Goal: Communication & Community: Participate in discussion

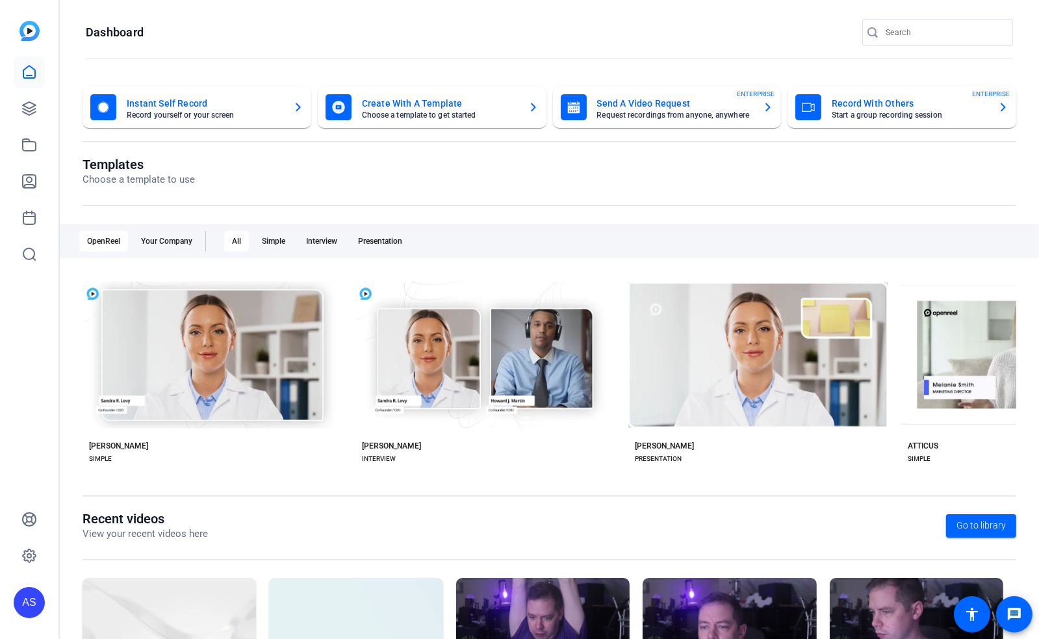
click at [31, 600] on div "AS" at bounding box center [29, 602] width 31 height 31
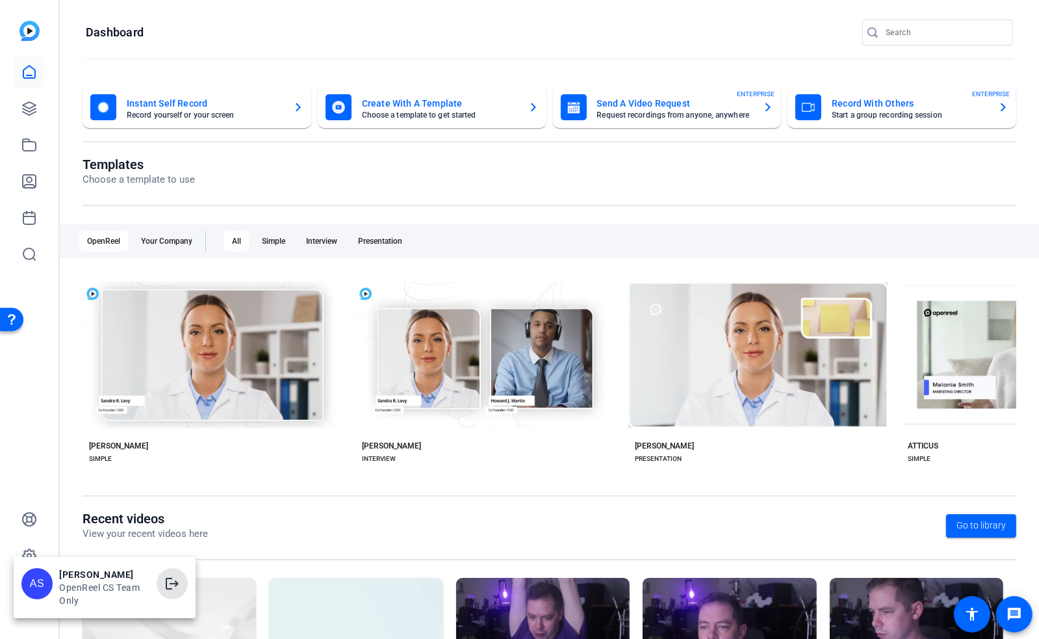
click at [172, 587] on mat-icon "logout" at bounding box center [172, 584] width 16 height 16
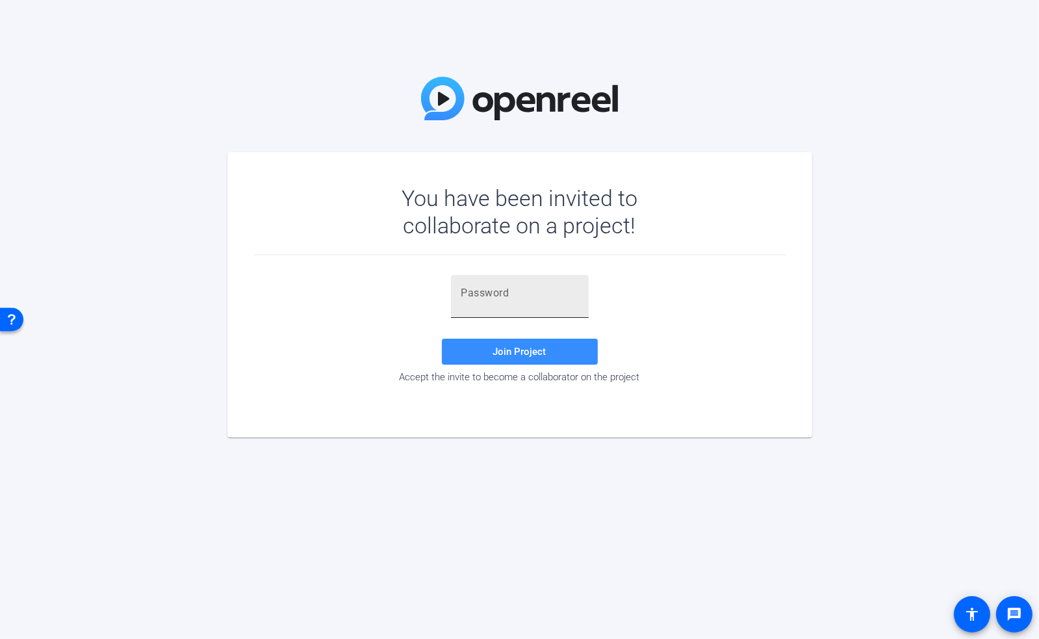
click at [510, 300] on input "text" at bounding box center [520, 293] width 117 height 16
paste input "FTN1'#"
type input "FTN1'#"
click at [543, 348] on span "Join Project" at bounding box center [519, 352] width 53 height 12
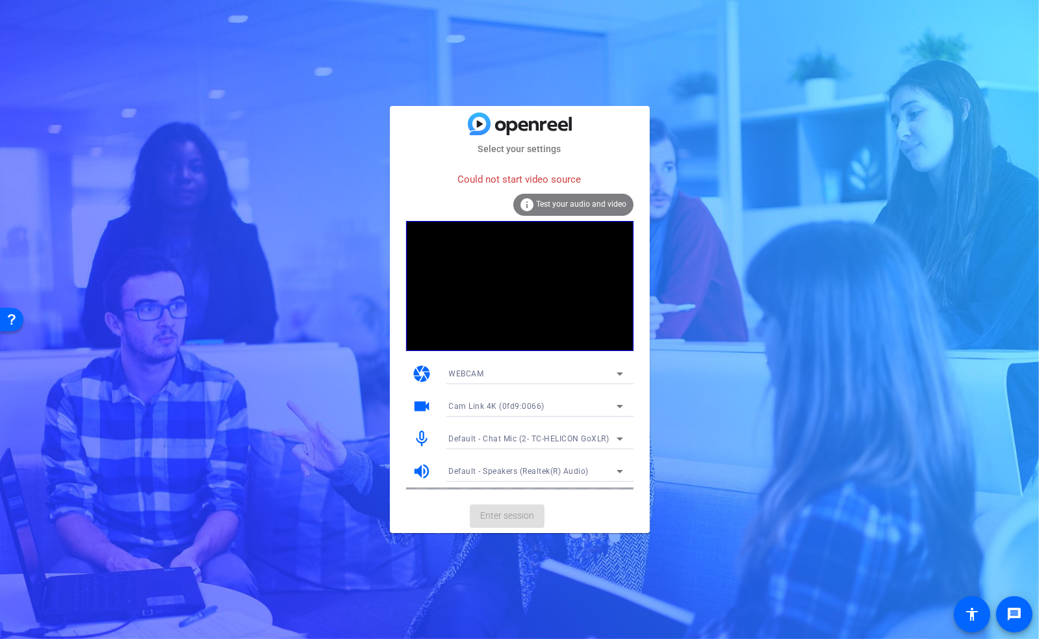
click at [725, 371] on div "Select your settings Could not start video source info Test your audio and vide…" at bounding box center [519, 319] width 1039 height 639
drag, startPoint x: 759, startPoint y: 148, endPoint x: 724, endPoint y: 122, distance: 43.3
click at [759, 148] on div "Select your settings Could not start video source info Test your audio and vide…" at bounding box center [519, 319] width 1039 height 639
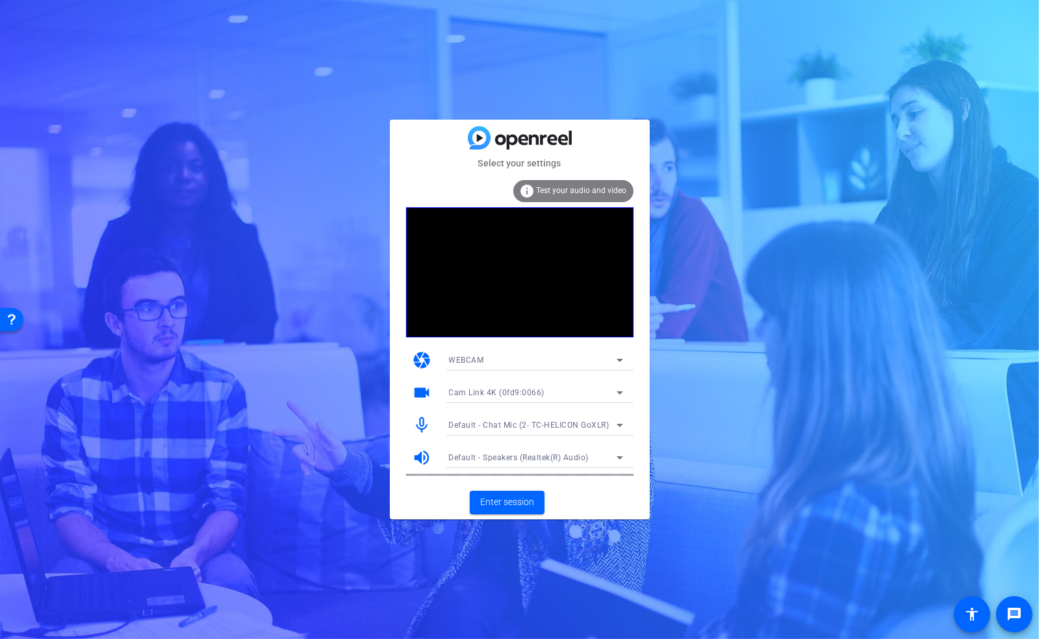
drag, startPoint x: 682, startPoint y: 496, endPoint x: 678, endPoint y: 490, distance: 7.0
click at [682, 494] on div "Select your settings info Test your audio and video camera WEBCAM videocam Cam …" at bounding box center [519, 319] width 1039 height 639
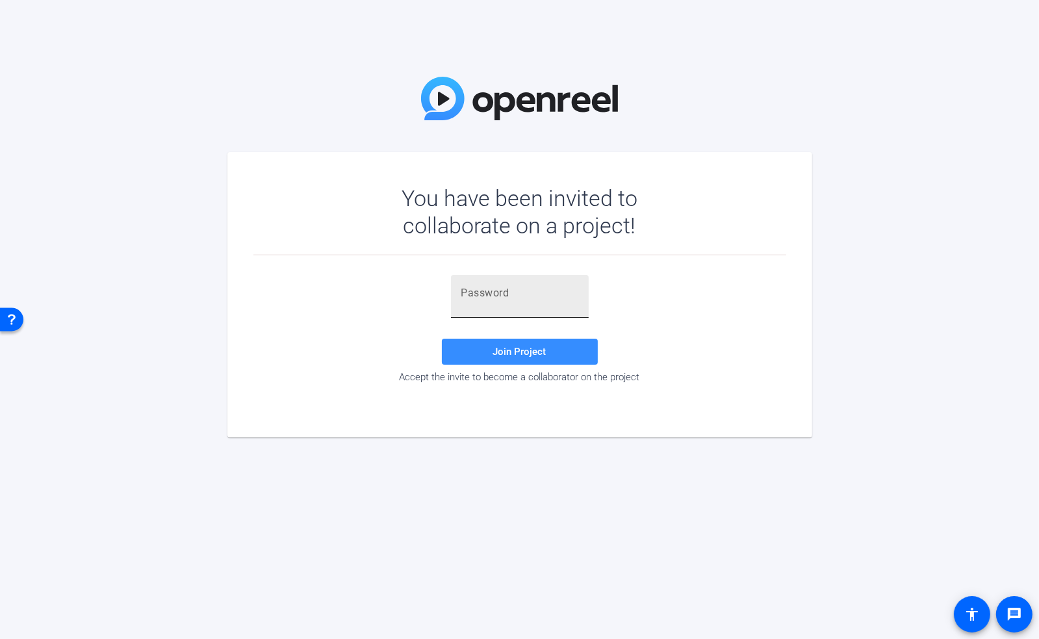
click at [484, 307] on div at bounding box center [520, 296] width 117 height 43
paste input "FTN1'#"
type input "FTN1'#"
click at [506, 350] on span "Join Project" at bounding box center [519, 352] width 53 height 12
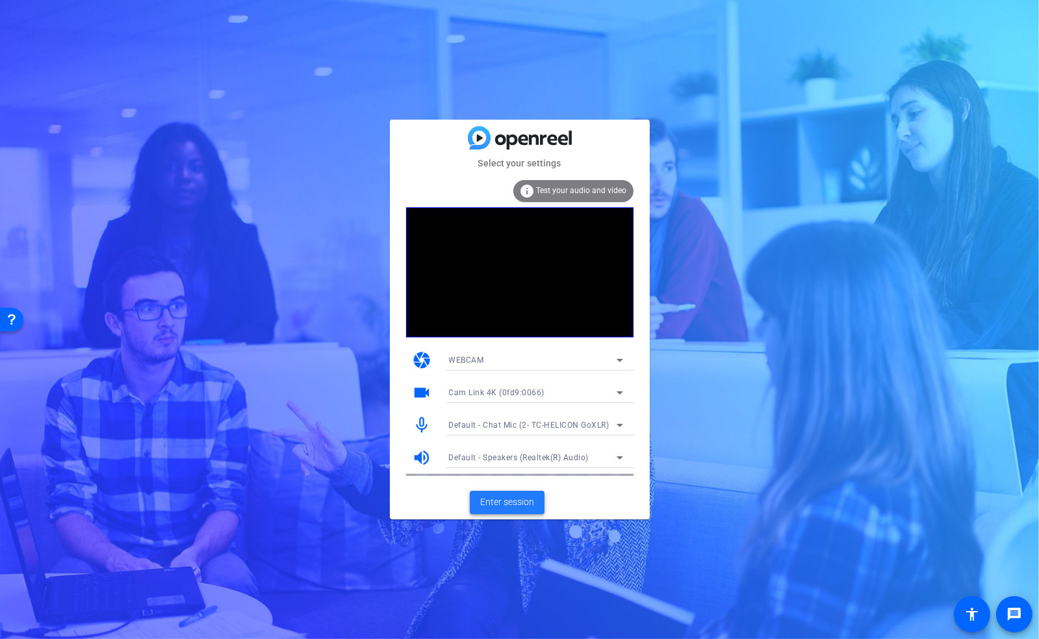
click at [506, 497] on span "Enter session" at bounding box center [507, 502] width 54 height 14
click at [546, 456] on span "Default - Speakers (Realtek(R) Audio)" at bounding box center [519, 457] width 140 height 9
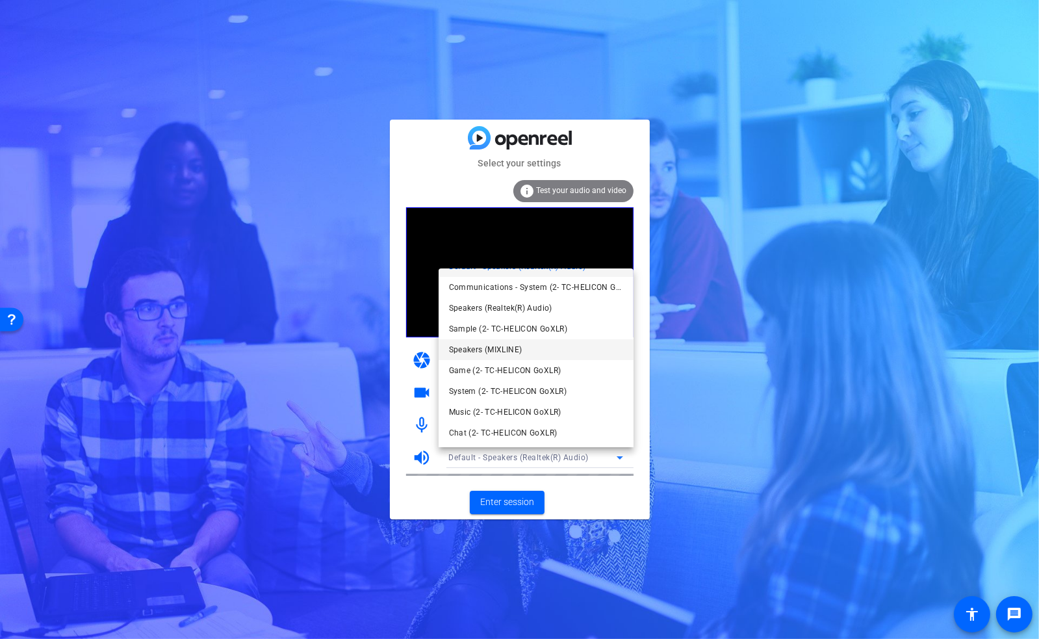
scroll to position [18, 0]
click at [530, 428] on span "Chat (2- TC-HELICON GoXLR)" at bounding box center [503, 432] width 109 height 16
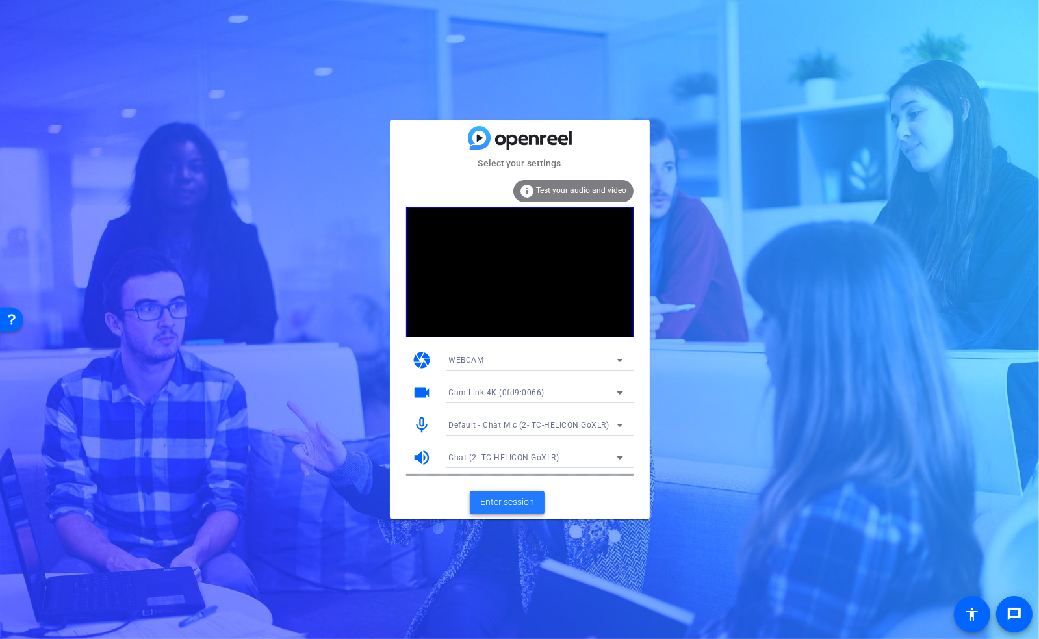
click at [508, 505] on span "Enter session" at bounding box center [507, 502] width 54 height 14
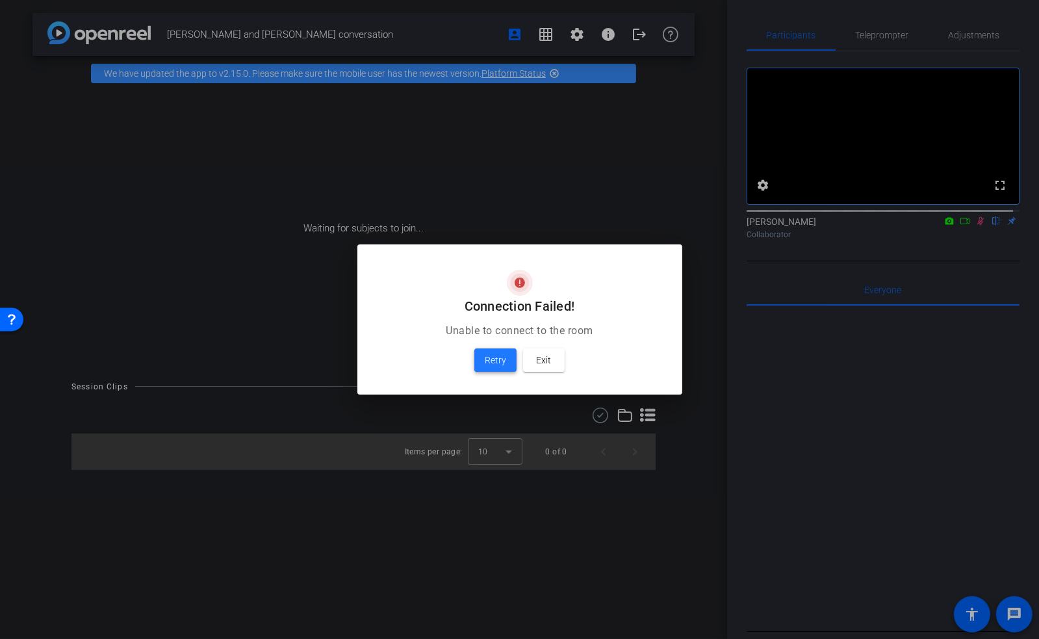
click at [502, 361] on span "Retry" at bounding box center [495, 360] width 21 height 16
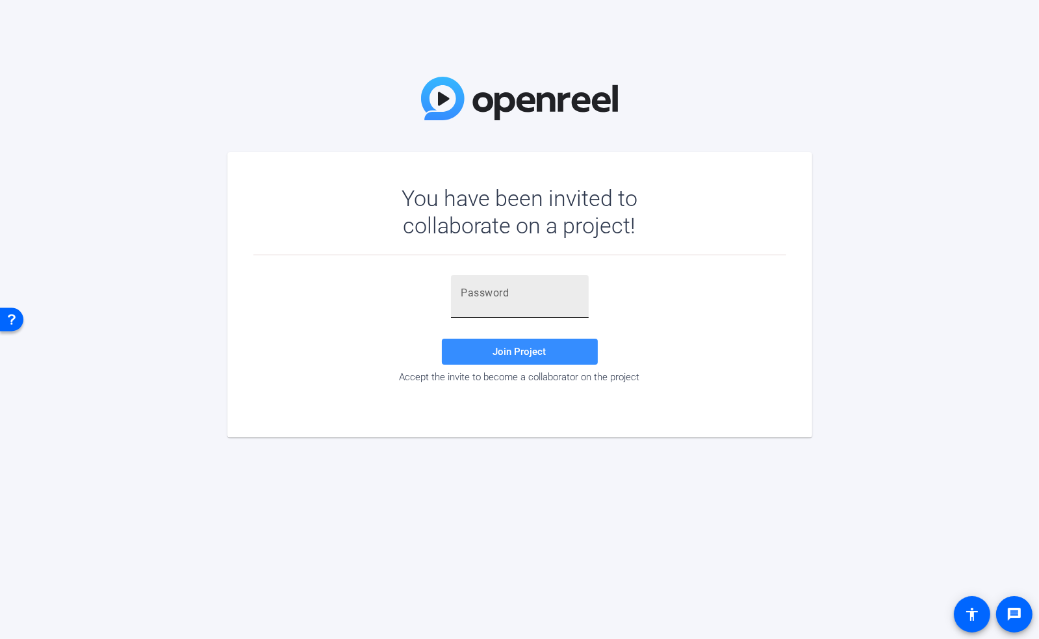
click at [494, 295] on input "text" at bounding box center [520, 293] width 117 height 16
paste input "FTN1'#"
type input "FTN1'#"
click at [506, 348] on span "Join Project" at bounding box center [519, 352] width 53 height 12
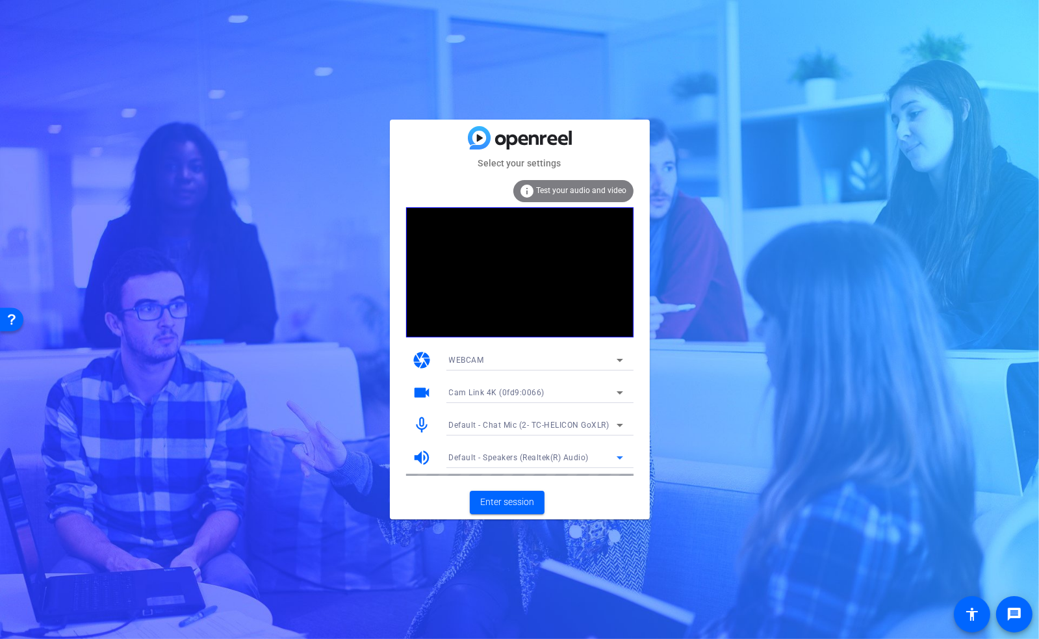
click at [587, 453] on span "Default - Speakers (Realtek(R) Audio)" at bounding box center [519, 457] width 140 height 9
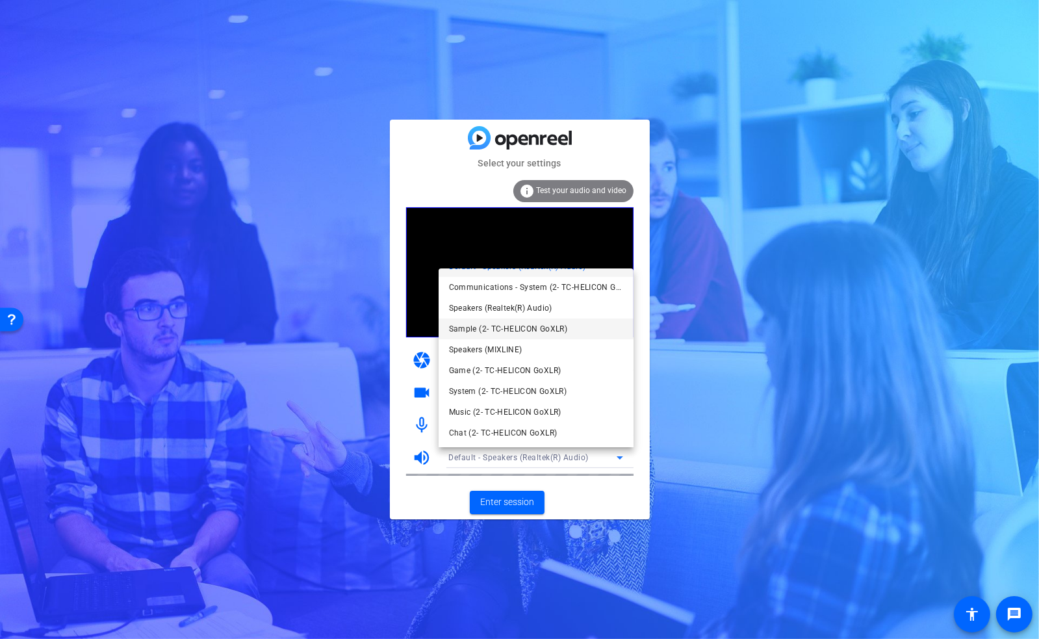
scroll to position [18, 0]
click at [527, 432] on span "Chat (2- TC-HELICON GoXLR)" at bounding box center [503, 432] width 109 height 16
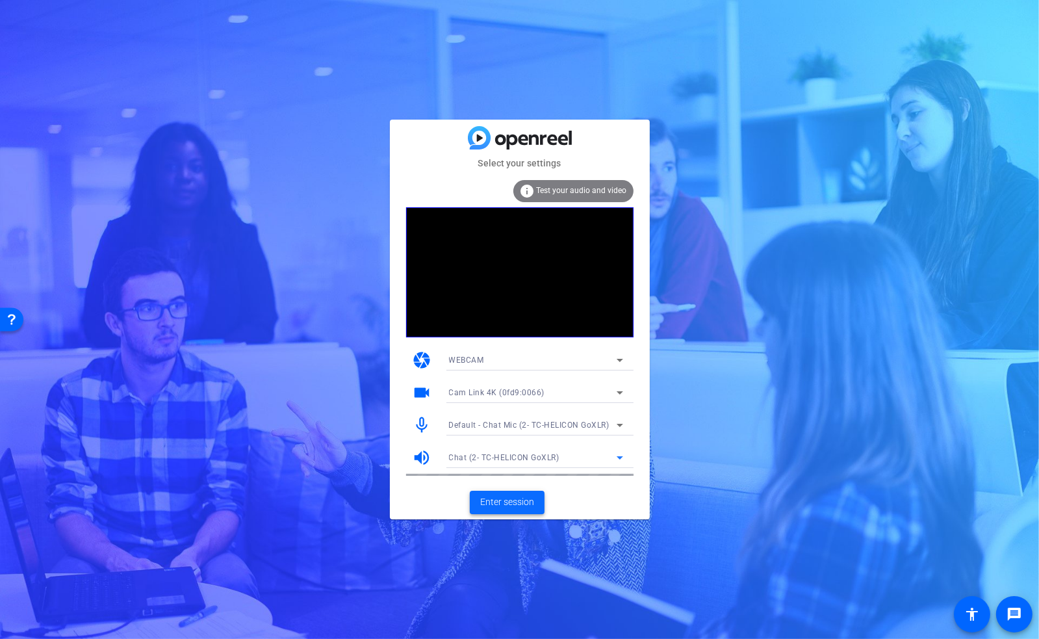
click at [510, 502] on span "Enter session" at bounding box center [507, 502] width 54 height 14
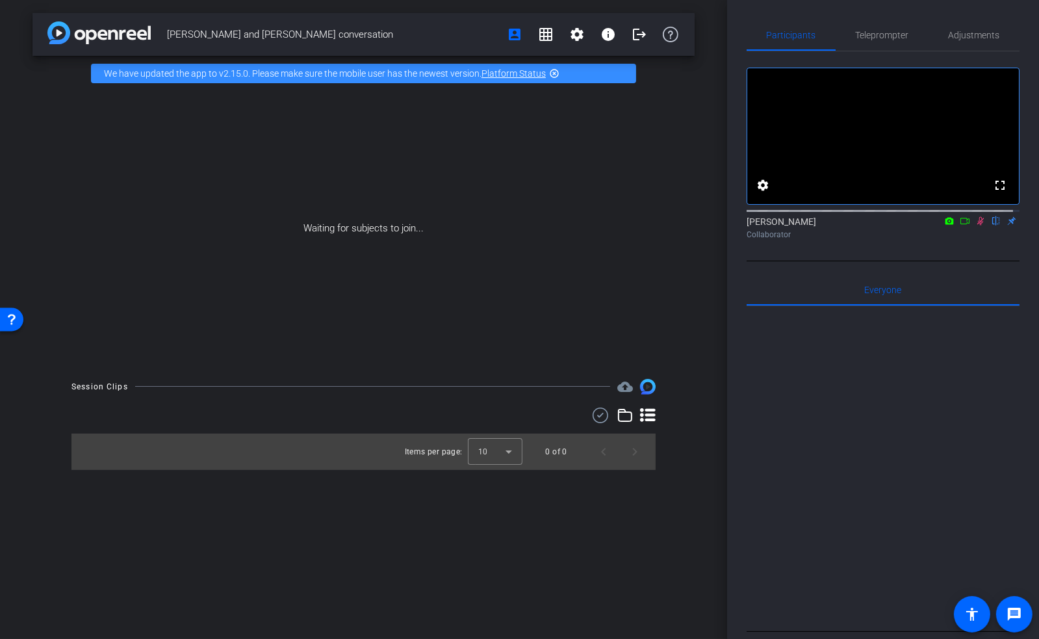
click at [695, 358] on div "Jeff and Karen conversation account_box grid_on settings info logout We have up…" at bounding box center [363, 319] width 727 height 639
click at [965, 37] on span "Adjustments" at bounding box center [974, 35] width 51 height 9
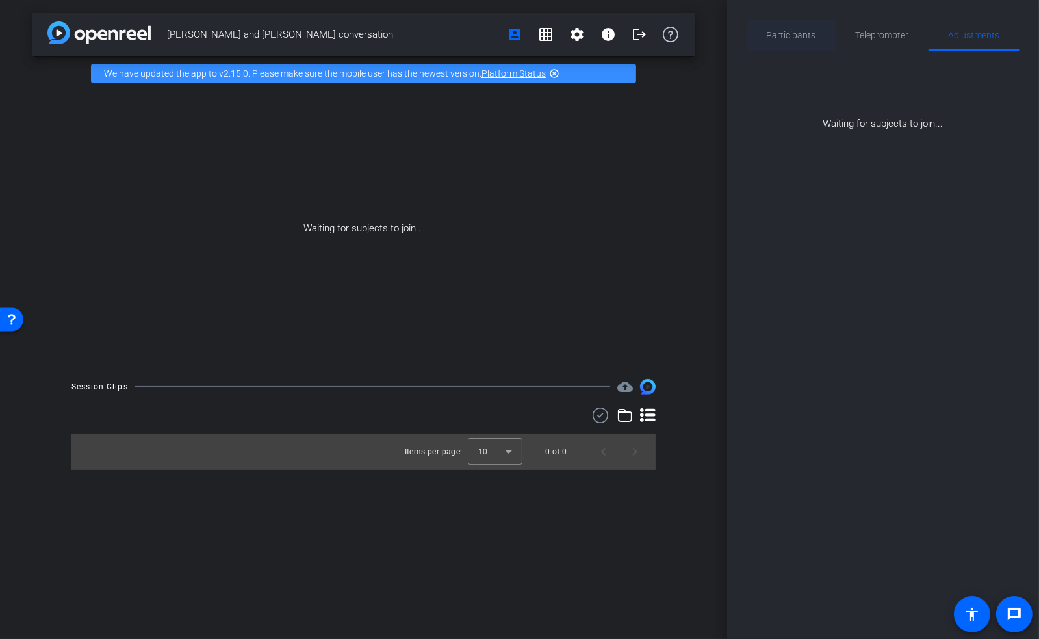
click at [790, 36] on span "Participants" at bounding box center [791, 35] width 49 height 9
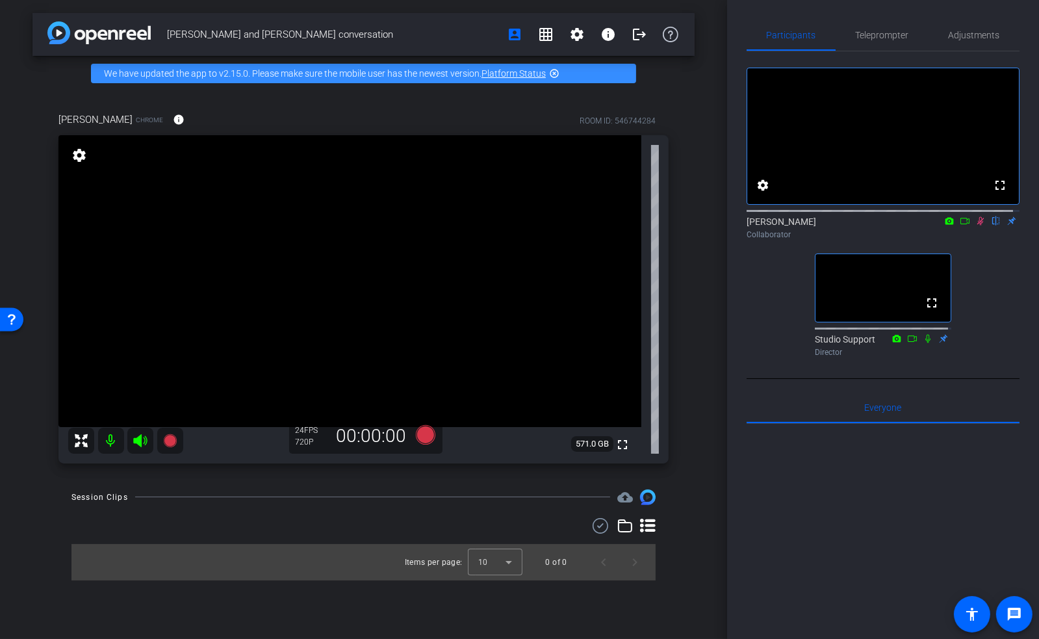
click at [976, 226] on icon at bounding box center [981, 220] width 10 height 9
click at [975, 37] on span "Adjustments" at bounding box center [974, 35] width 51 height 9
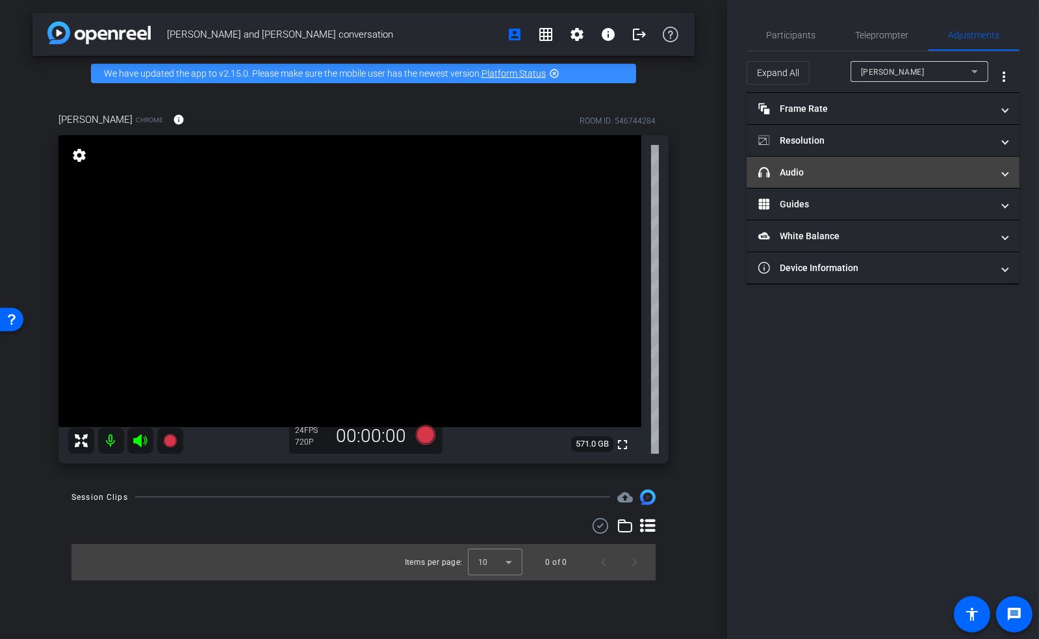
click at [825, 170] on mat-panel-title "headphone icon Audio" at bounding box center [876, 173] width 234 height 14
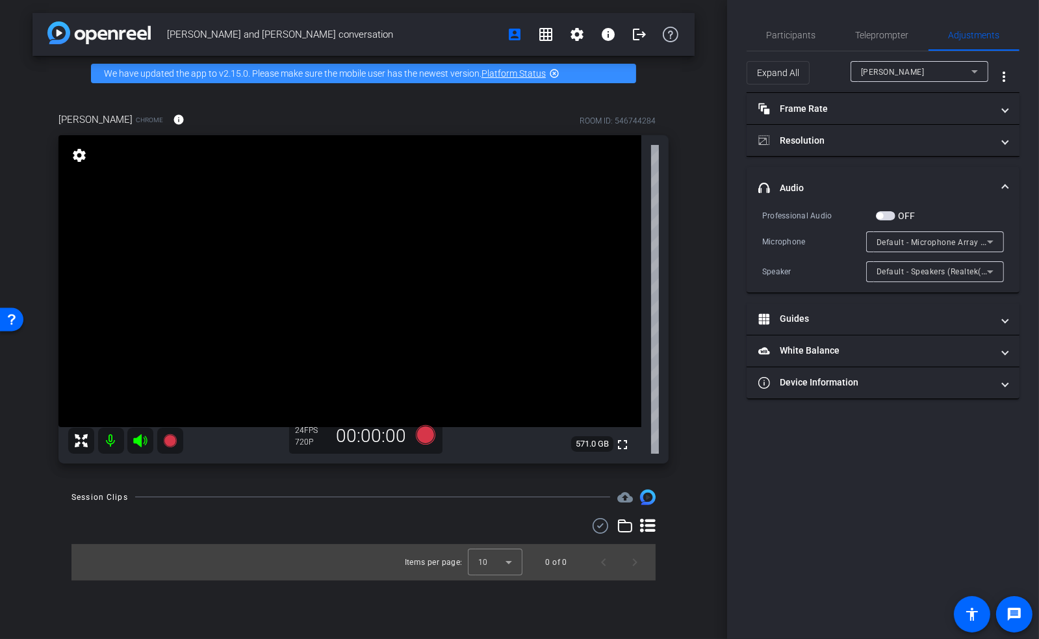
click at [941, 245] on span "Default - Microphone Array (Realtek(R) Audio)" at bounding box center [964, 242] width 174 height 10
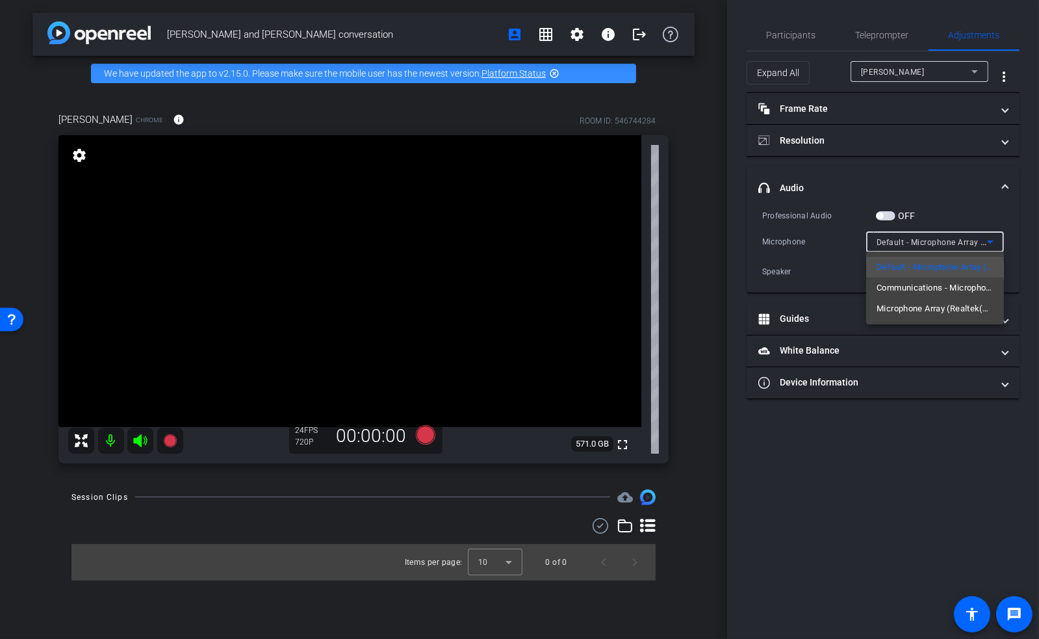
click at [905, 474] on div at bounding box center [519, 319] width 1039 height 639
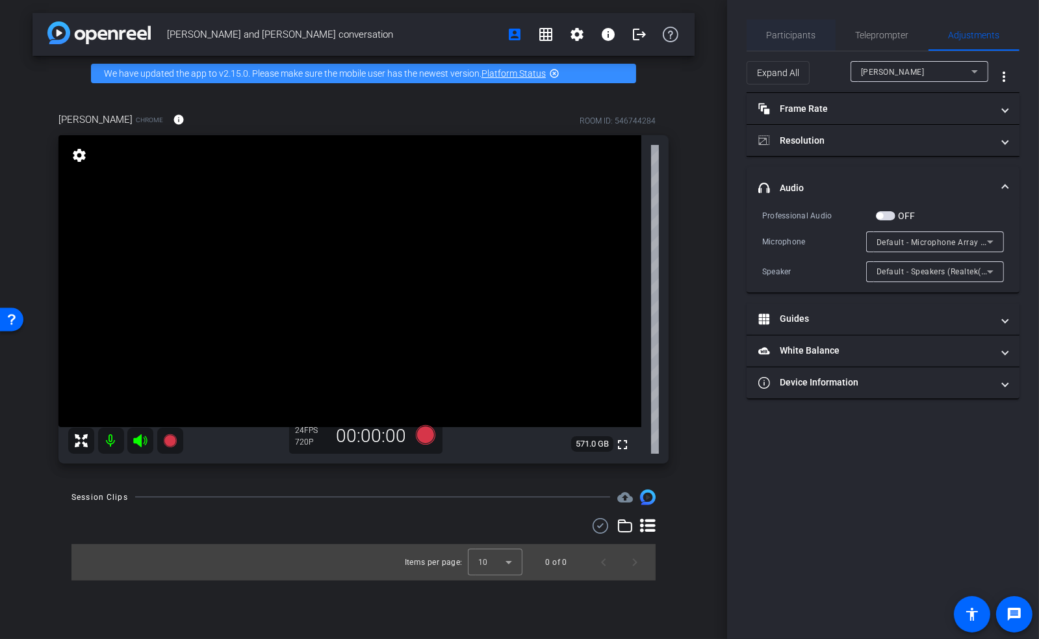
click at [802, 36] on span "Participants" at bounding box center [791, 35] width 49 height 9
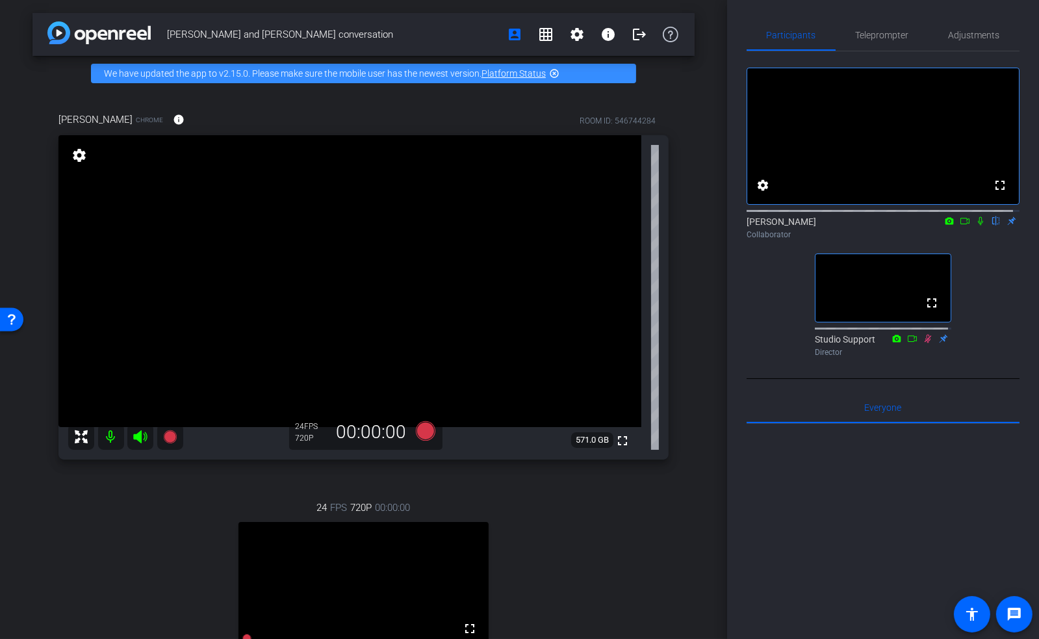
click at [699, 332] on div "Jeff and Karen conversation account_box grid_on settings info logout We have up…" at bounding box center [363, 319] width 727 height 639
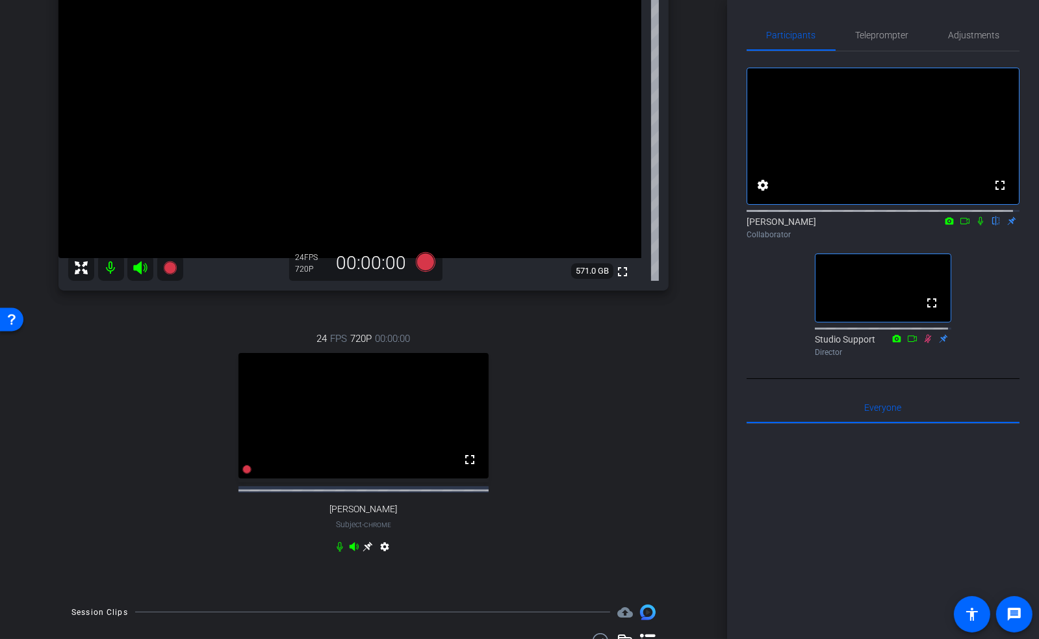
scroll to position [173, 0]
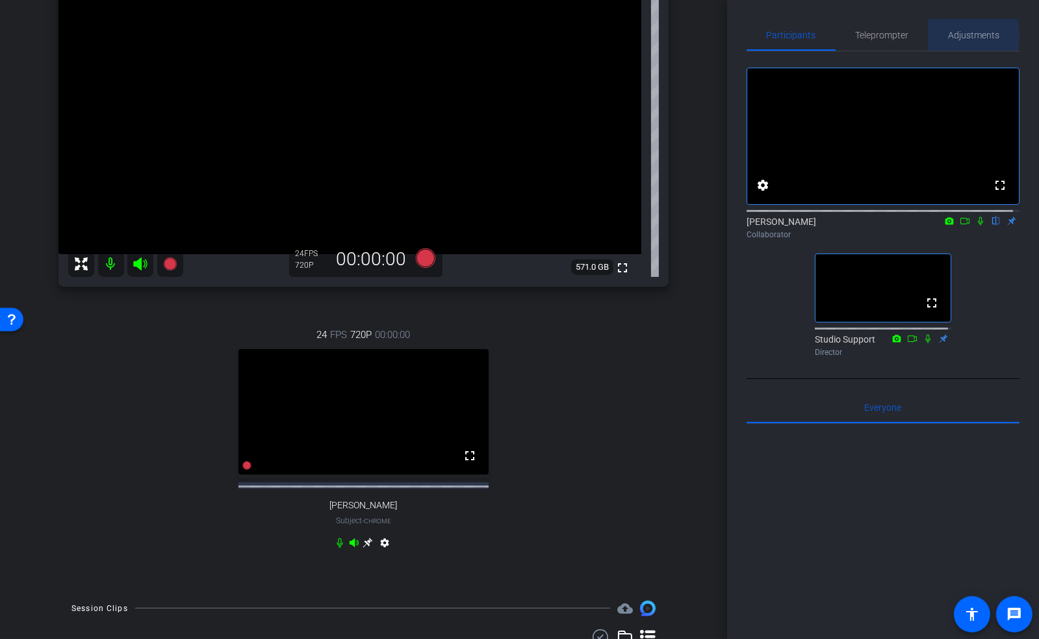
click at [949, 36] on span "Adjustments" at bounding box center [974, 35] width 51 height 9
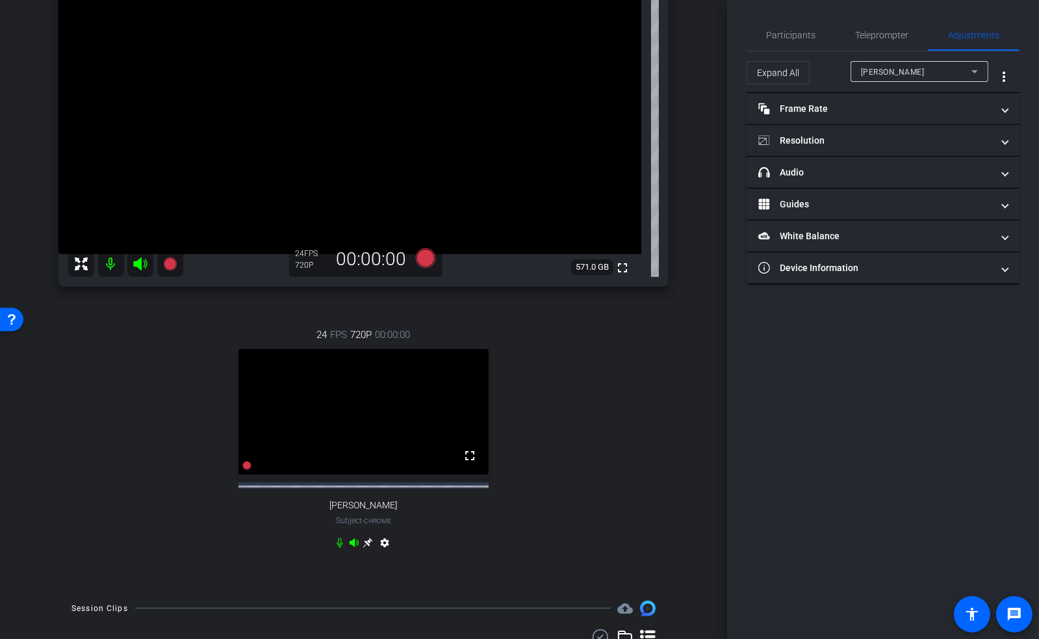
click at [896, 73] on div "Karen" at bounding box center [916, 72] width 111 height 16
click at [887, 119] on span "jeffrey kraws" at bounding box center [894, 119] width 66 height 16
type input "11000"
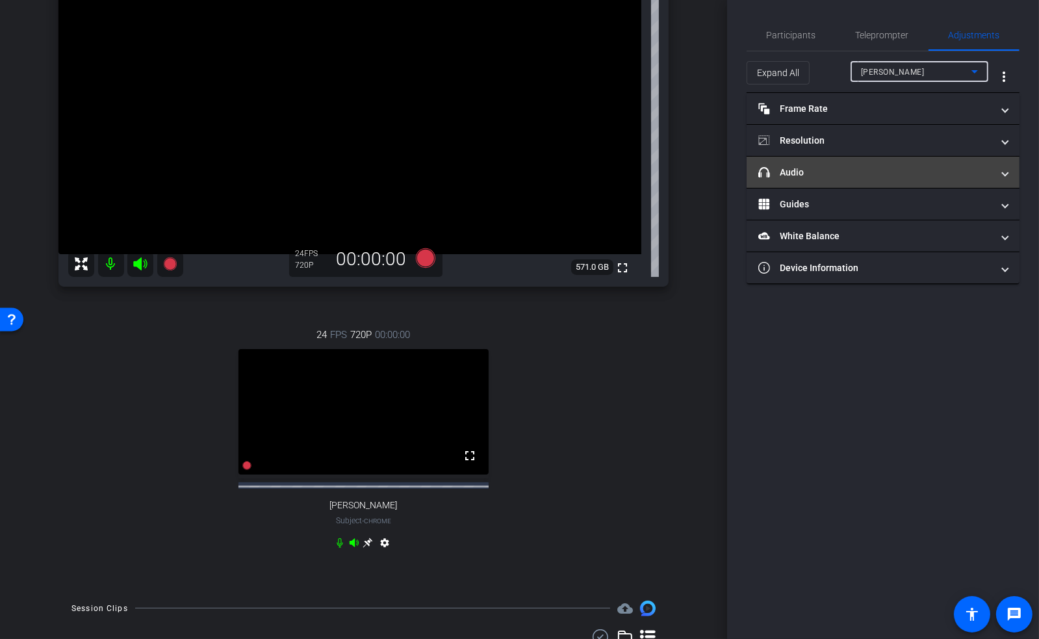
click at [806, 176] on mat-panel-title "headphone icon Audio" at bounding box center [876, 173] width 234 height 14
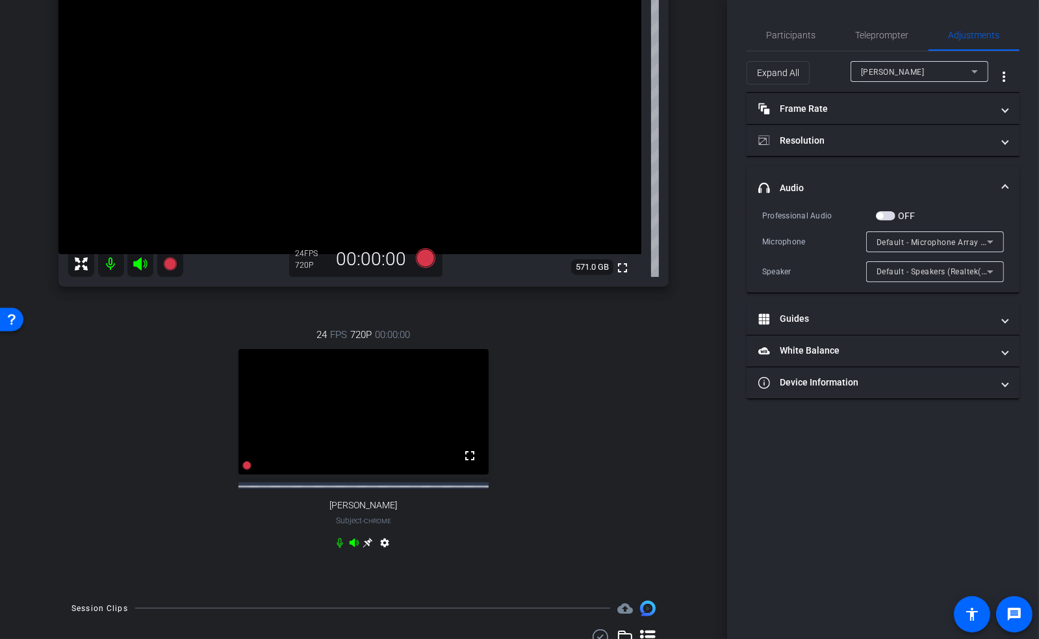
click at [938, 244] on span "Default - Microphone Array (Intel® Smart Sound Technology for Digital Microphon…" at bounding box center [1038, 242] width 322 height 10
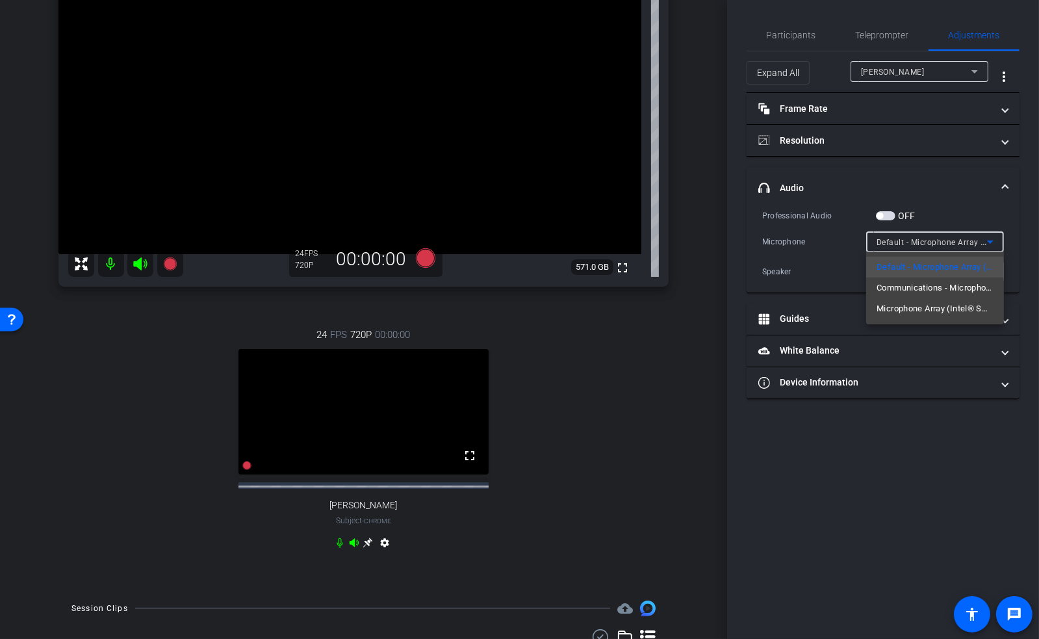
click at [709, 298] on div at bounding box center [519, 319] width 1039 height 639
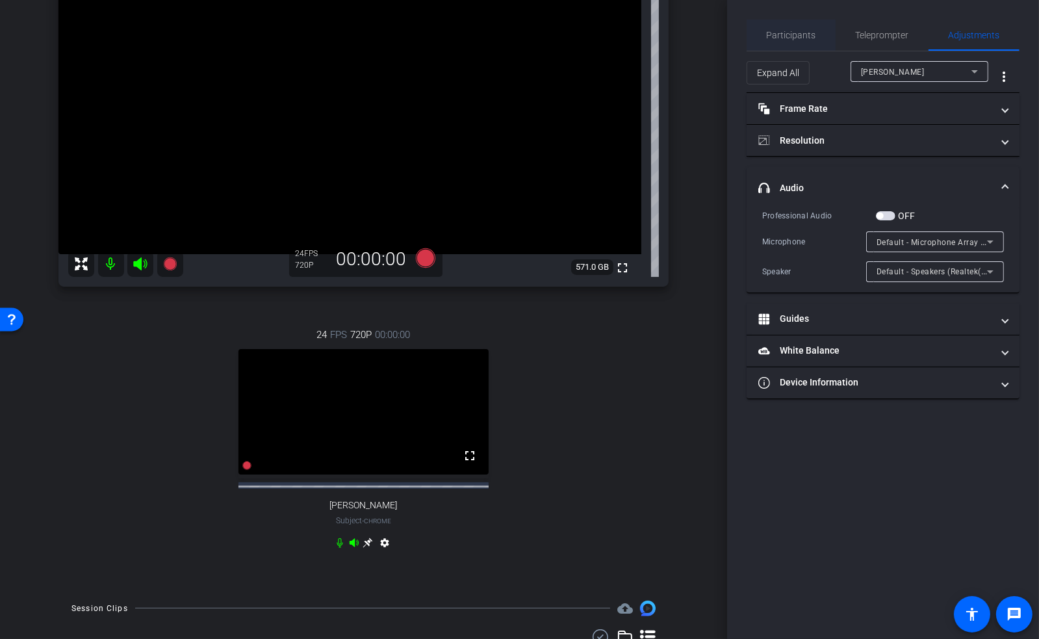
click at [813, 46] on span "Participants" at bounding box center [791, 35] width 49 height 31
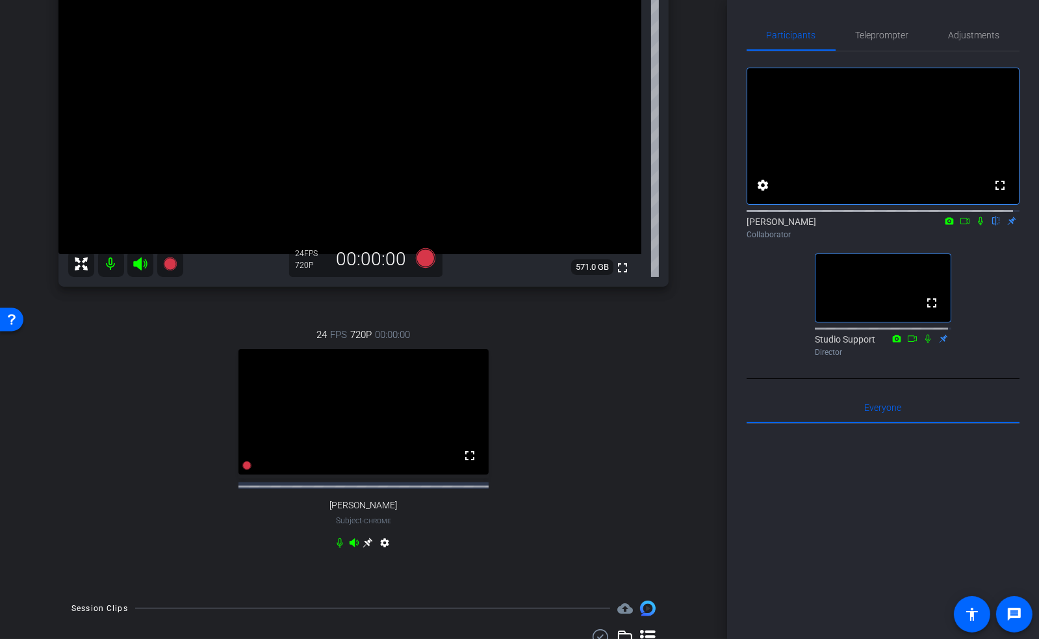
click at [976, 226] on icon at bounding box center [981, 220] width 10 height 9
click at [964, 36] on span "Adjustments" at bounding box center [974, 35] width 51 height 9
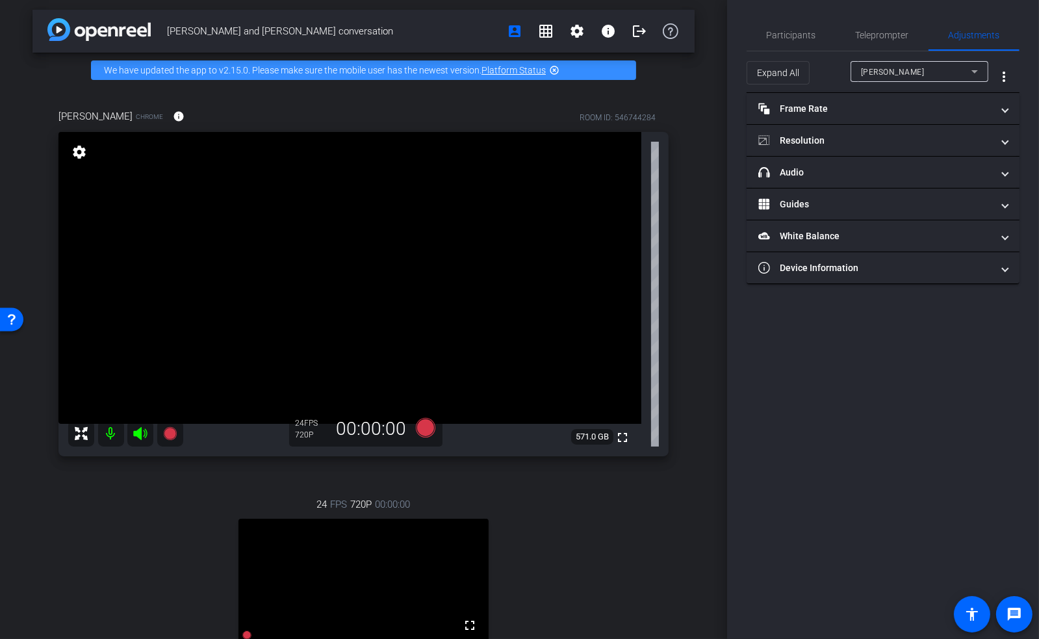
scroll to position [0, 0]
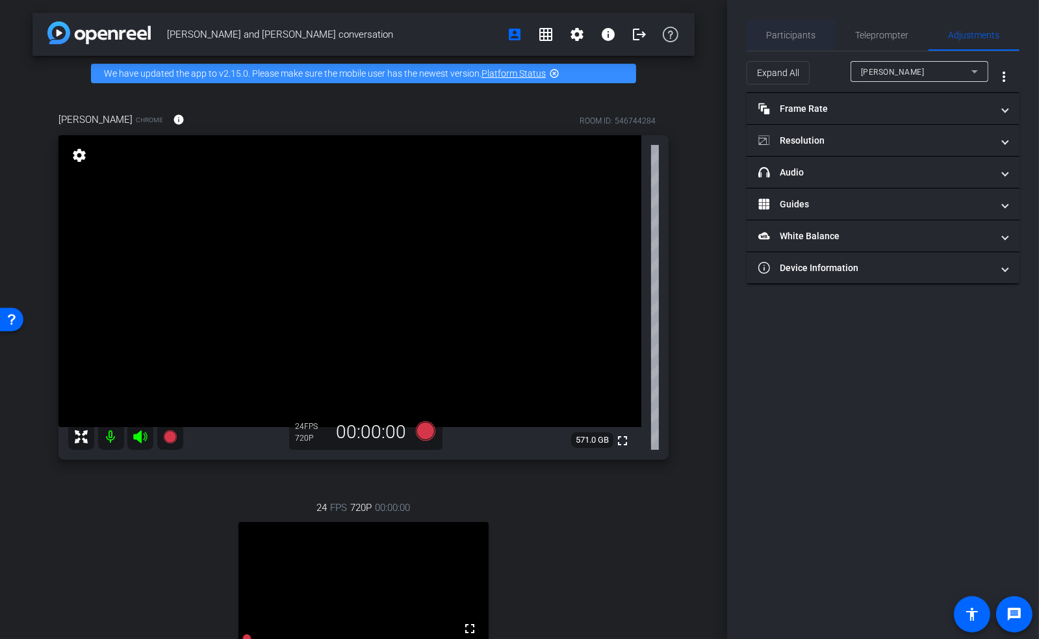
click at [781, 42] on span "Participants" at bounding box center [791, 35] width 49 height 31
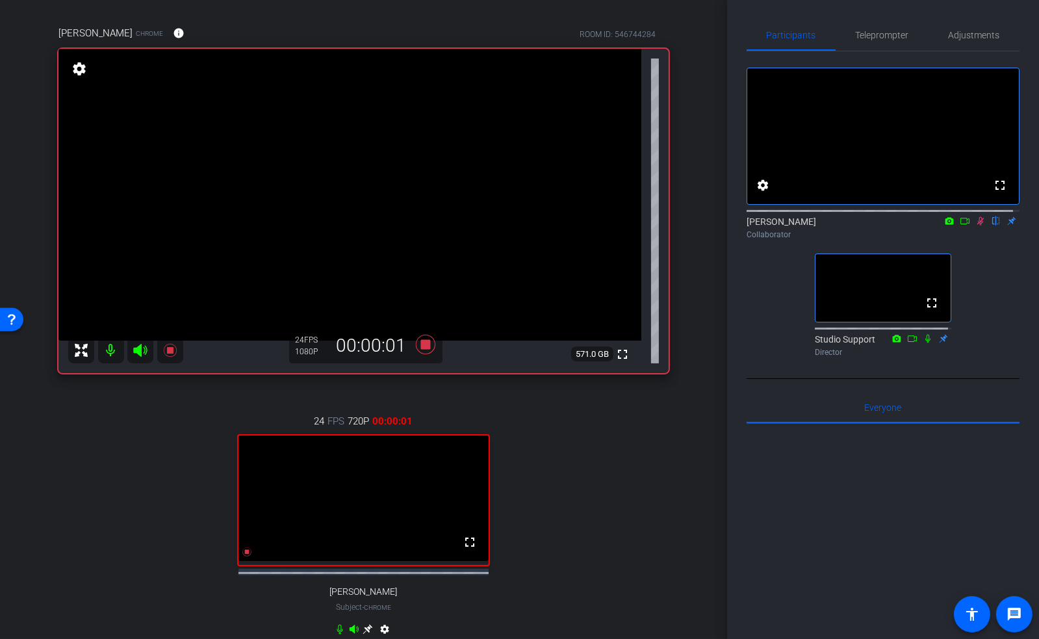
scroll to position [64, 0]
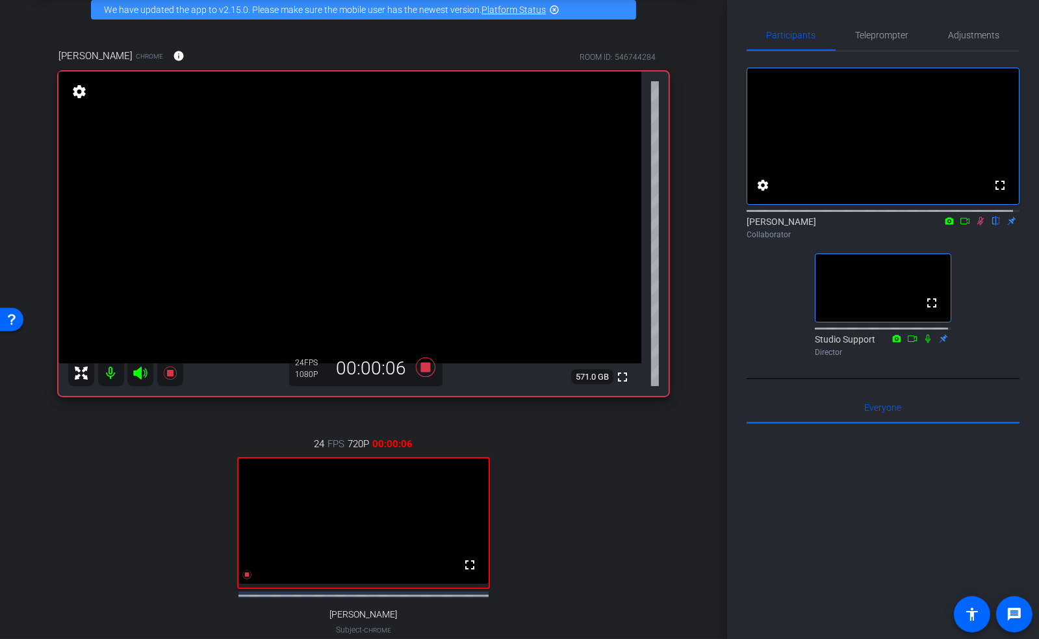
click at [699, 424] on div "Jeff and Karen conversation account_box grid_on settings info logout We have up…" at bounding box center [363, 255] width 727 height 639
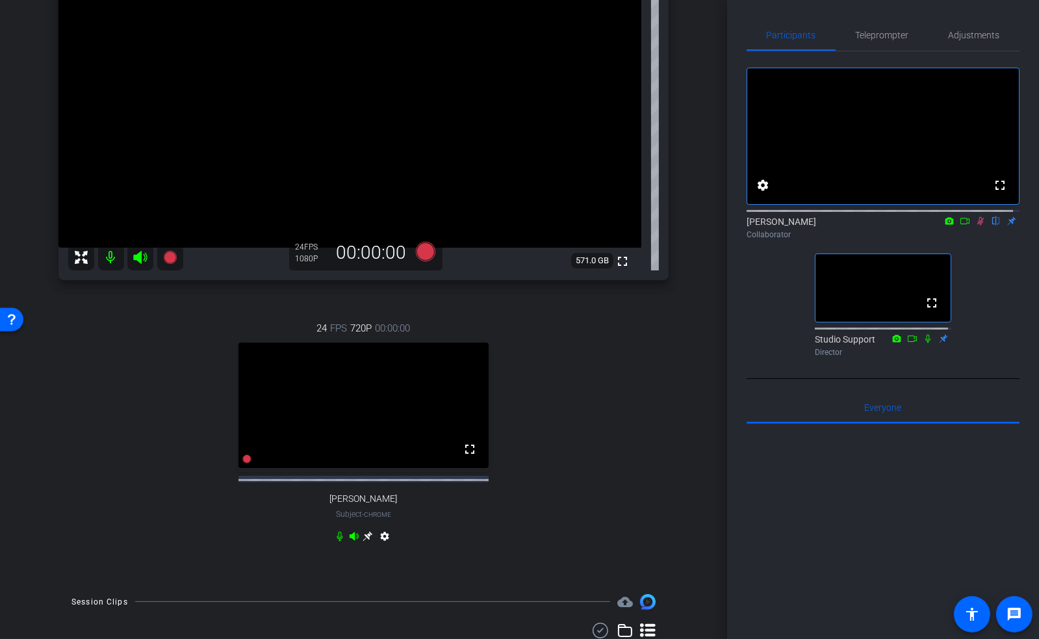
scroll to position [266, 0]
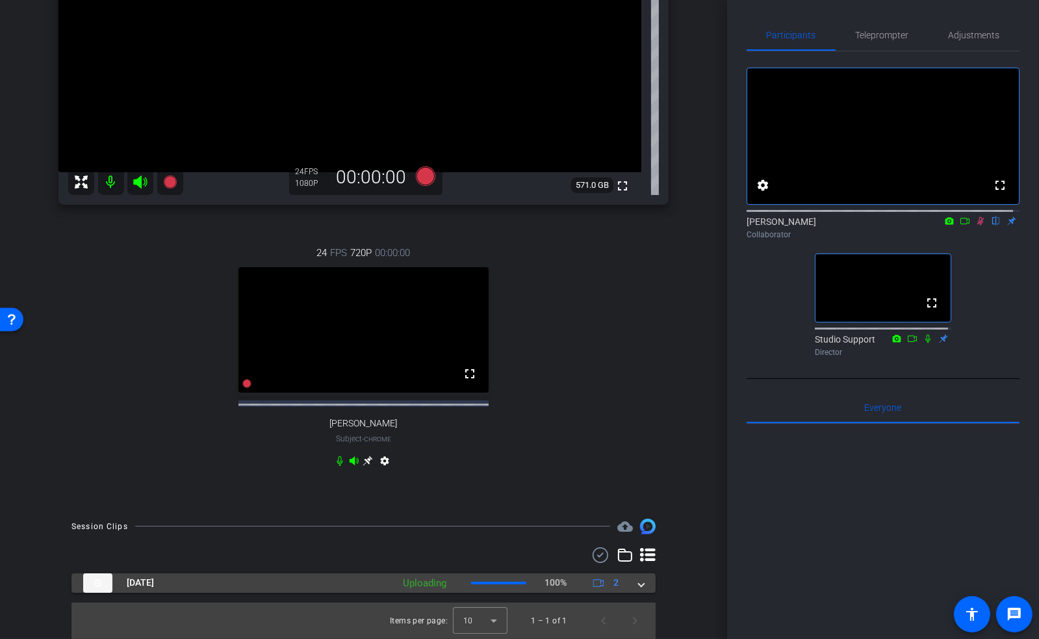
click at [639, 584] on span at bounding box center [641, 583] width 5 height 14
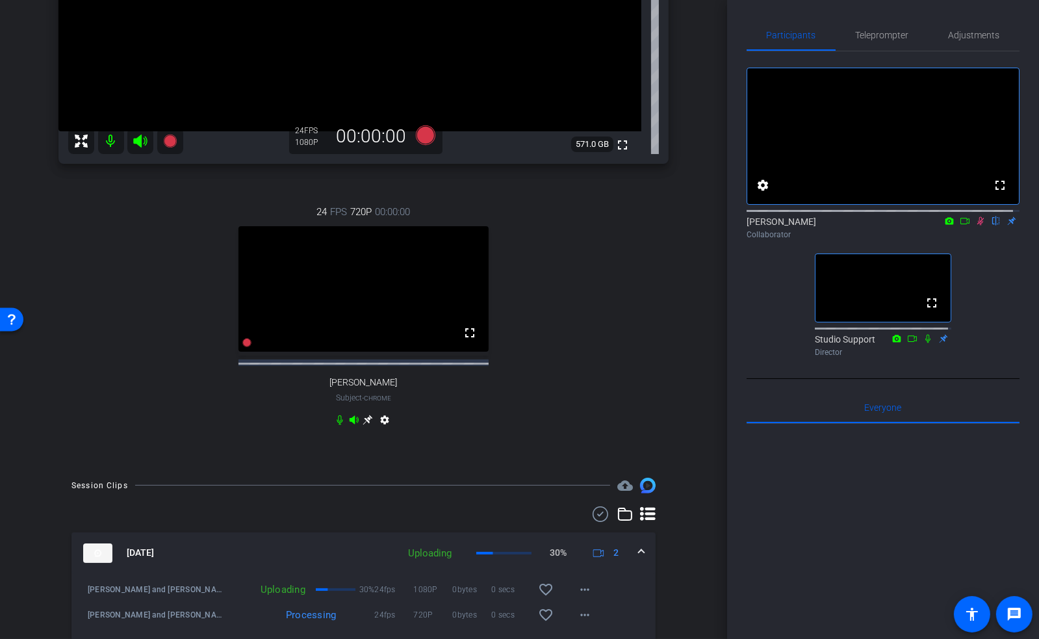
scroll to position [358, 0]
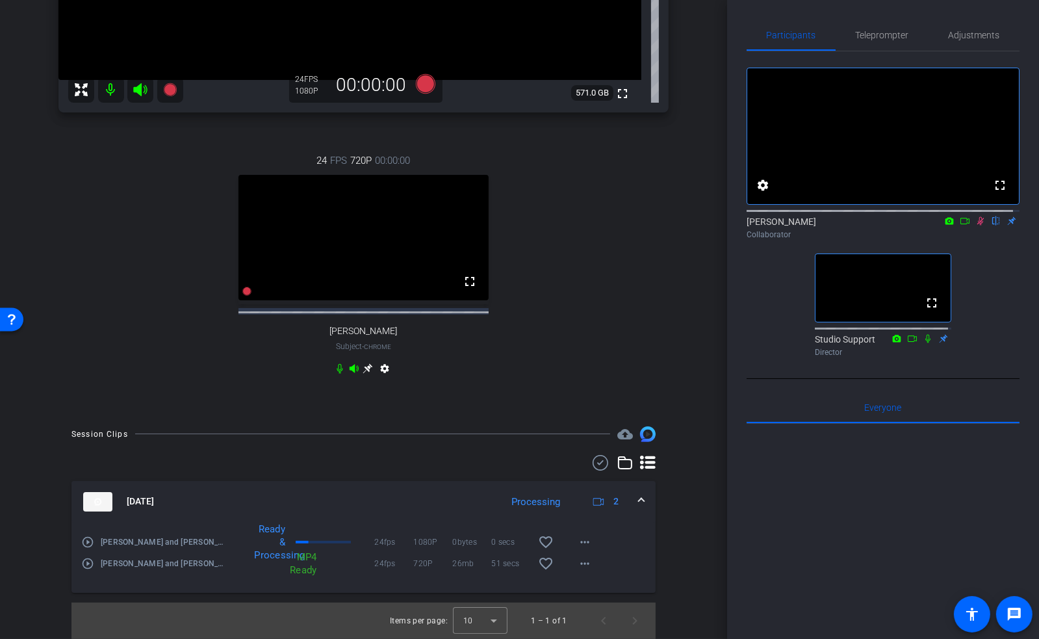
click at [977, 226] on icon at bounding box center [981, 220] width 10 height 9
click at [581, 566] on mat-icon "more_horiz" at bounding box center [585, 564] width 16 height 16
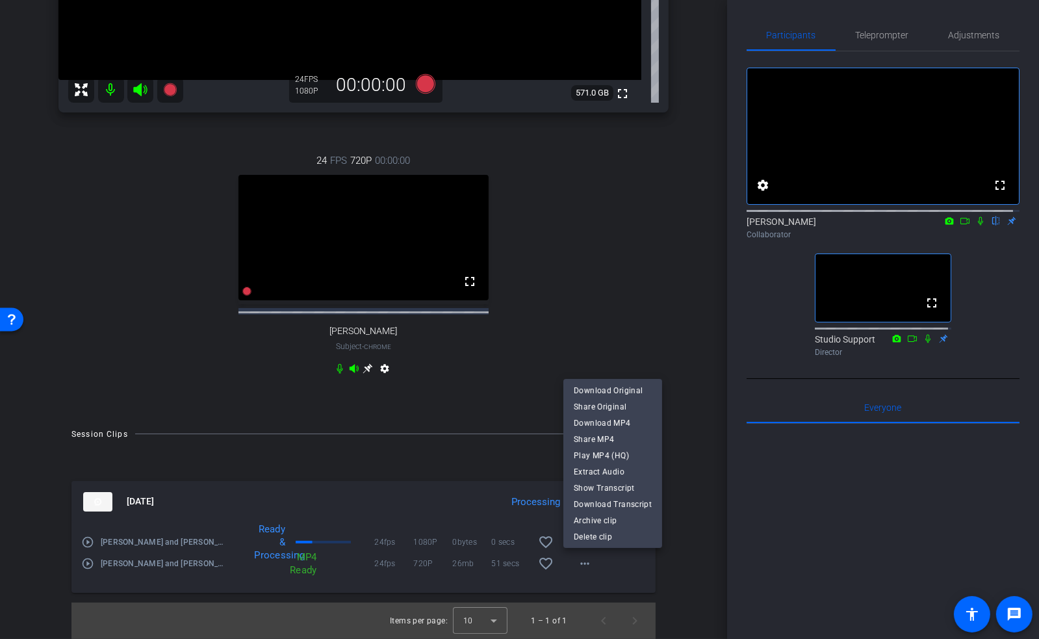
click at [679, 554] on div at bounding box center [519, 319] width 1039 height 639
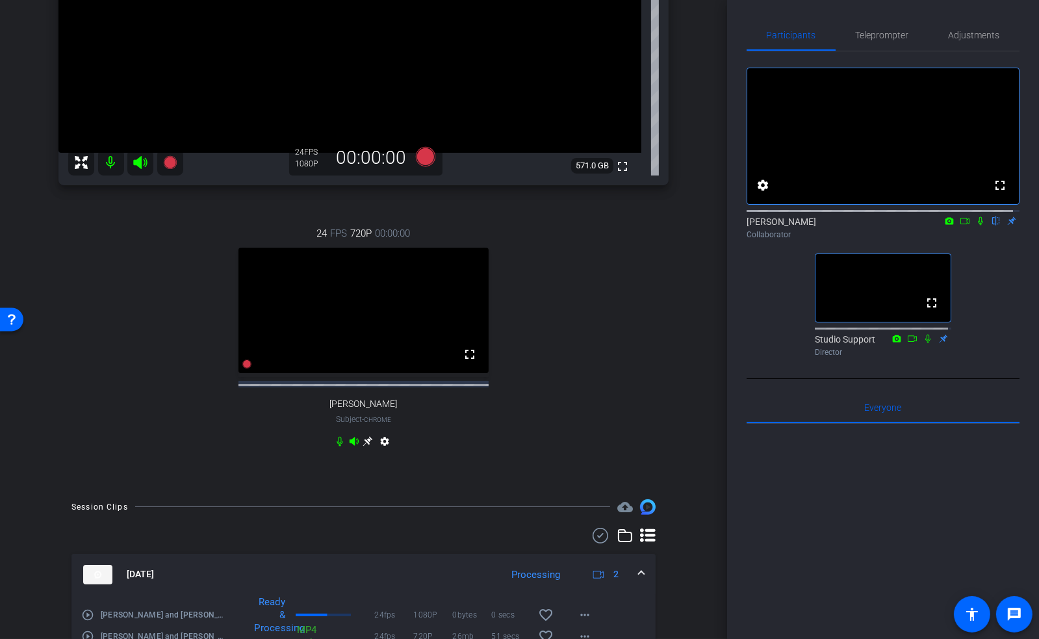
scroll to position [271, 0]
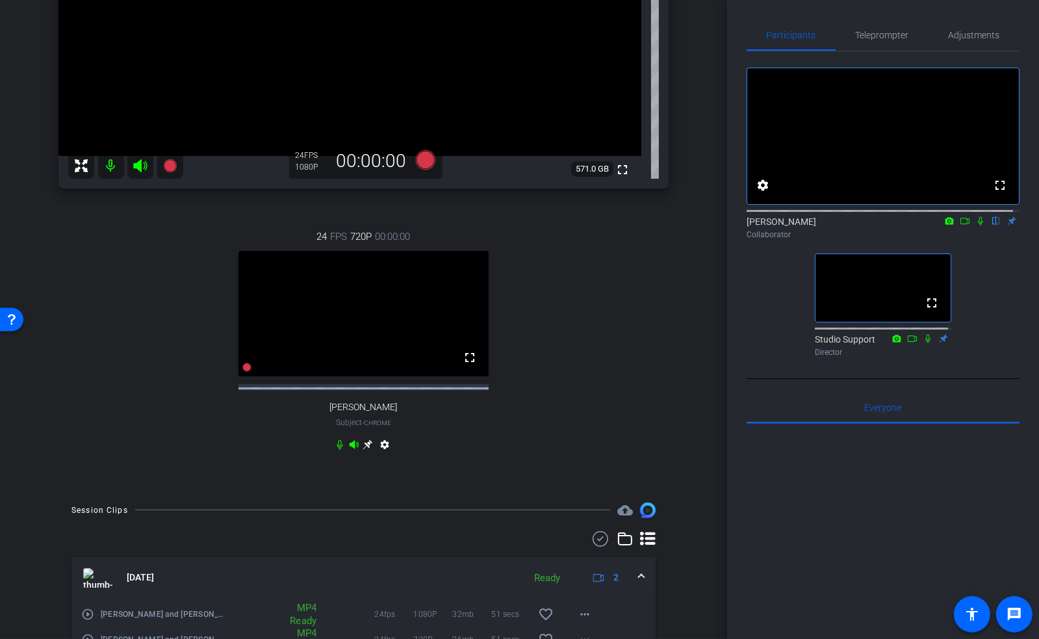
click at [978, 226] on icon at bounding box center [980, 221] width 5 height 8
click at [978, 226] on icon at bounding box center [981, 220] width 10 height 9
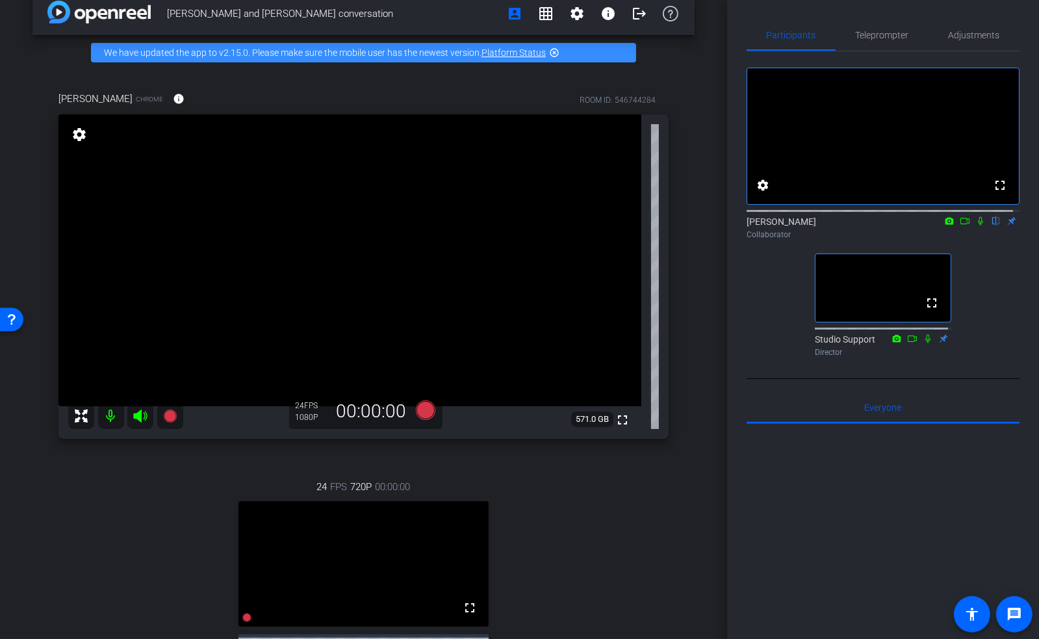
scroll to position [11, 0]
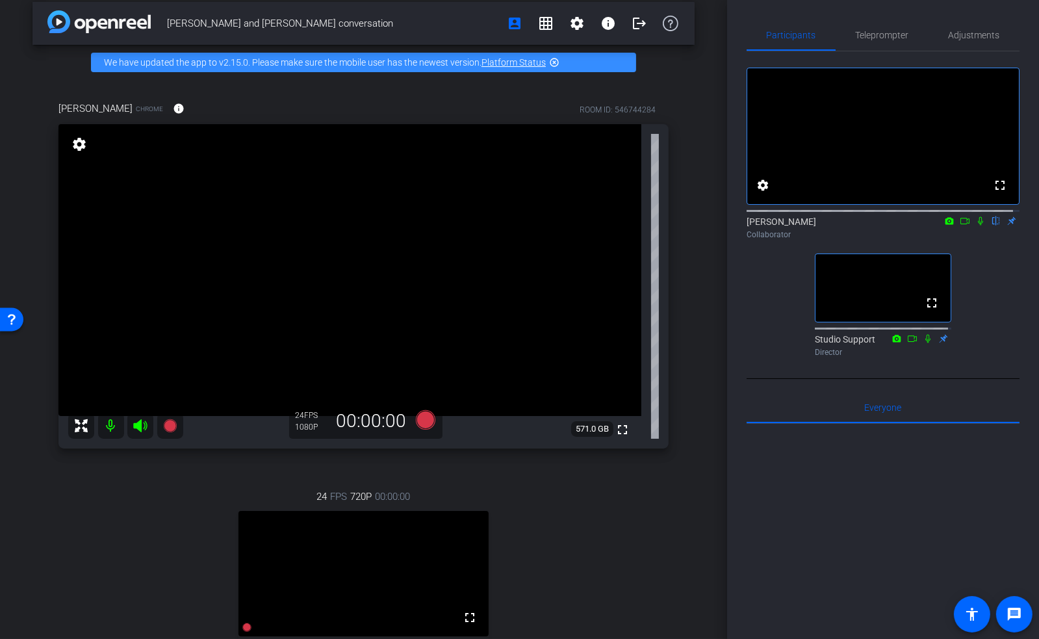
click at [694, 369] on div "Jeff and Karen conversation account_box grid_on settings info logout We have up…" at bounding box center [363, 308] width 727 height 639
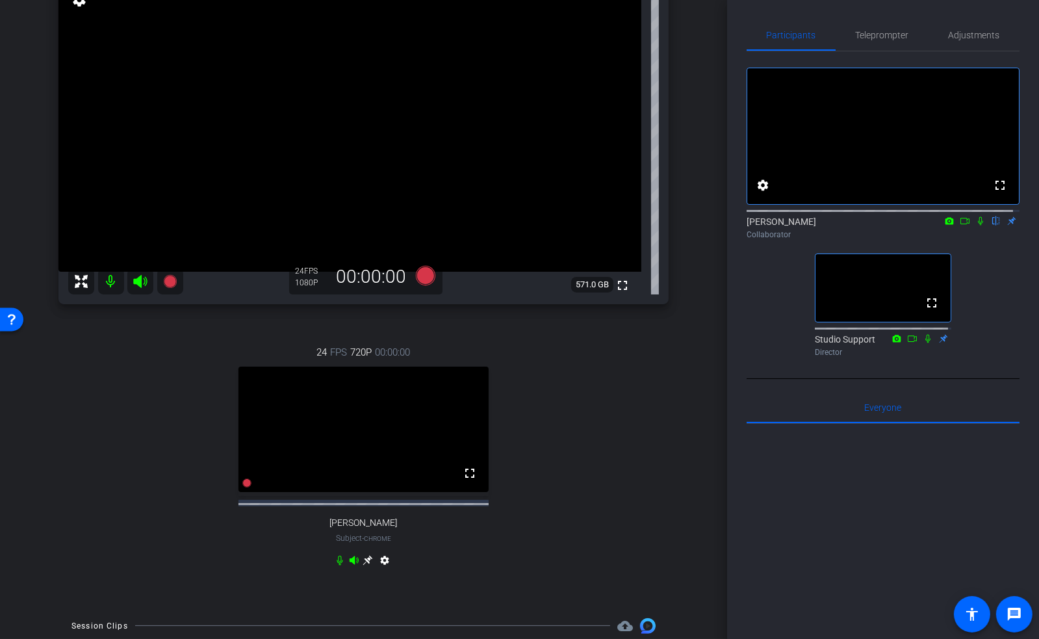
scroll to position [185, 0]
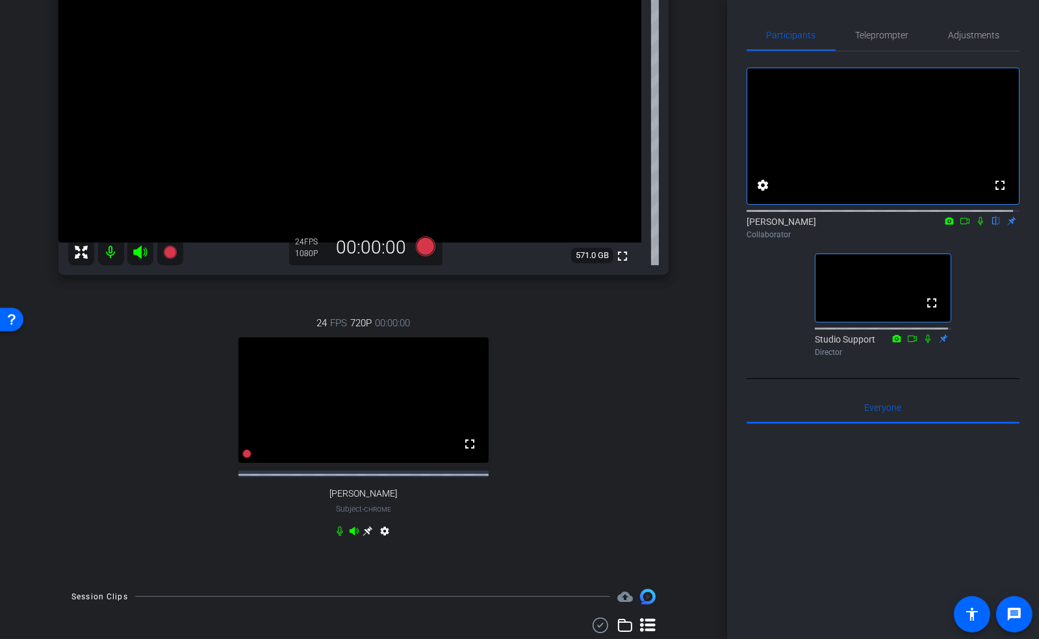
click at [619, 411] on div "24 FPS 720P 00:00:00 fullscreen jeffrey kraws Subject - Chrome settings" at bounding box center [364, 428] width 610 height 268
click at [976, 226] on icon at bounding box center [981, 220] width 10 height 9
click at [978, 226] on icon at bounding box center [981, 221] width 7 height 8
click at [364, 536] on icon at bounding box center [368, 531] width 10 height 10
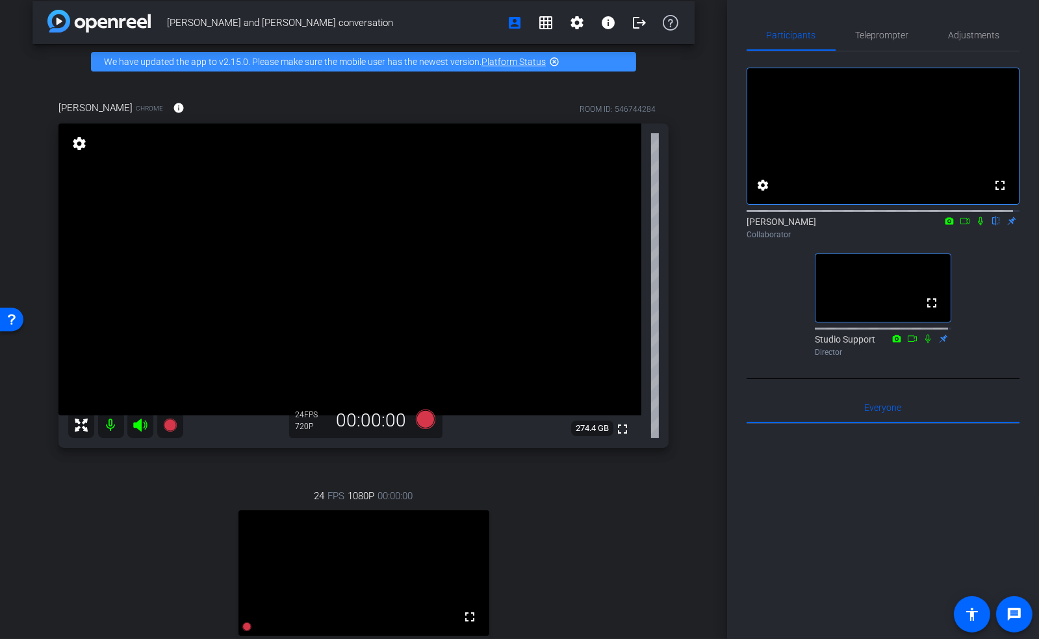
scroll to position [0, 0]
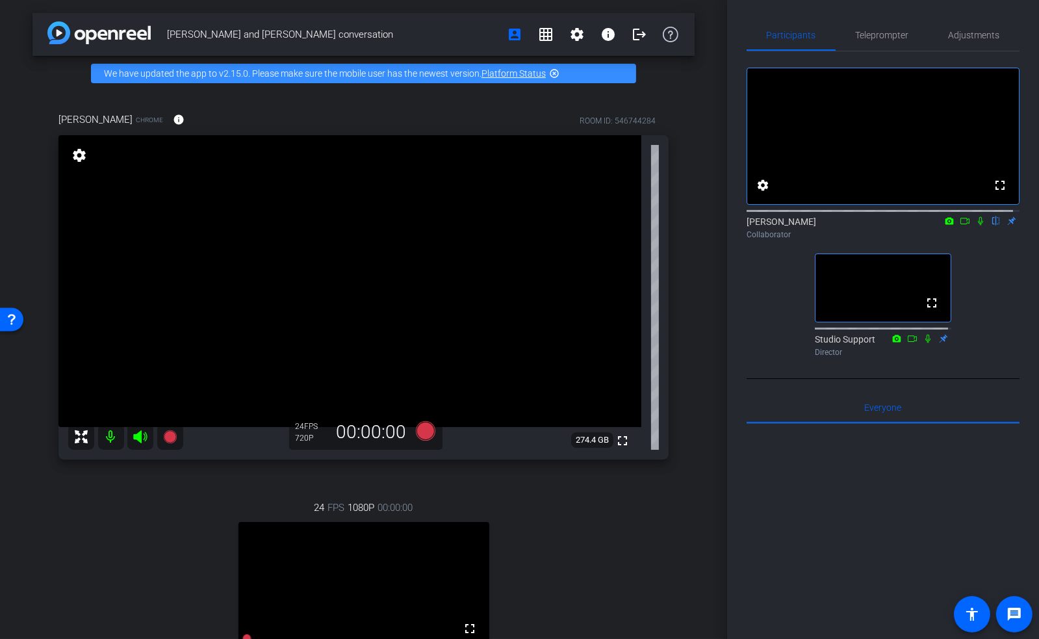
click at [976, 226] on icon at bounding box center [981, 220] width 10 height 9
click at [978, 226] on icon at bounding box center [980, 221] width 5 height 8
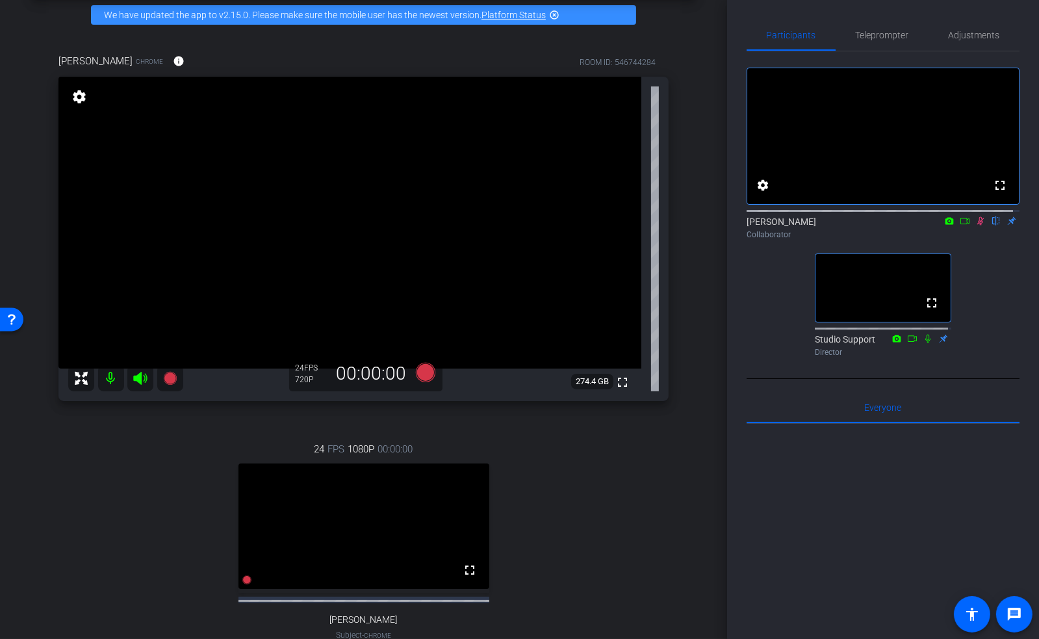
scroll to position [260, 0]
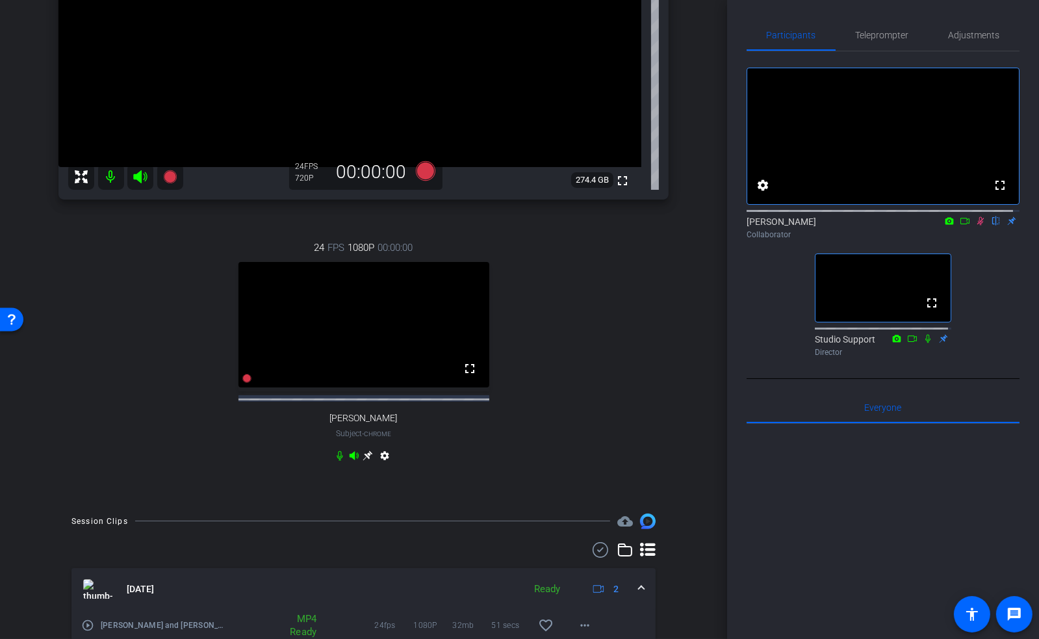
click at [978, 226] on icon at bounding box center [981, 221] width 7 height 8
click at [694, 356] on div "Jeff and Karen conversation account_box grid_on settings info logout We have up…" at bounding box center [363, 59] width 727 height 639
click at [978, 226] on icon at bounding box center [980, 221] width 5 height 8
click at [978, 226] on icon at bounding box center [981, 221] width 7 height 8
click at [684, 348] on div "jeffrey kraws Chrome info ROOM ID: 546744284 fullscreen settings 274.4 GB 24 FP…" at bounding box center [364, 166] width 662 height 670
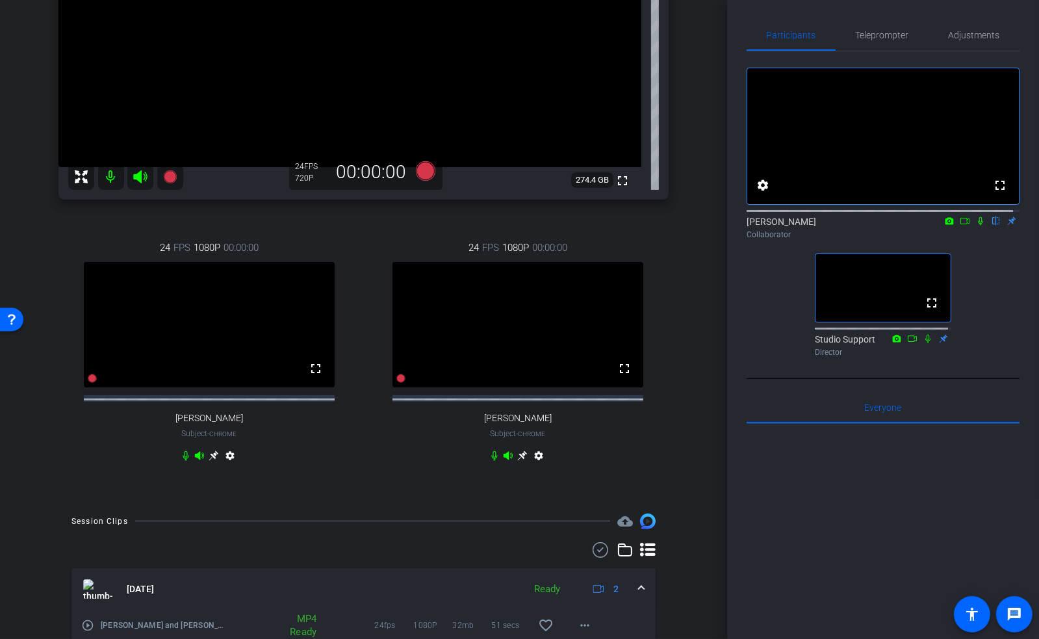
click at [978, 226] on icon at bounding box center [980, 221] width 5 height 8
click at [978, 226] on icon at bounding box center [981, 221] width 7 height 8
click at [978, 226] on icon at bounding box center [980, 221] width 5 height 8
click at [965, 28] on span "Adjustments" at bounding box center [974, 35] width 51 height 31
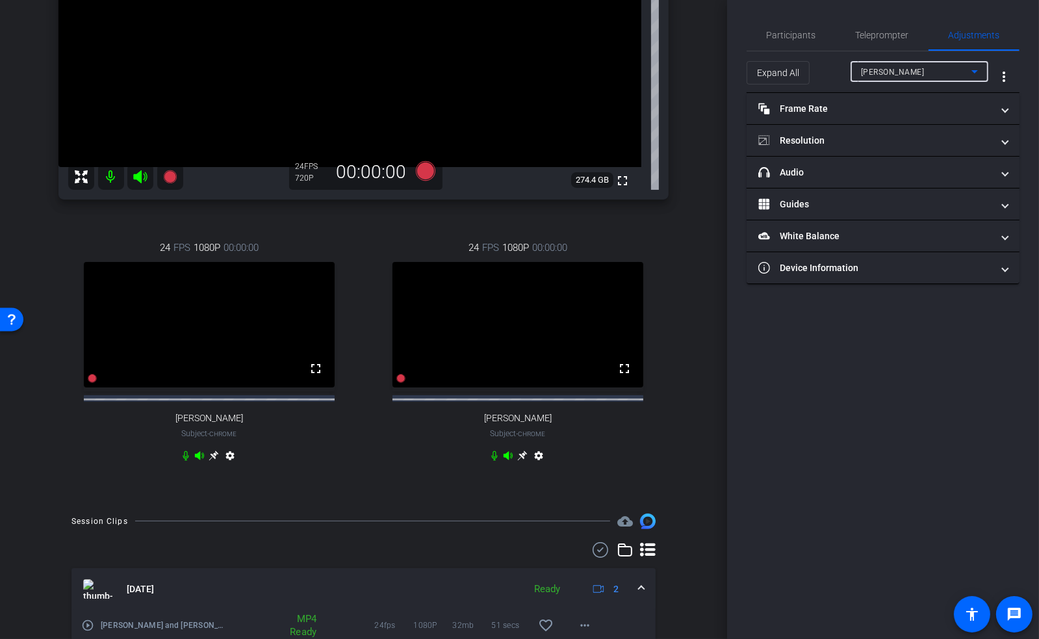
click at [893, 70] on div "Karen" at bounding box center [916, 72] width 111 height 16
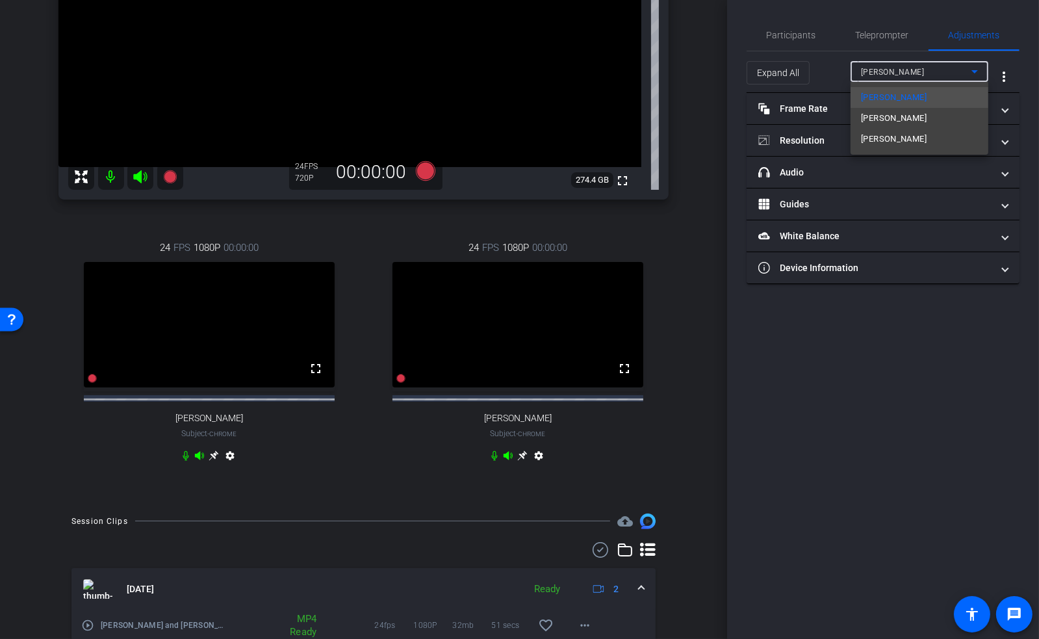
click at [889, 135] on span "Joe Davy" at bounding box center [894, 139] width 66 height 16
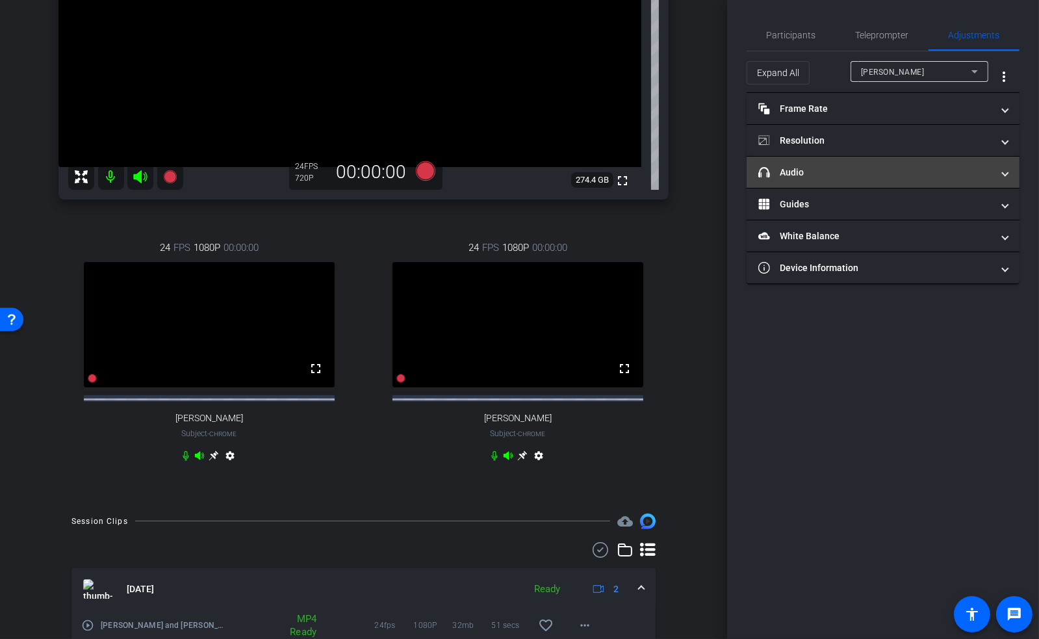
click at [816, 169] on mat-panel-title "headphone icon Audio" at bounding box center [876, 173] width 234 height 14
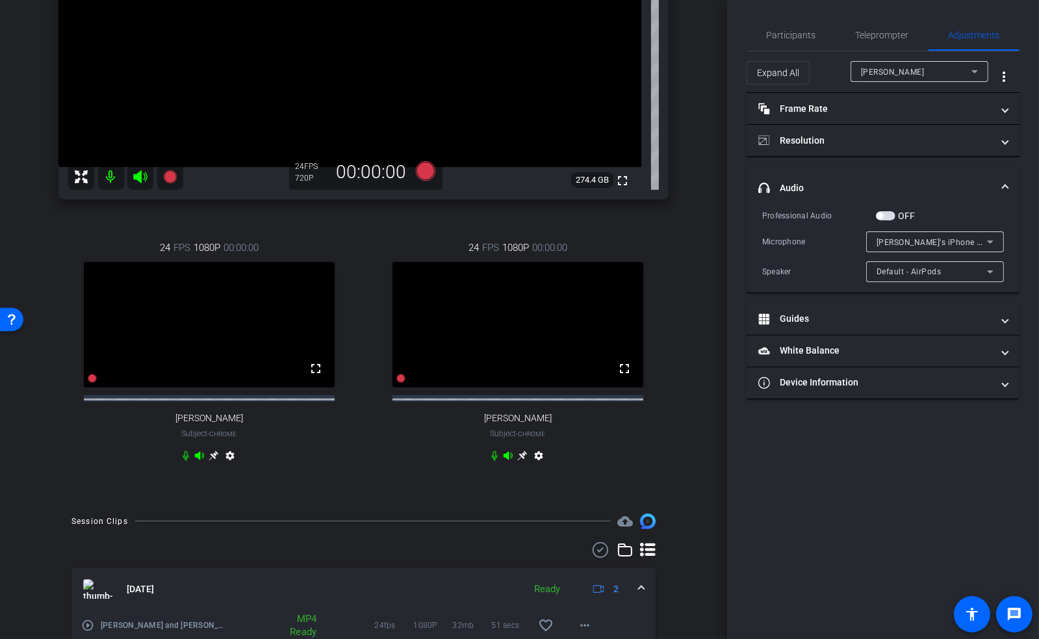
click at [975, 241] on span "Joseph's iPhone Microphone" at bounding box center [950, 242] width 146 height 10
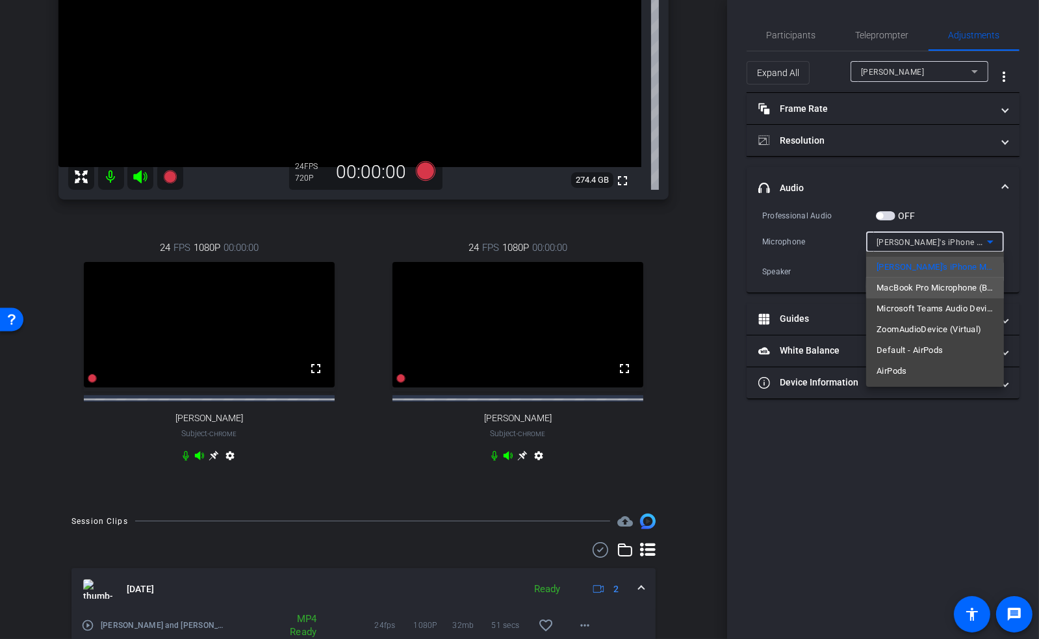
click at [958, 287] on span "MacBook Pro Microphone (Built-in)" at bounding box center [935, 288] width 117 height 16
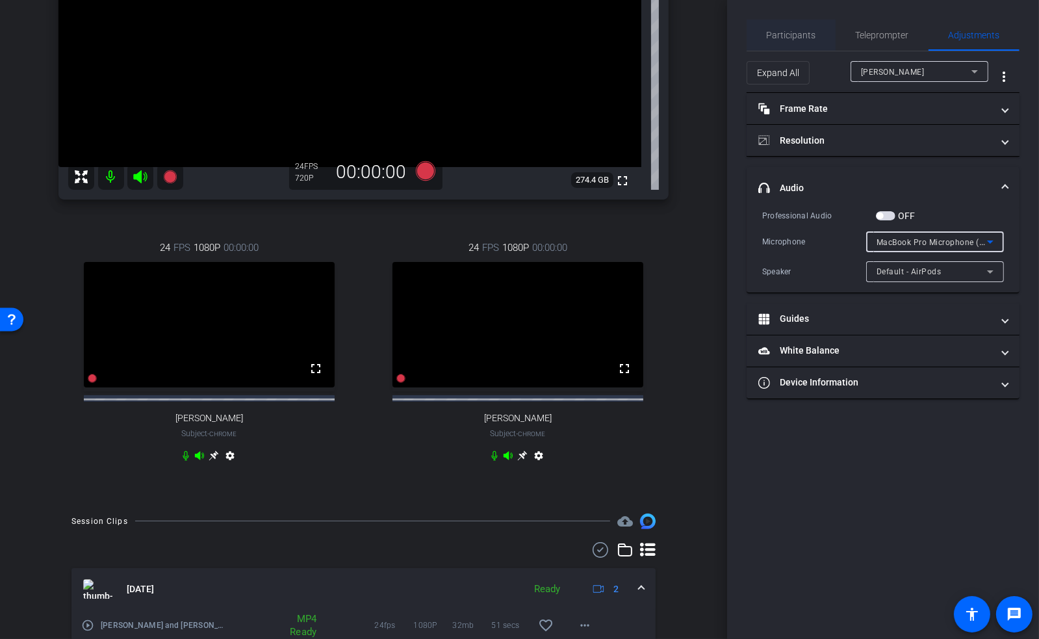
click at [807, 35] on span "Participants" at bounding box center [791, 35] width 49 height 9
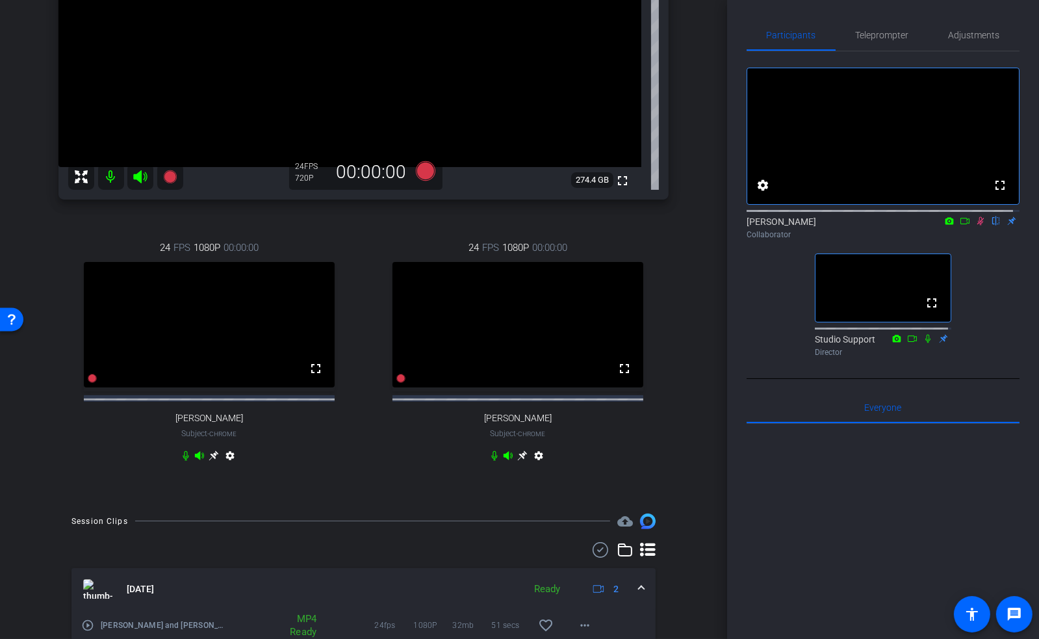
click at [976, 226] on icon at bounding box center [981, 220] width 10 height 9
click at [676, 337] on div "jeffrey kraws Chrome info ROOM ID: 546744284 fullscreen settings 274.4 GB 24 FP…" at bounding box center [364, 166] width 662 height 670
click at [978, 226] on icon at bounding box center [981, 221] width 7 height 8
click at [682, 356] on div "jeffrey kraws Chrome info ROOM ID: 546744284 fullscreen settings 274.4 GB 24 FP…" at bounding box center [364, 166] width 662 height 670
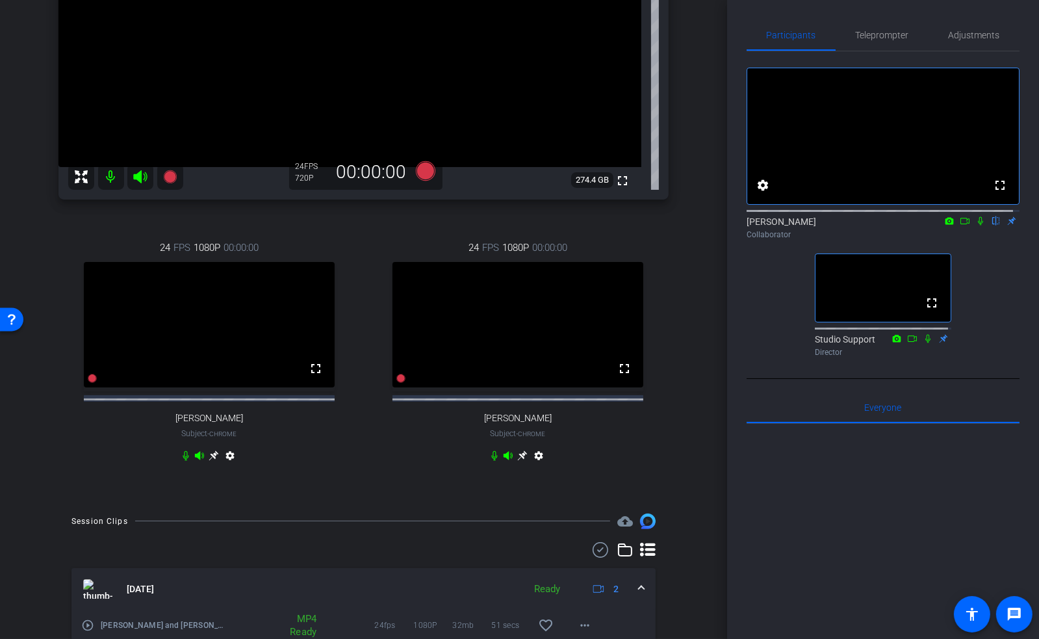
click at [976, 226] on icon at bounding box center [981, 220] width 10 height 9
click at [978, 226] on icon at bounding box center [981, 220] width 10 height 9
click at [671, 335] on div "jeffrey kraws Chrome info ROOM ID: 546744284 fullscreen settings 274.4 GB 24 FP…" at bounding box center [364, 166] width 662 height 670
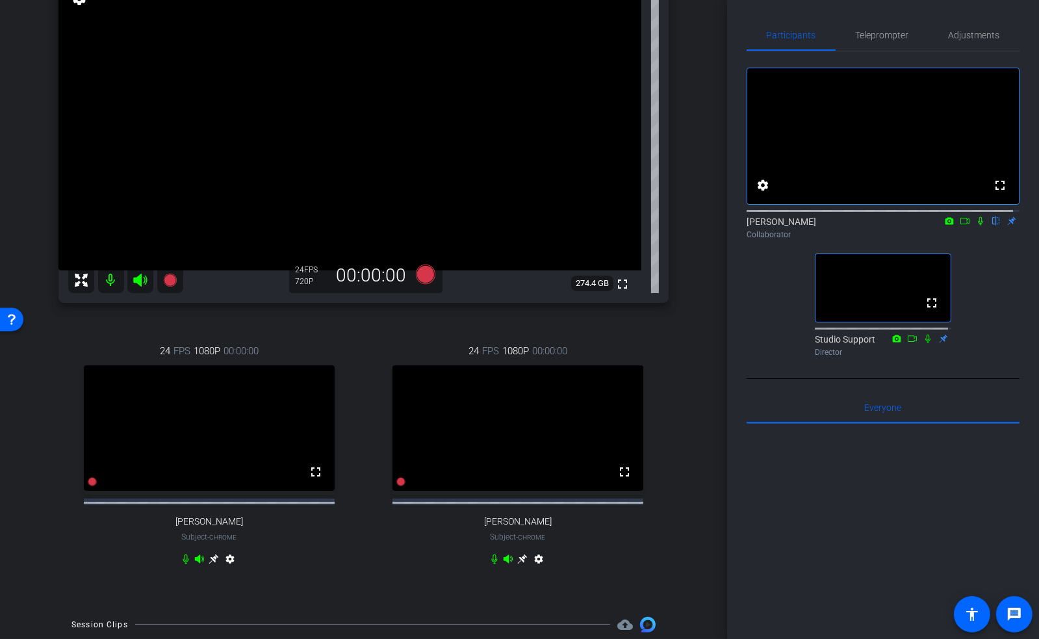
scroll to position [86, 0]
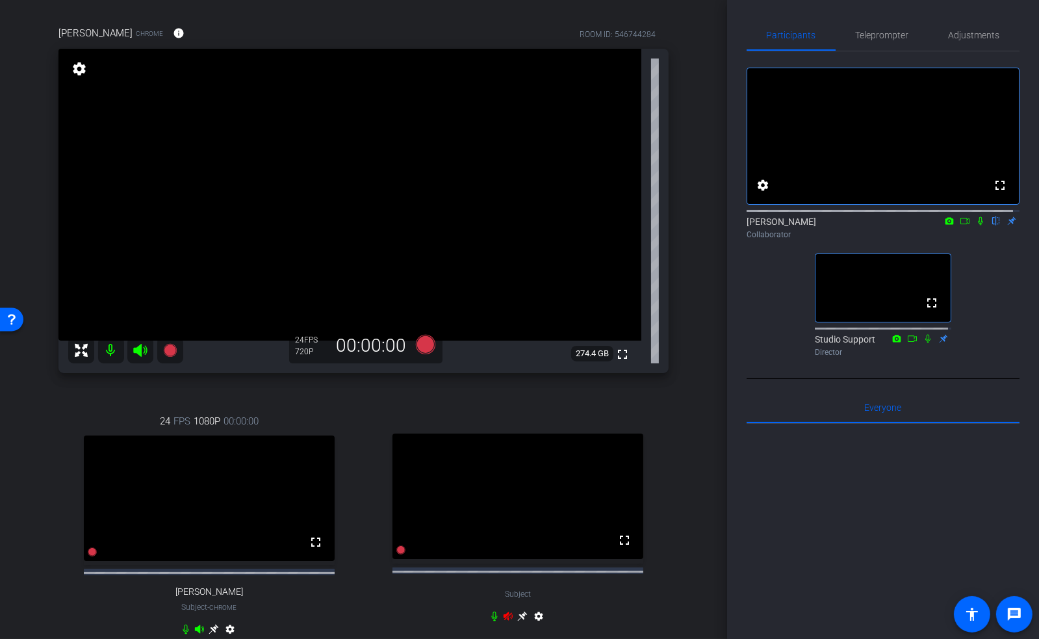
click at [976, 226] on icon at bounding box center [981, 220] width 10 height 9
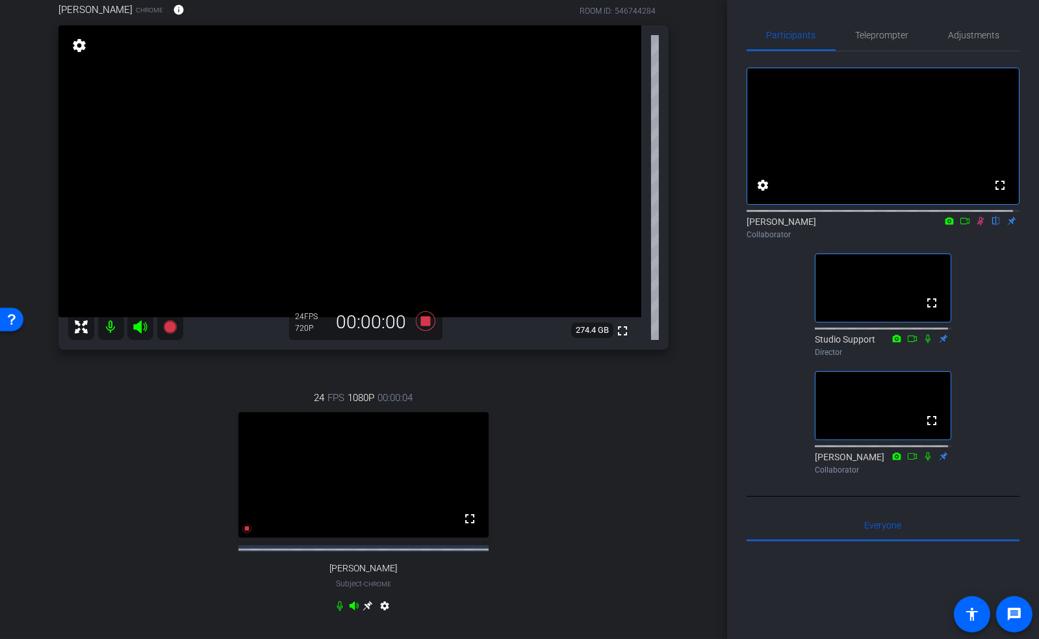
scroll to position [173, 0]
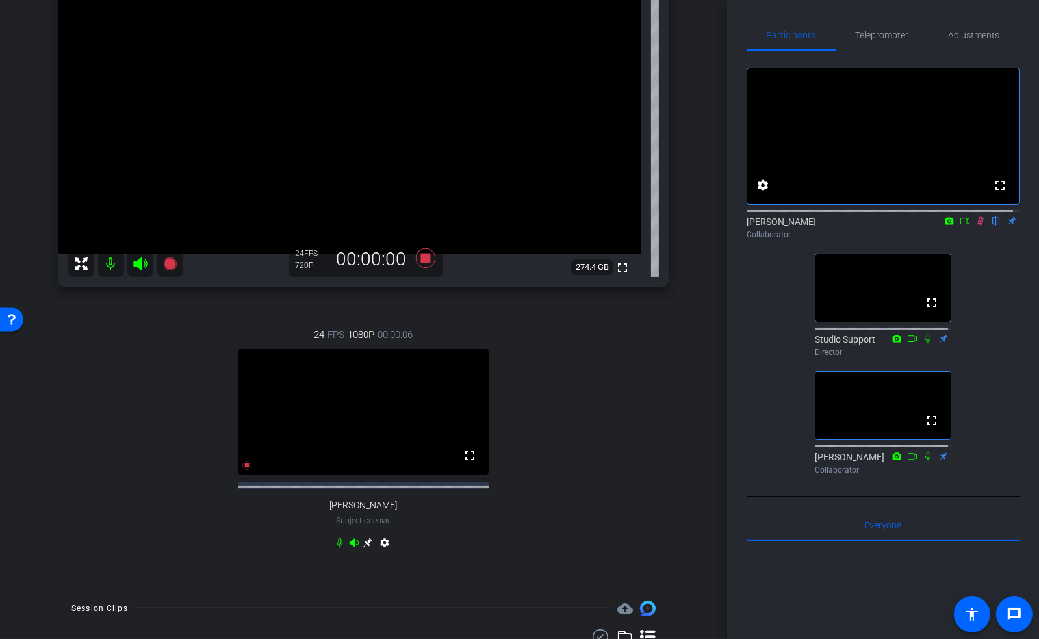
click at [367, 548] on icon at bounding box center [368, 543] width 10 height 10
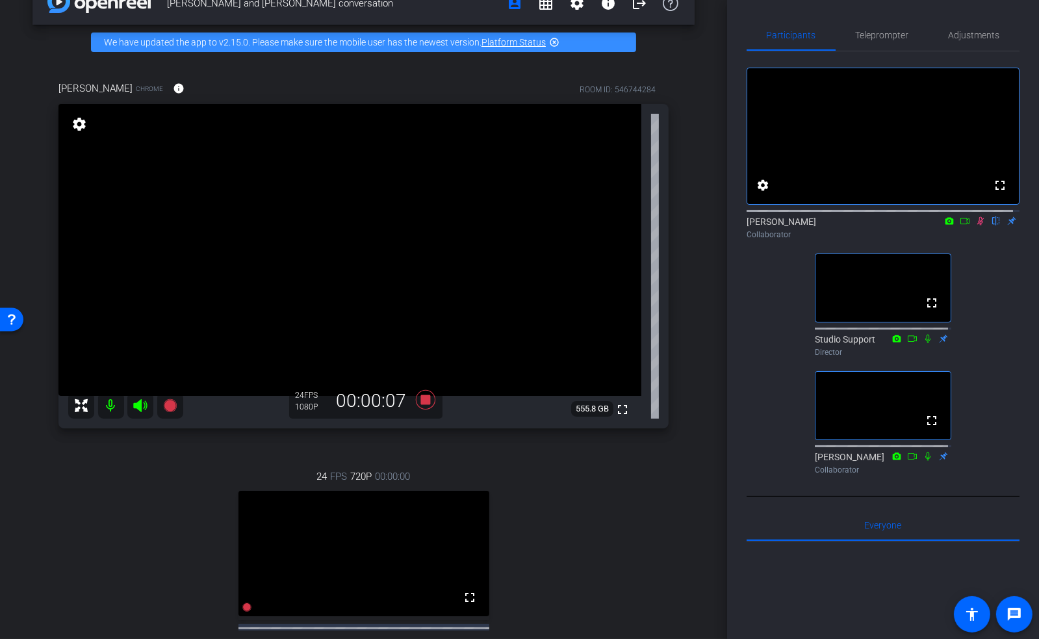
scroll to position [0, 0]
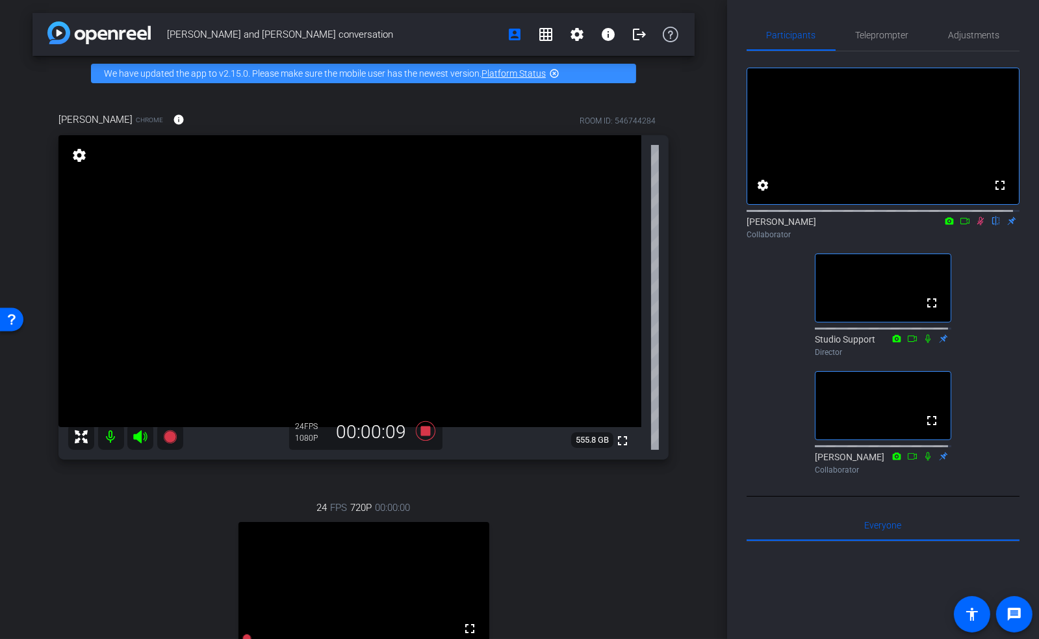
click at [976, 226] on icon at bounding box center [981, 220] width 10 height 9
click at [978, 226] on icon at bounding box center [980, 221] width 5 height 8
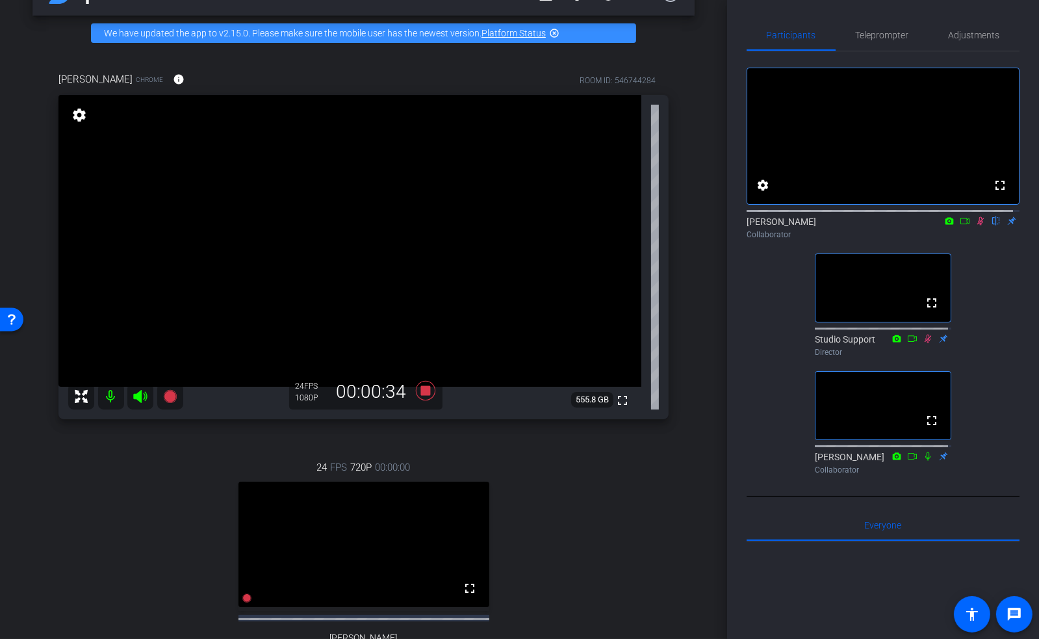
scroll to position [173, 0]
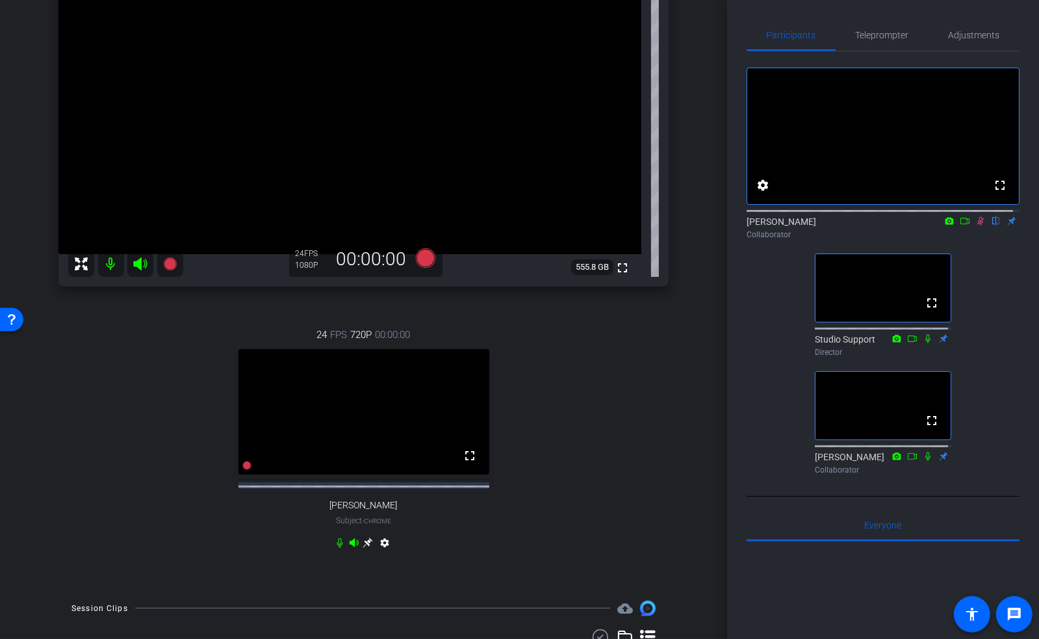
click at [976, 226] on icon at bounding box center [981, 220] width 10 height 9
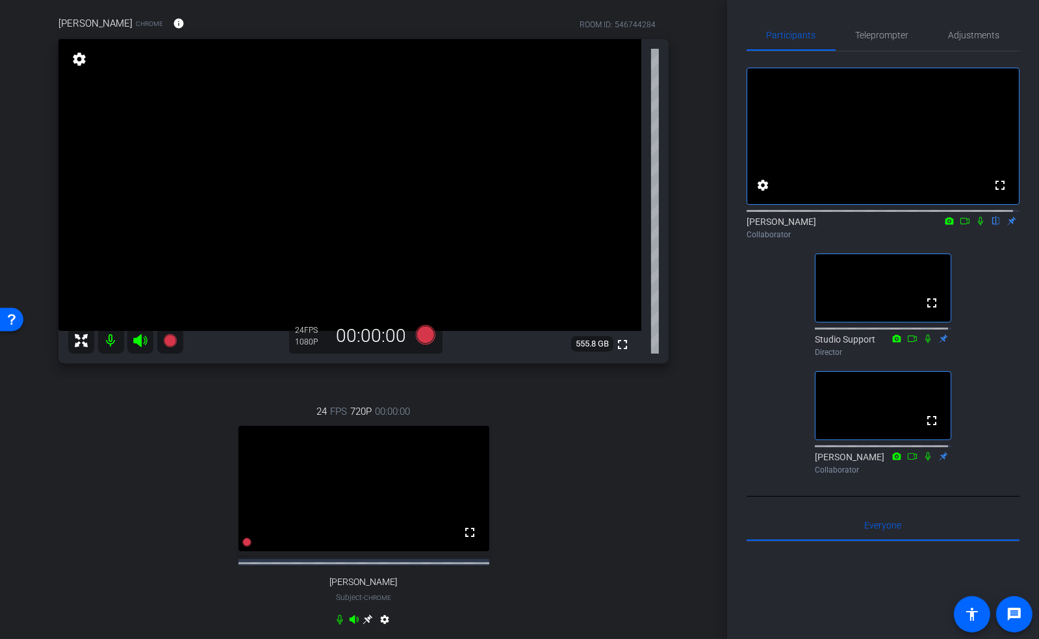
scroll to position [0, 0]
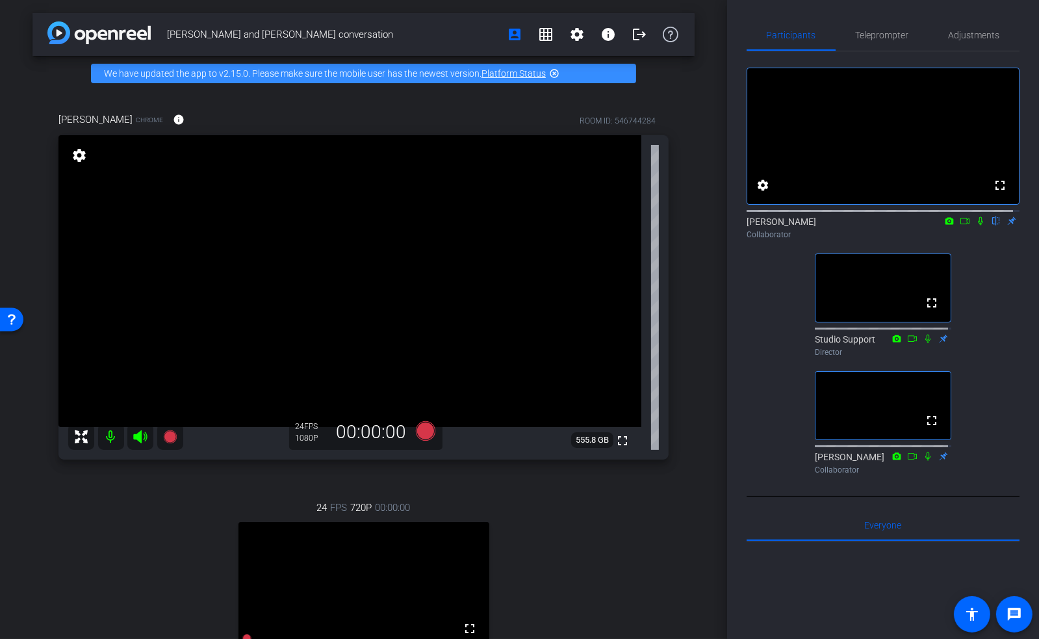
click at [978, 226] on icon at bounding box center [980, 221] width 5 height 8
click at [976, 226] on icon at bounding box center [981, 220] width 10 height 9
click at [978, 226] on icon at bounding box center [981, 221] width 7 height 8
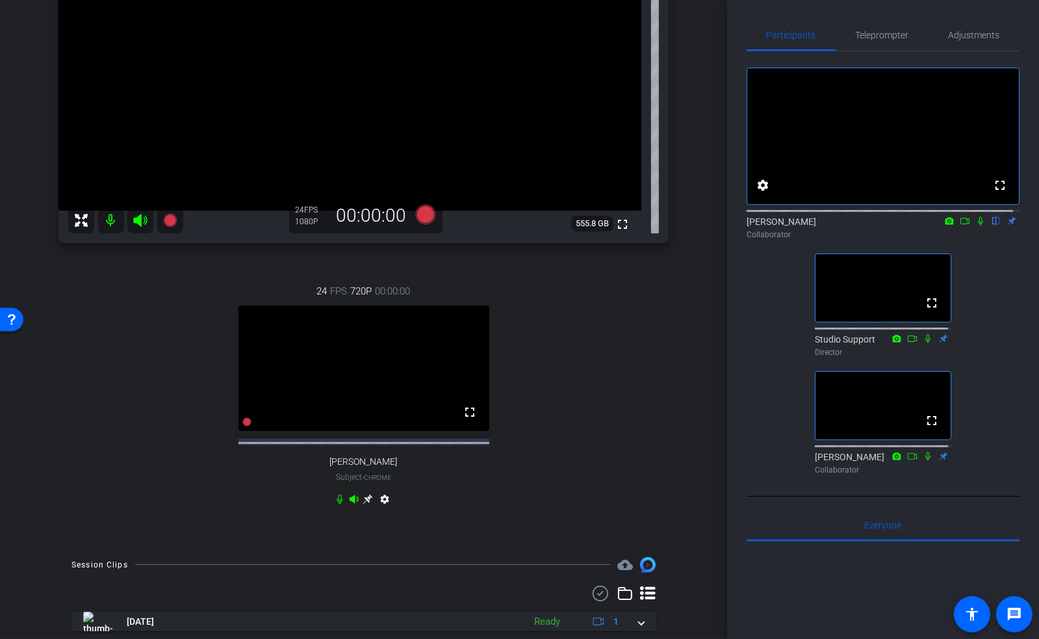
scroll to position [35, 0]
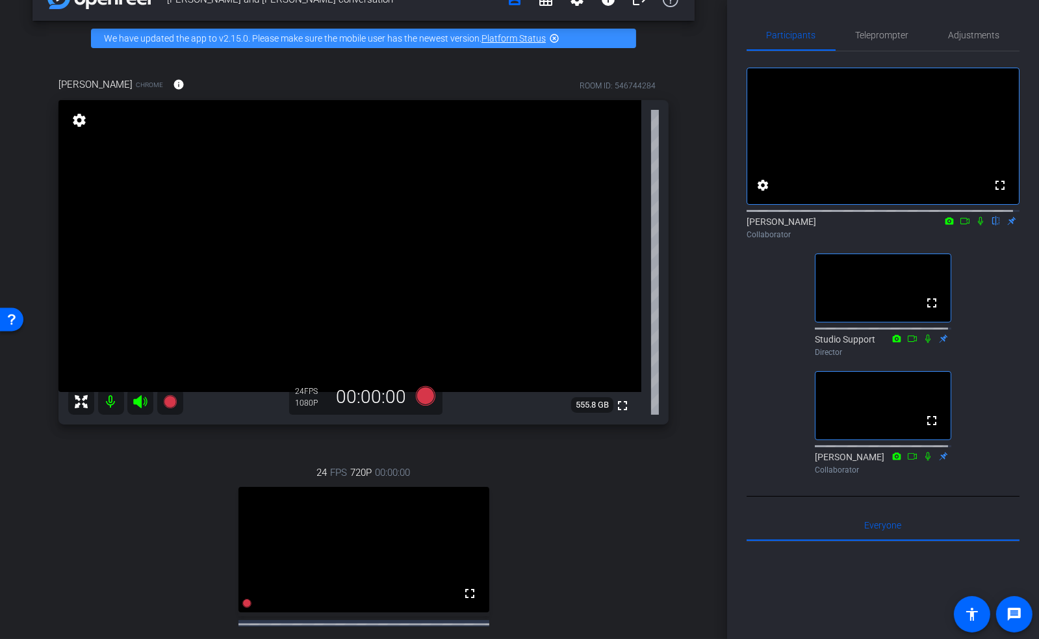
click at [976, 226] on icon at bounding box center [981, 220] width 10 height 9
click at [963, 39] on span "Adjustments" at bounding box center [974, 35] width 51 height 9
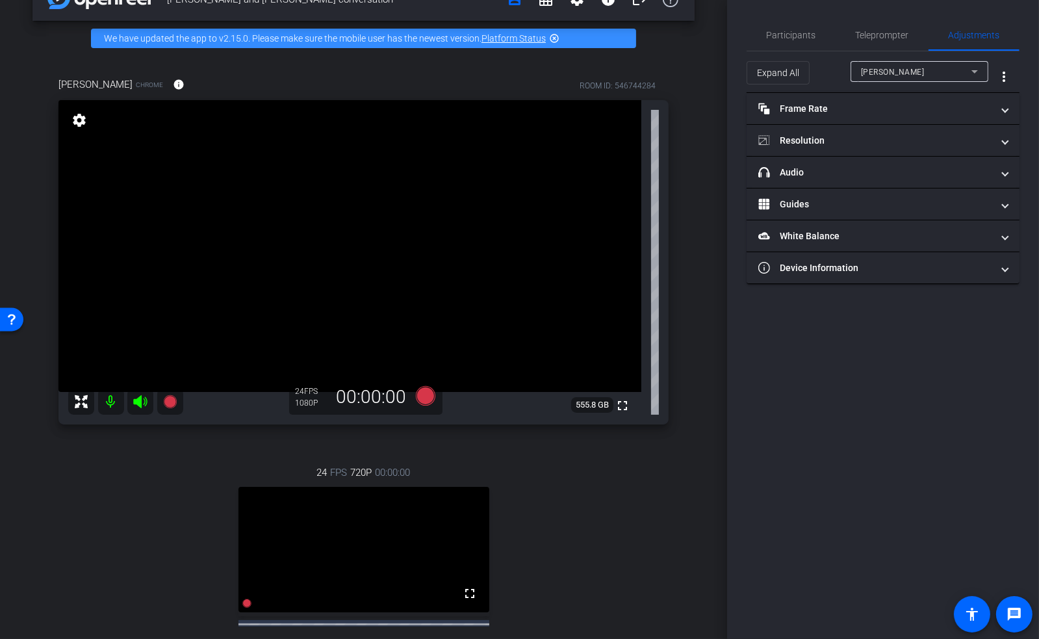
click at [902, 81] on div "jeffrey kraws" at bounding box center [919, 71] width 117 height 21
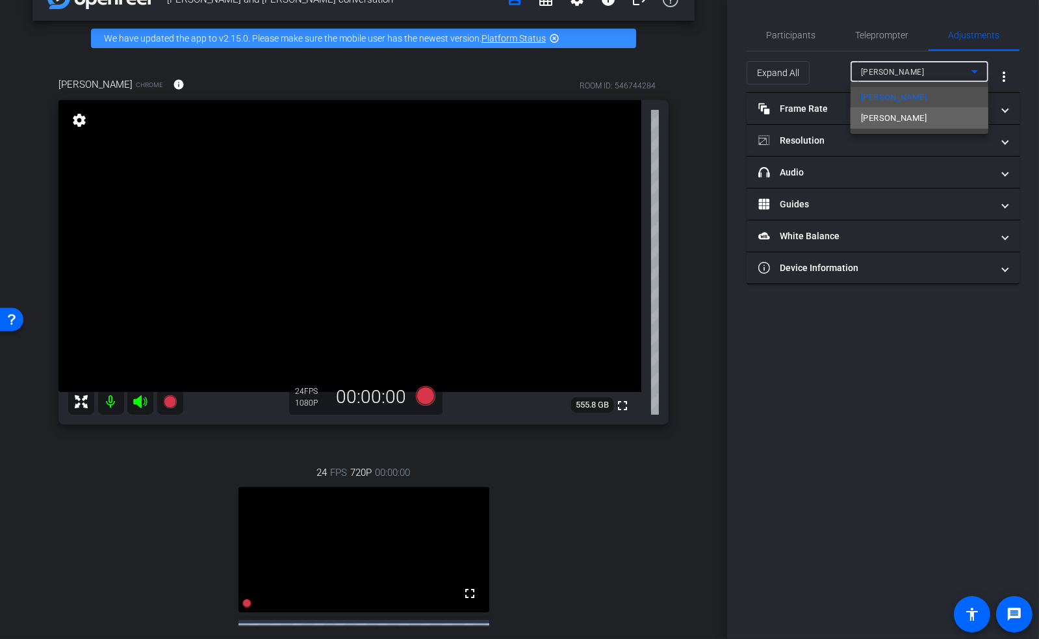
click at [888, 120] on span "Joe Davy" at bounding box center [894, 119] width 66 height 16
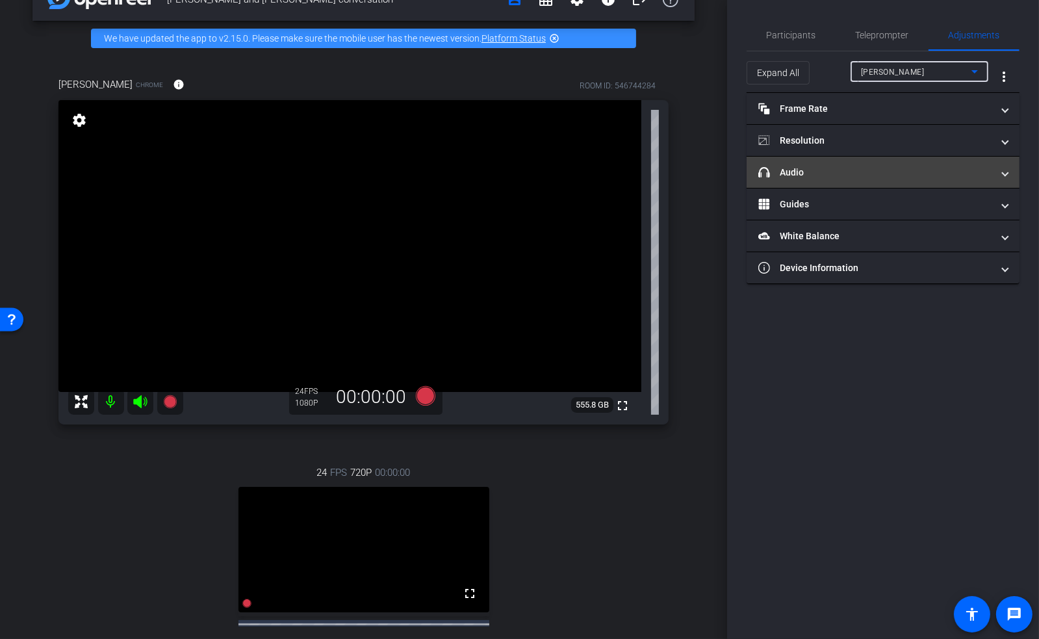
click at [816, 179] on mat-expansion-panel-header "headphone icon Audio" at bounding box center [883, 172] width 273 height 31
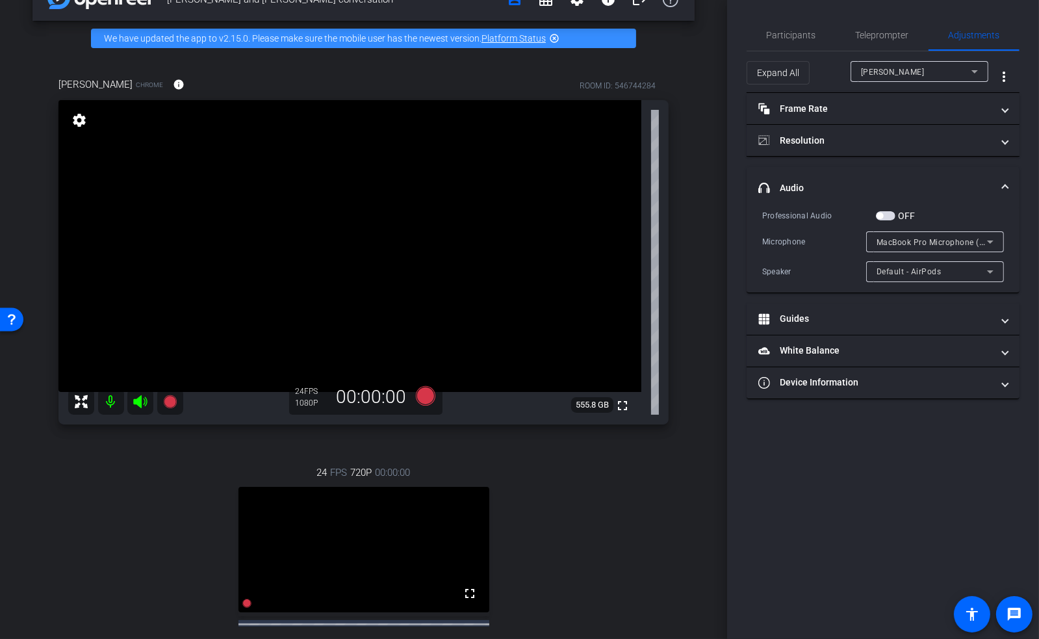
click at [941, 244] on span "MacBook Pro Microphone (Built-in)" at bounding box center [943, 242] width 133 height 10
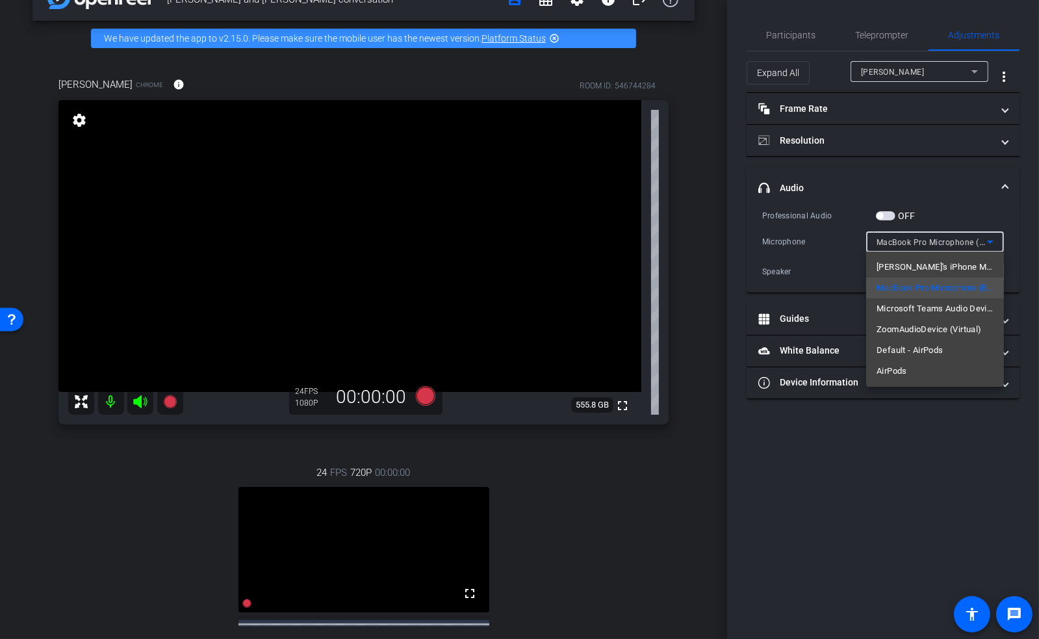
click at [894, 469] on div at bounding box center [519, 319] width 1039 height 639
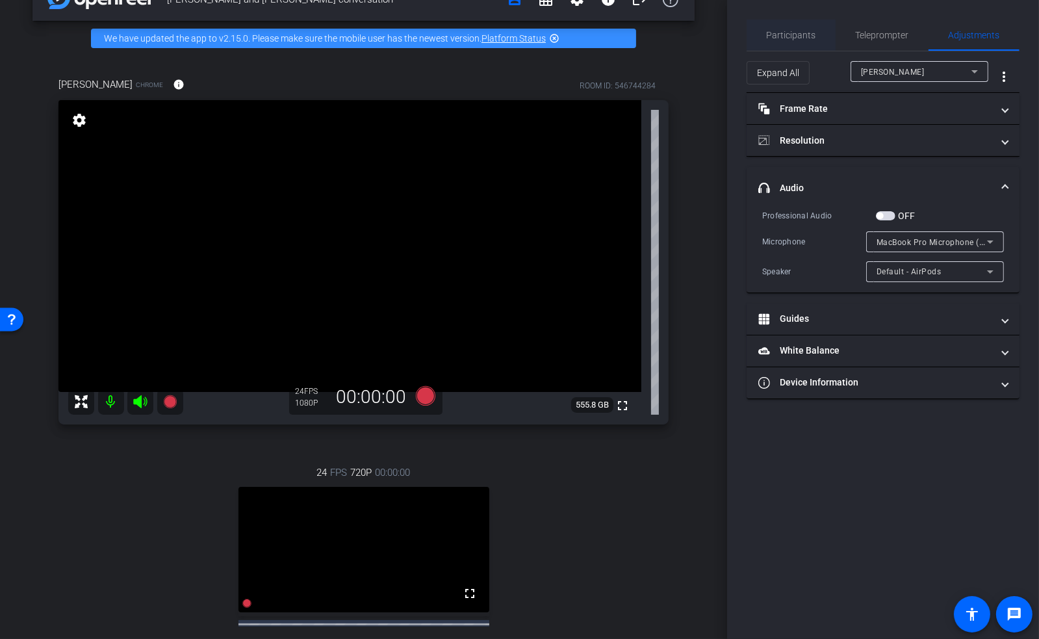
click at [798, 38] on span "Participants" at bounding box center [791, 35] width 49 height 9
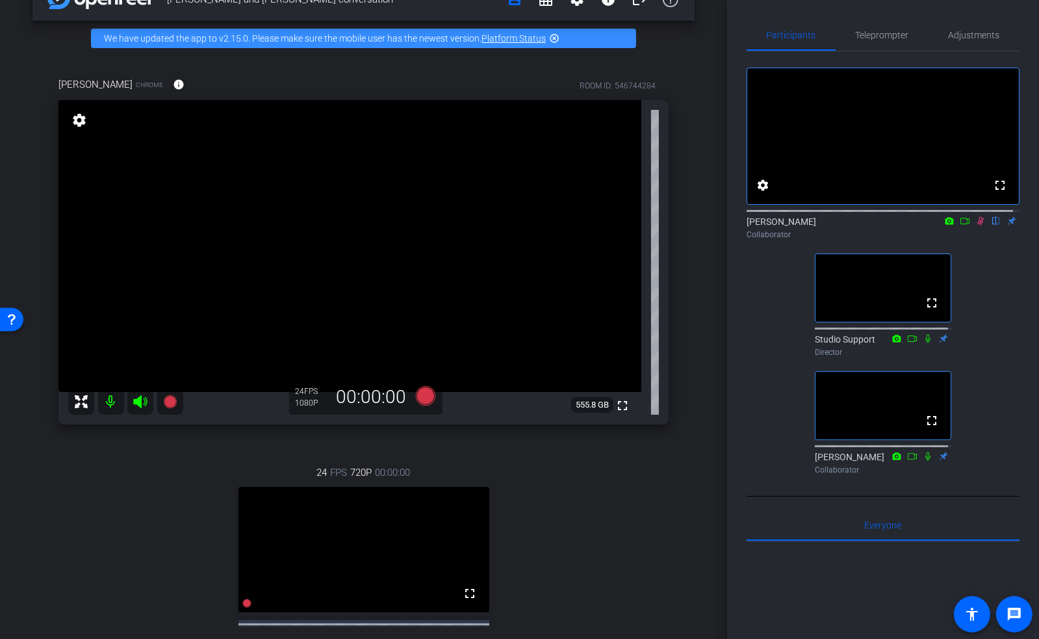
click at [976, 226] on icon at bounding box center [981, 220] width 10 height 9
click at [978, 226] on icon at bounding box center [980, 221] width 5 height 8
click at [950, 40] on span "Adjustments" at bounding box center [974, 35] width 51 height 31
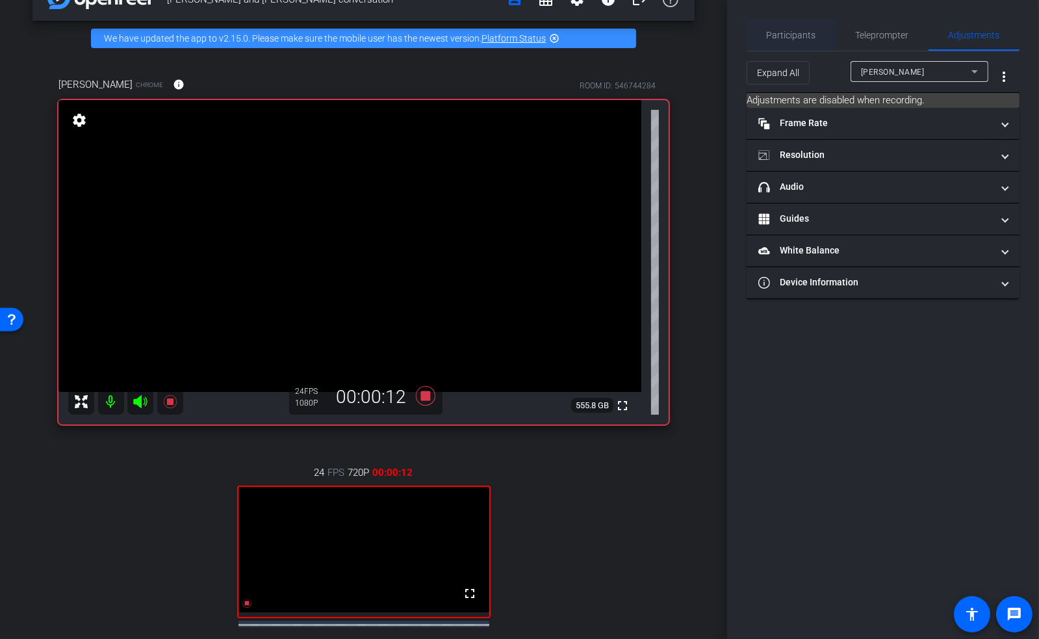
click at [788, 38] on span "Participants" at bounding box center [791, 35] width 49 height 9
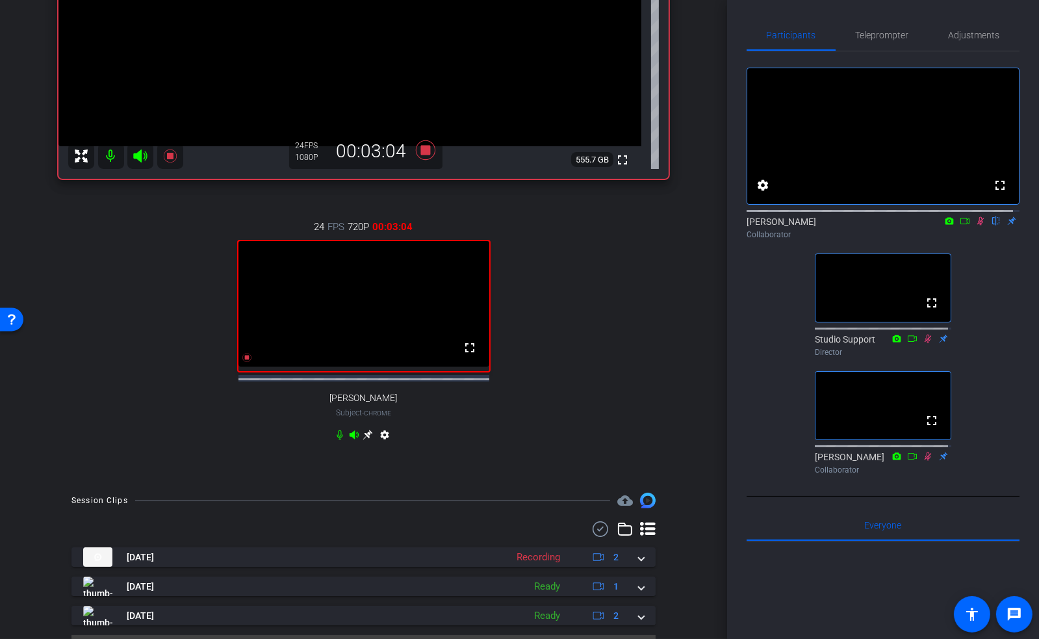
scroll to position [322, 0]
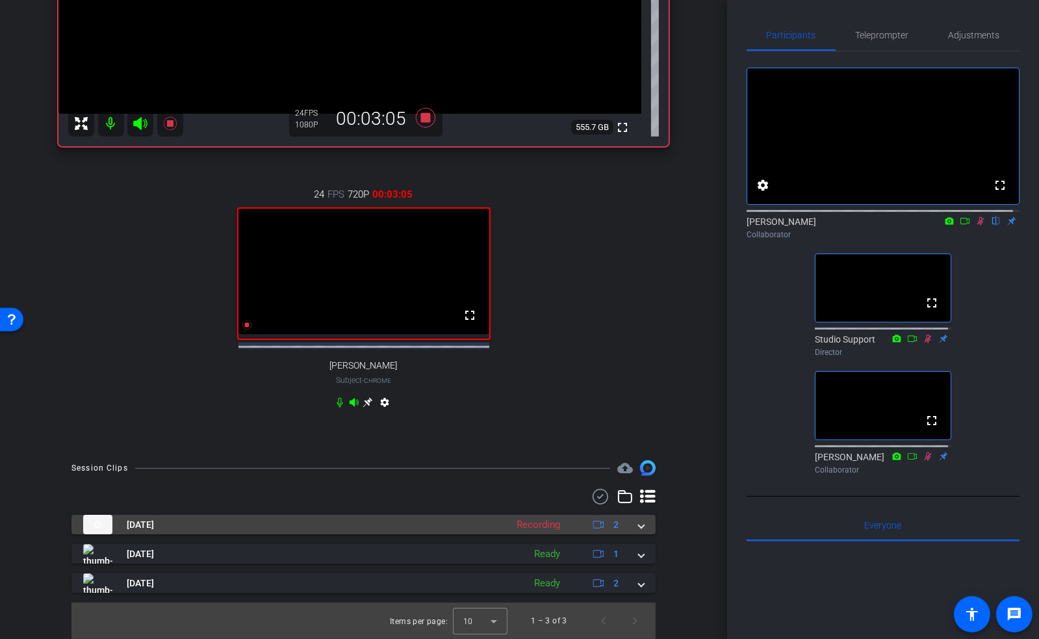
click at [639, 526] on span at bounding box center [641, 525] width 5 height 14
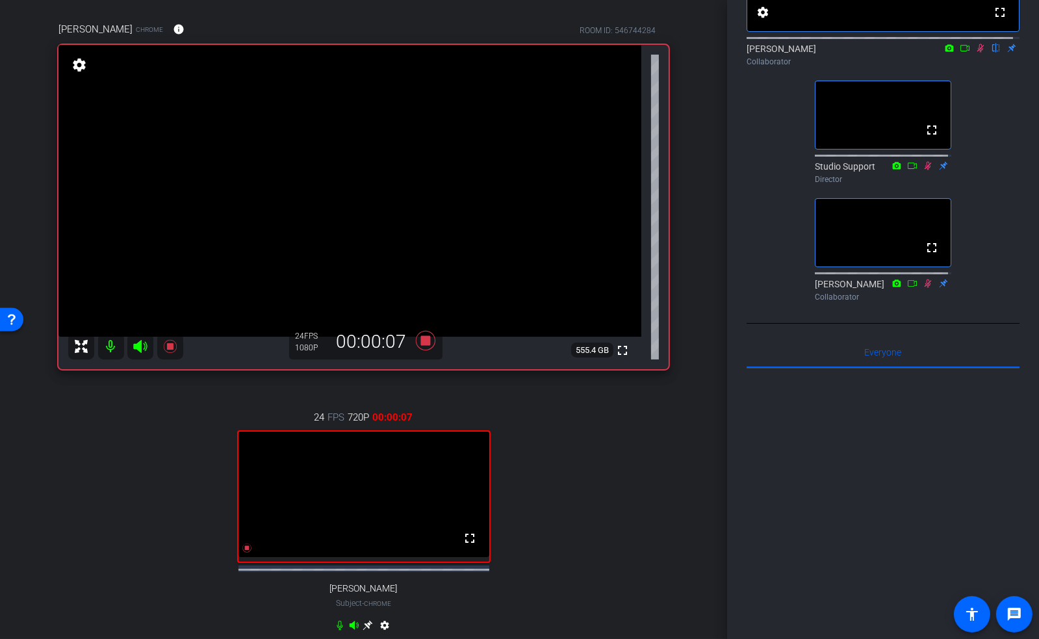
scroll to position [70, 0]
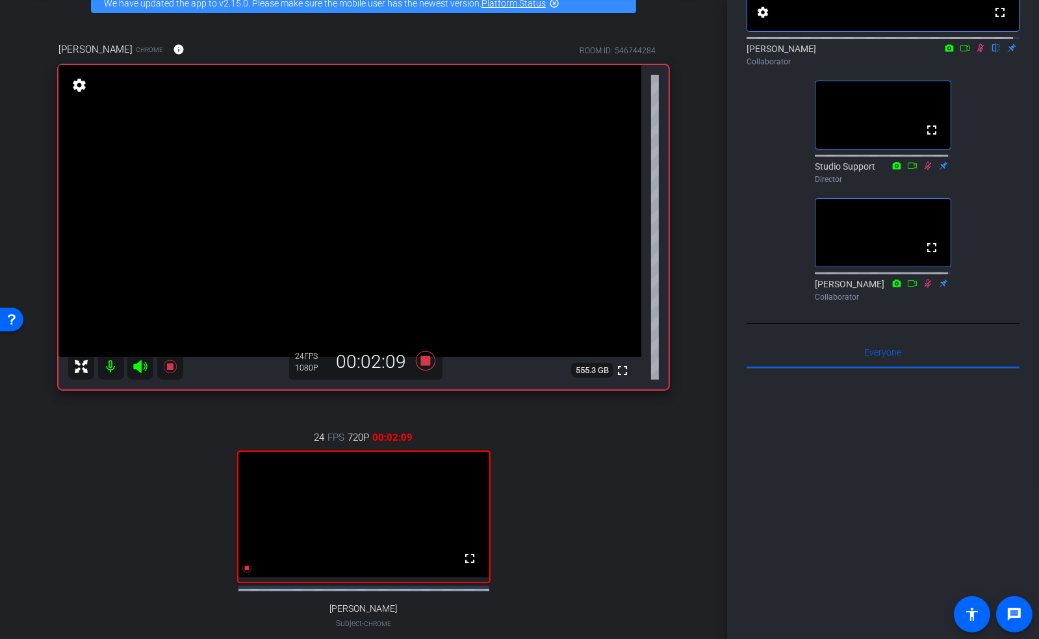
click at [166, 484] on div "24 FPS 720P 00:02:09 fullscreen jeffrey kraws Subject - Chrome settings" at bounding box center [364, 543] width 610 height 268
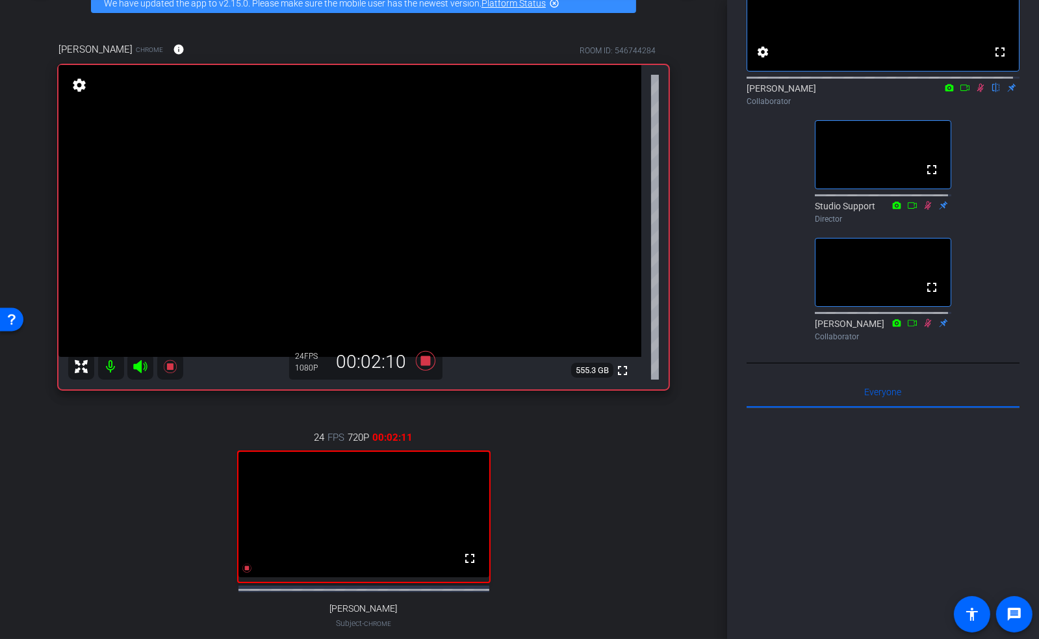
scroll to position [0, 0]
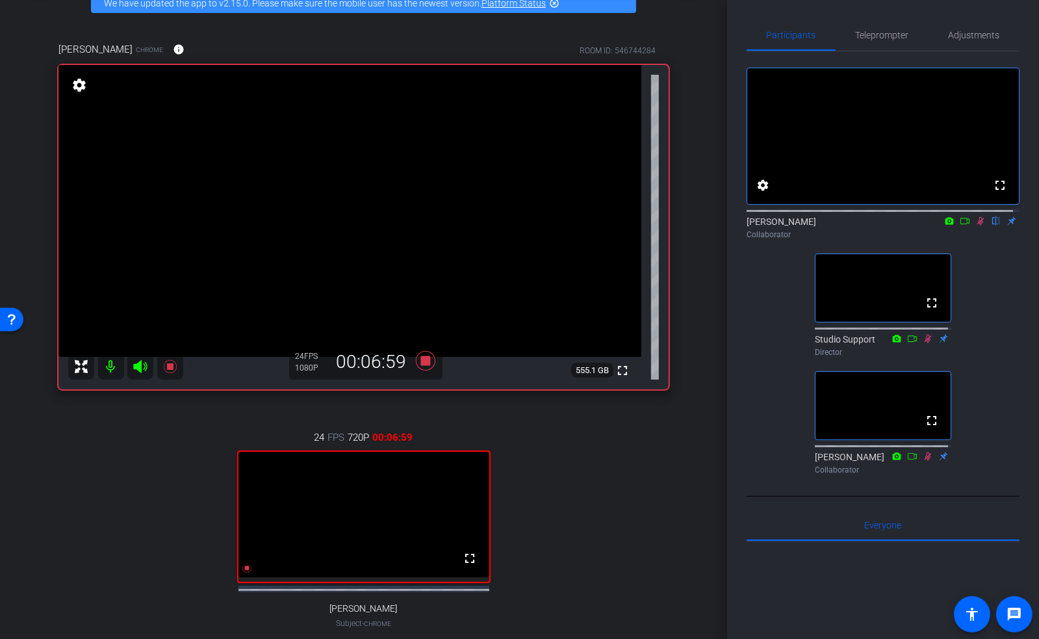
click at [605, 557] on div "24 FPS 720P 00:06:59 fullscreen jeffrey kraws Subject - Chrome settings" at bounding box center [364, 543] width 610 height 268
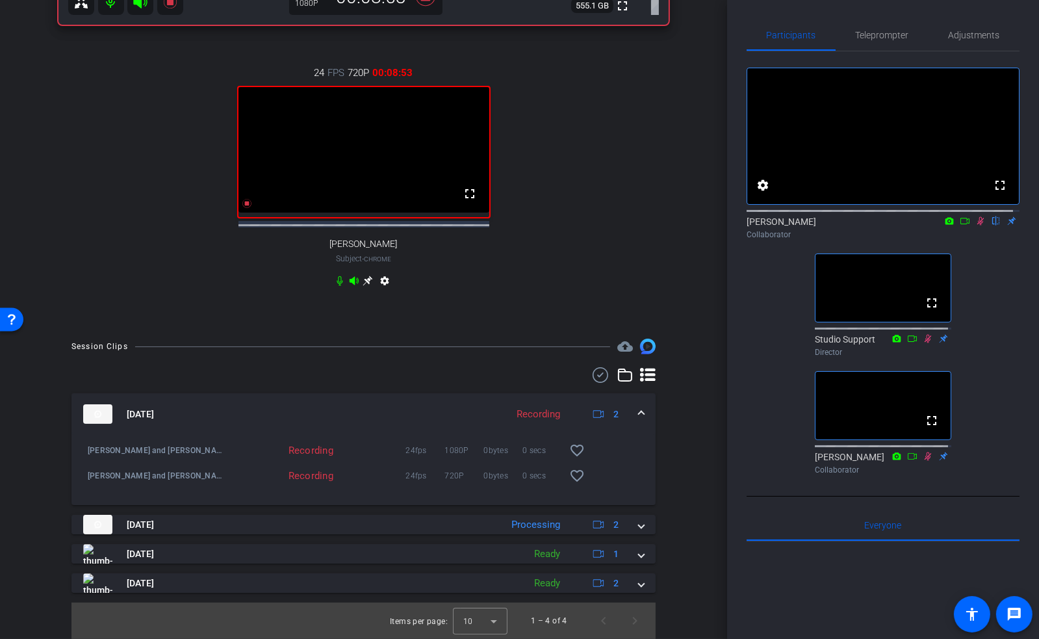
scroll to position [443, 0]
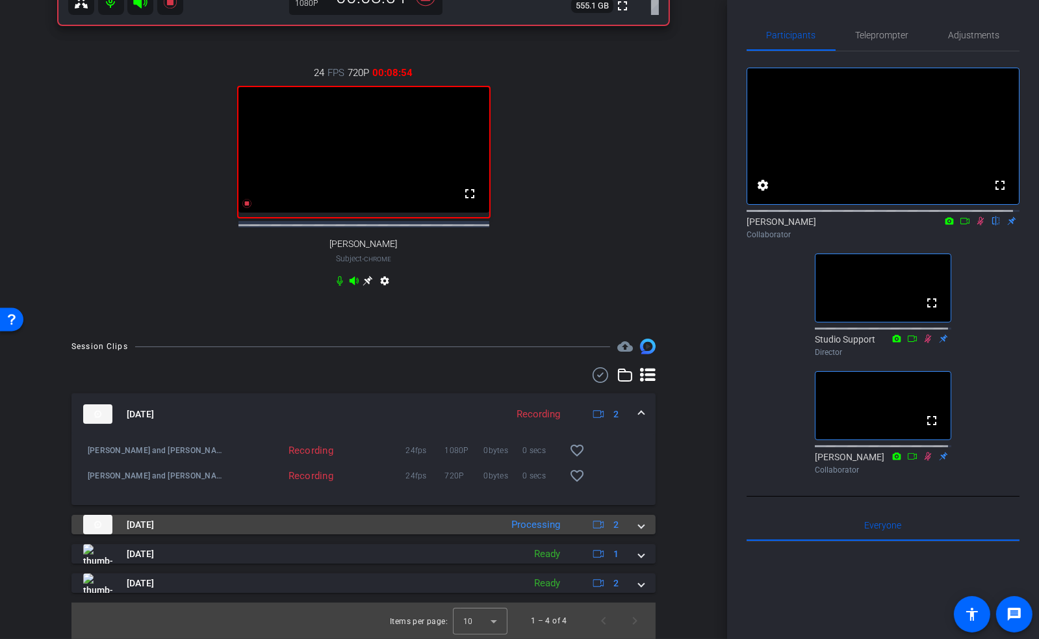
click at [639, 523] on span at bounding box center [641, 525] width 5 height 14
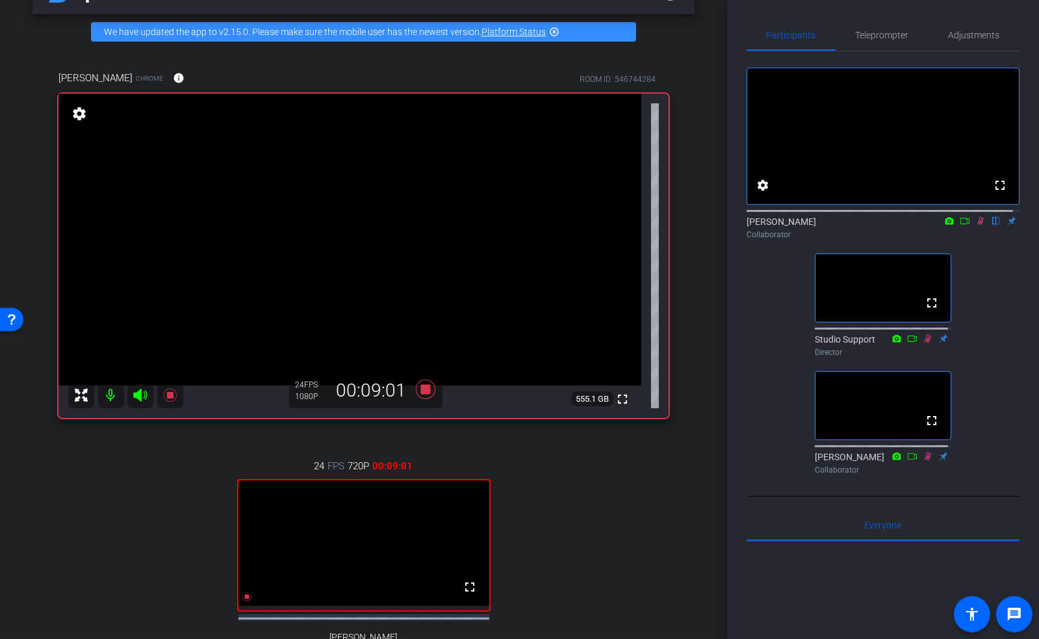
scroll to position [0, 0]
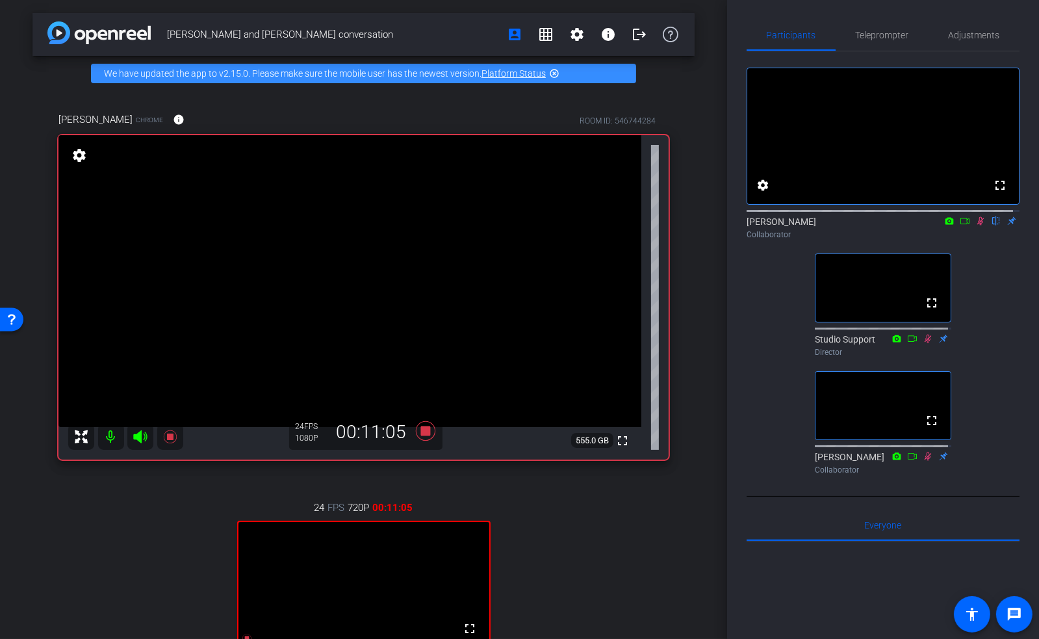
click at [142, 548] on div "24 FPS 720P 00:11:05 fullscreen jeffrey kraws Subject - Chrome settings" at bounding box center [364, 613] width 610 height 268
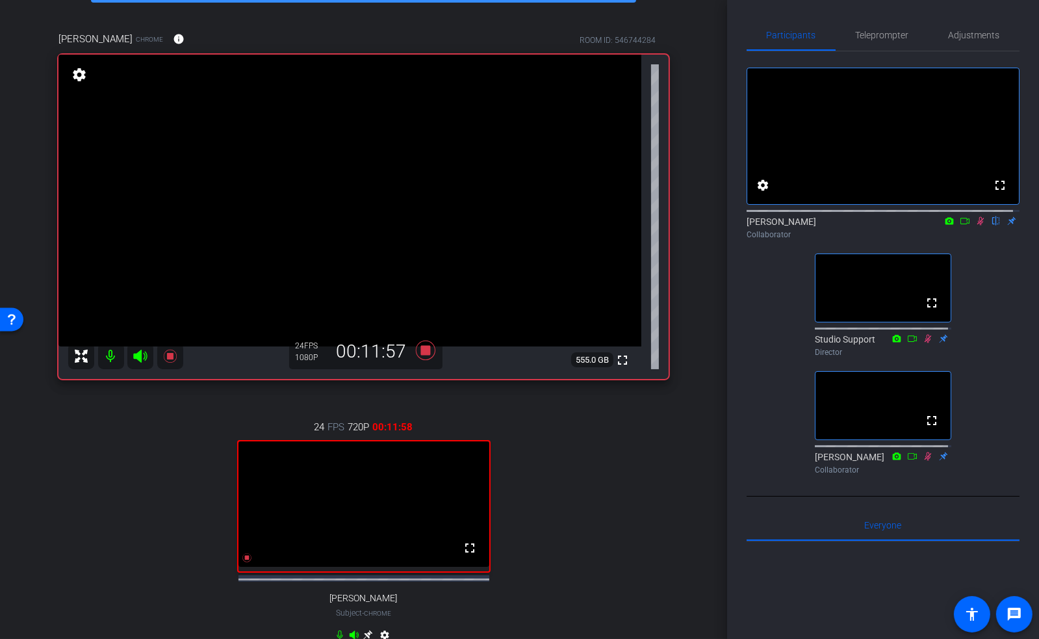
scroll to position [86, 0]
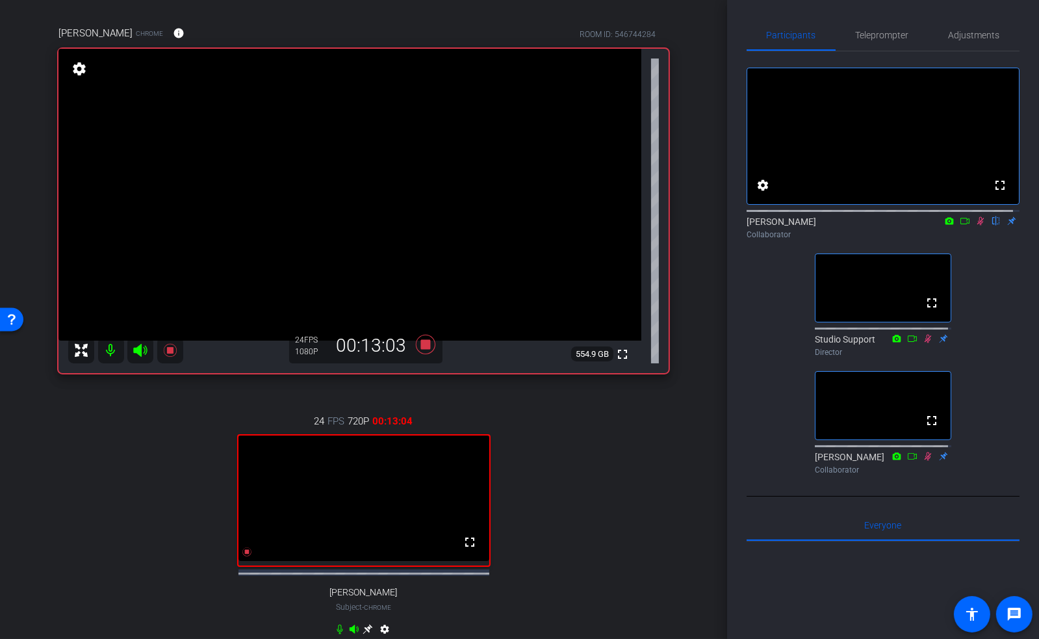
click at [588, 519] on div "24 FPS 720P 00:13:04 fullscreen jeffrey kraws Subject - Chrome settings" at bounding box center [364, 527] width 610 height 268
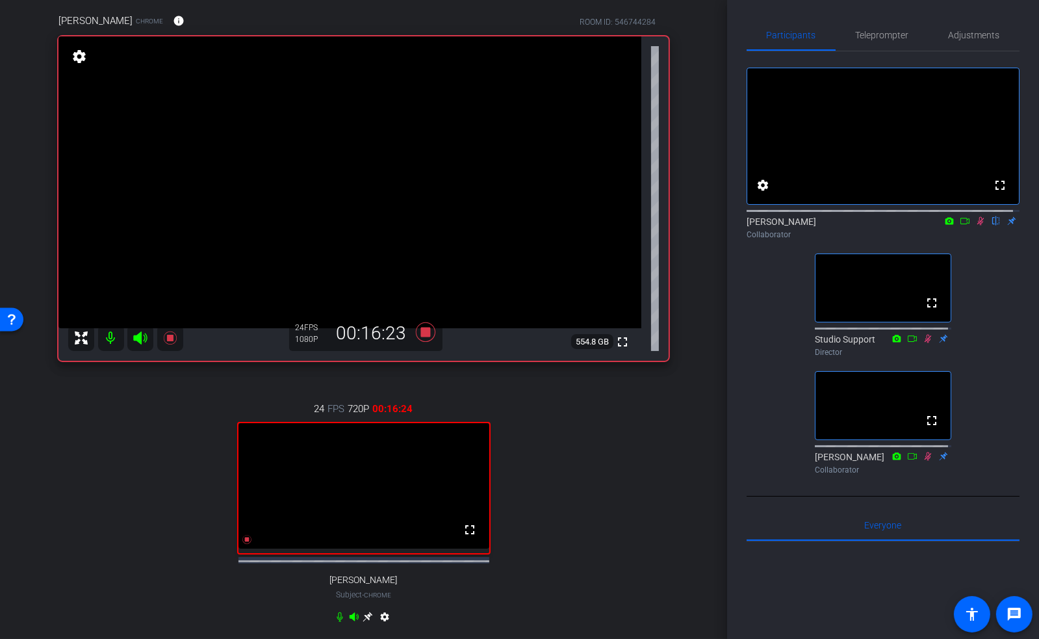
scroll to position [102, 0]
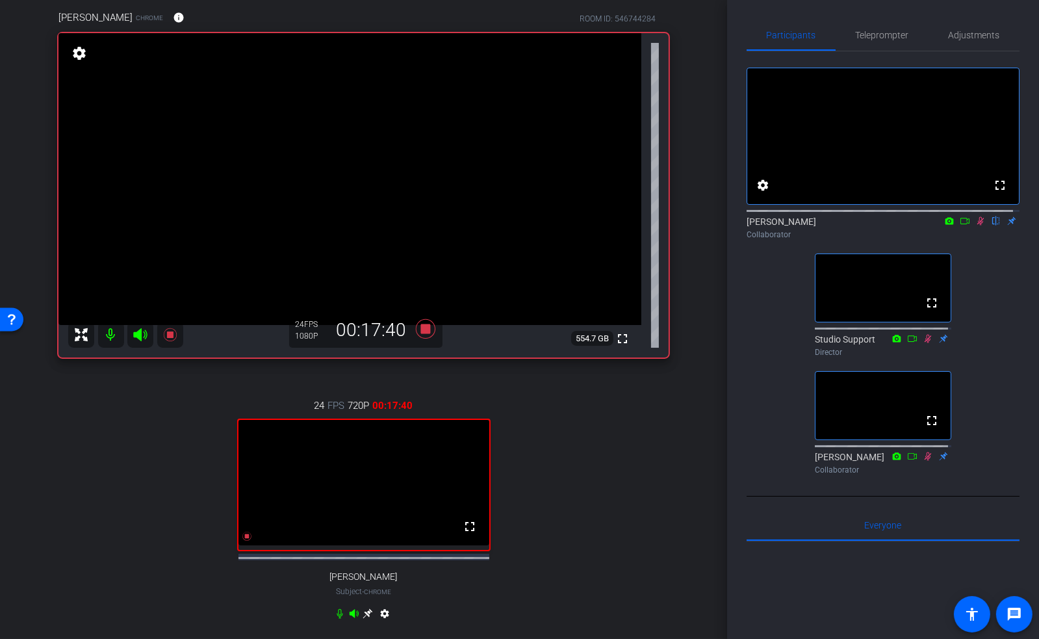
click at [694, 198] on div "Jeff and Karen conversation account_box grid_on settings info logout We have up…" at bounding box center [363, 217] width 727 height 639
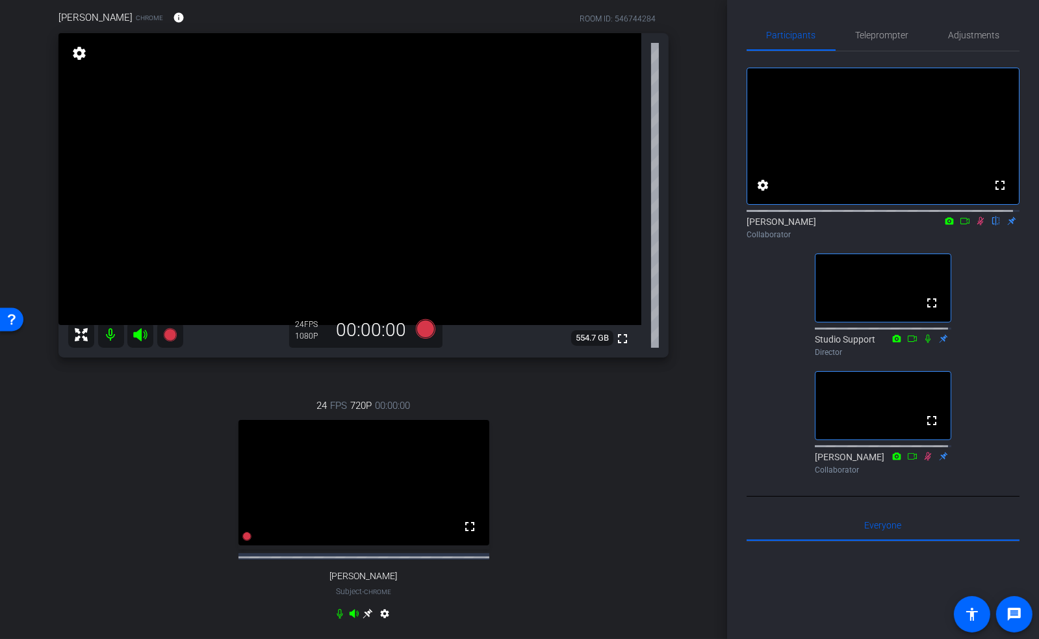
click at [637, 453] on div "24 FPS 720P 00:00:00 fullscreen jeffrey kraws Subject - Chrome settings" at bounding box center [364, 511] width 610 height 268
click at [978, 226] on icon at bounding box center [981, 221] width 7 height 8
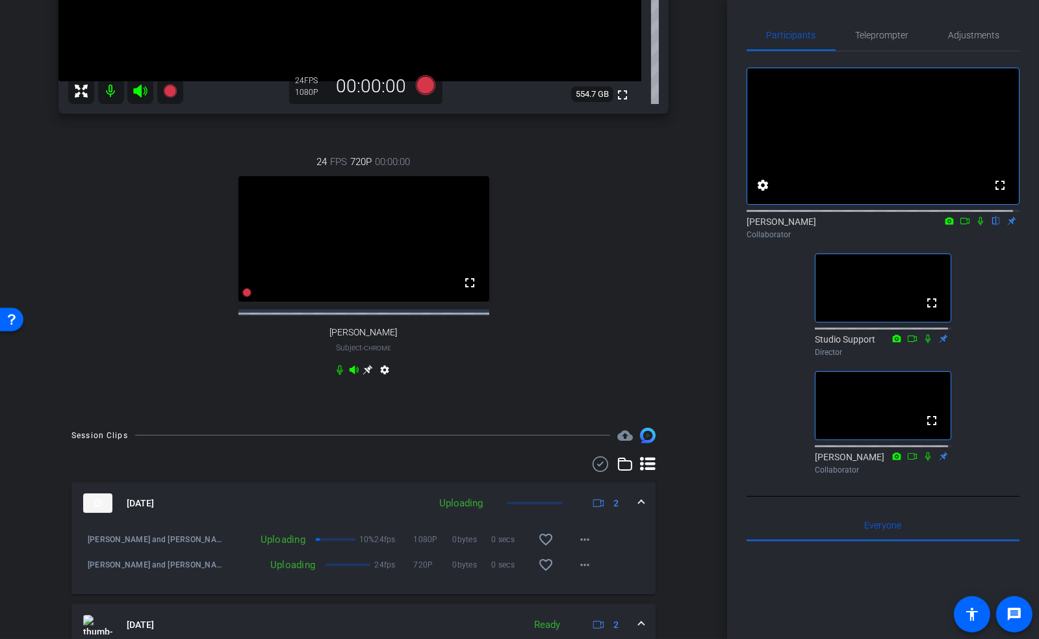
scroll to position [362, 0]
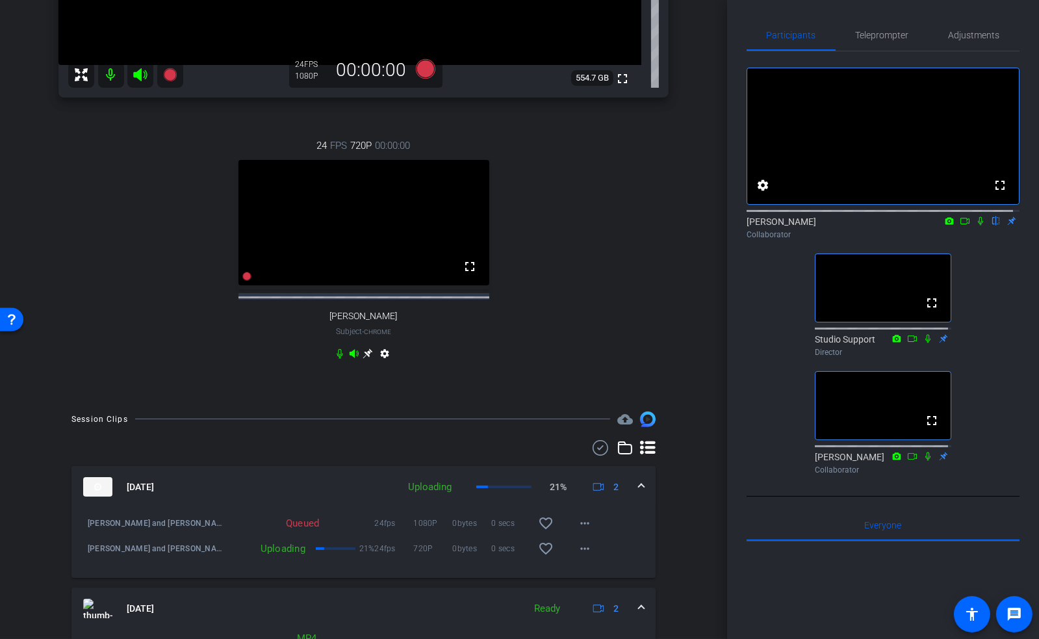
click at [696, 371] on div "Jeff and Karen conversation account_box grid_on settings info logout We have up…" at bounding box center [363, 319] width 727 height 639
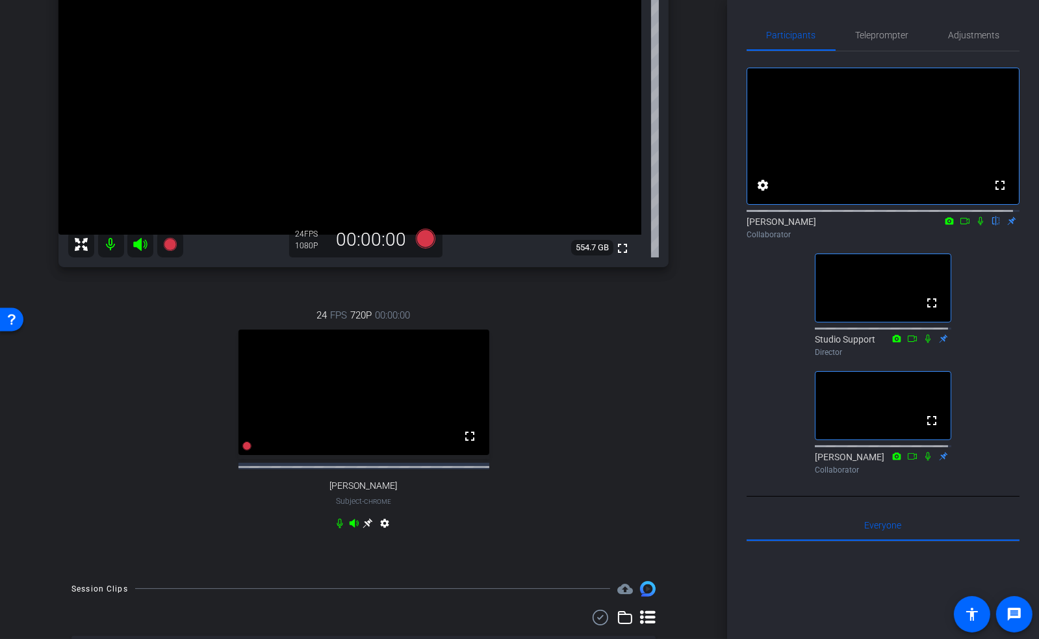
scroll to position [189, 0]
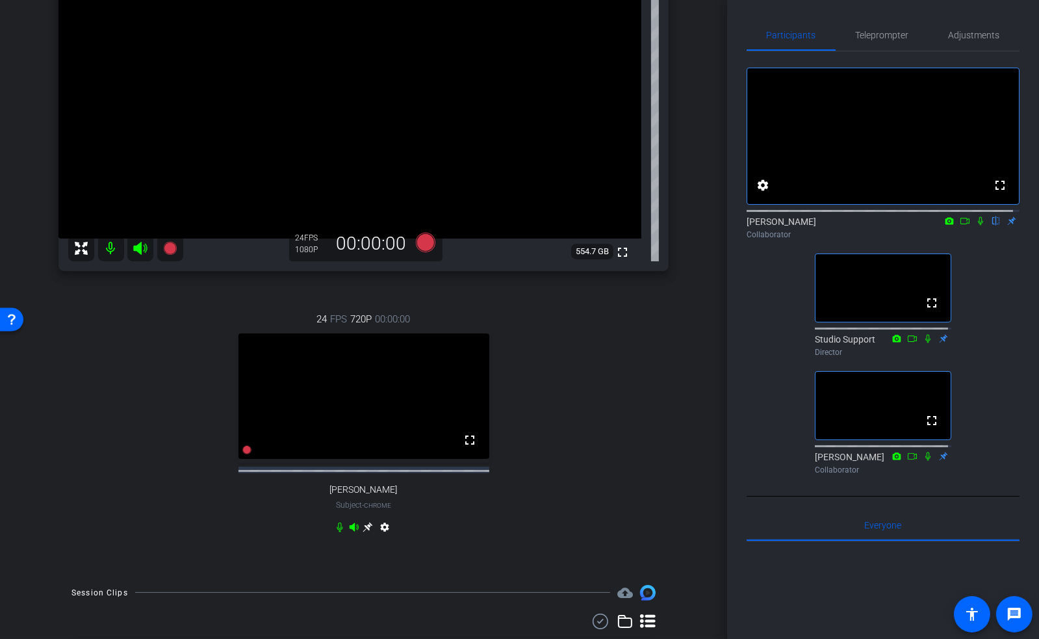
click at [677, 408] on div "Joe Davy Chrome info ROOM ID: 546744284 fullscreen settings 554.7 GB 24 FPS 108…" at bounding box center [364, 237] width 662 height 670
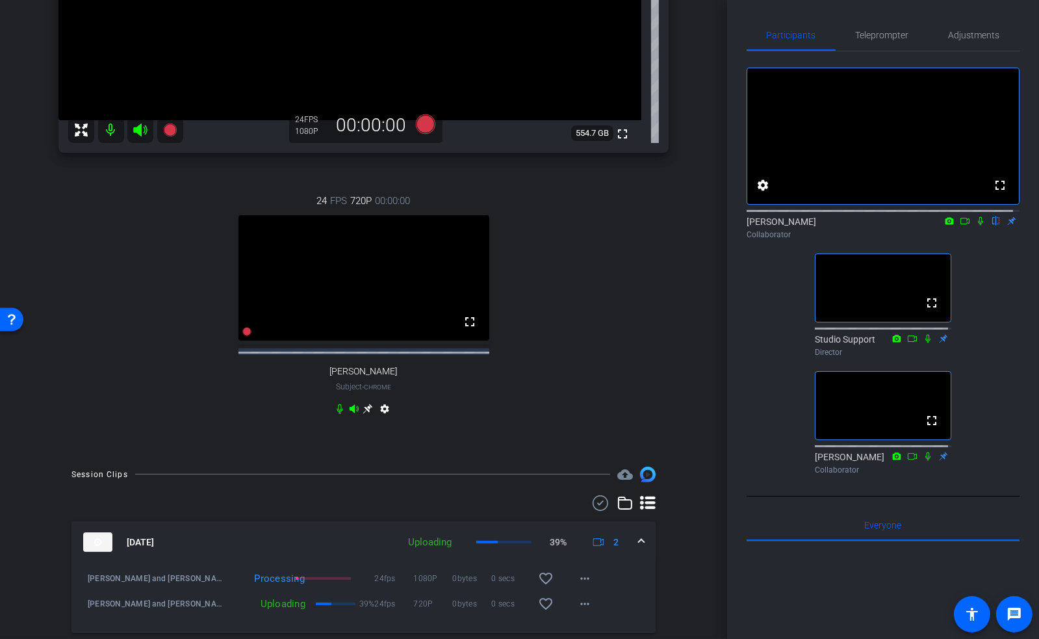
scroll to position [362, 0]
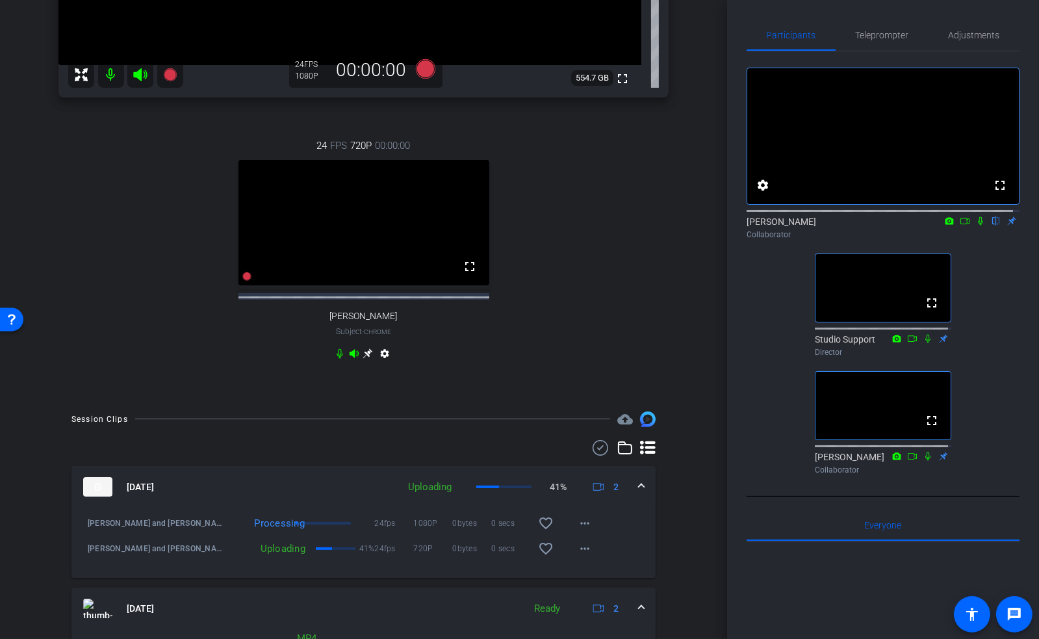
click at [673, 412] on div "Jeff and Karen conversation account_box grid_on settings info logout We have up…" at bounding box center [363, 319] width 727 height 639
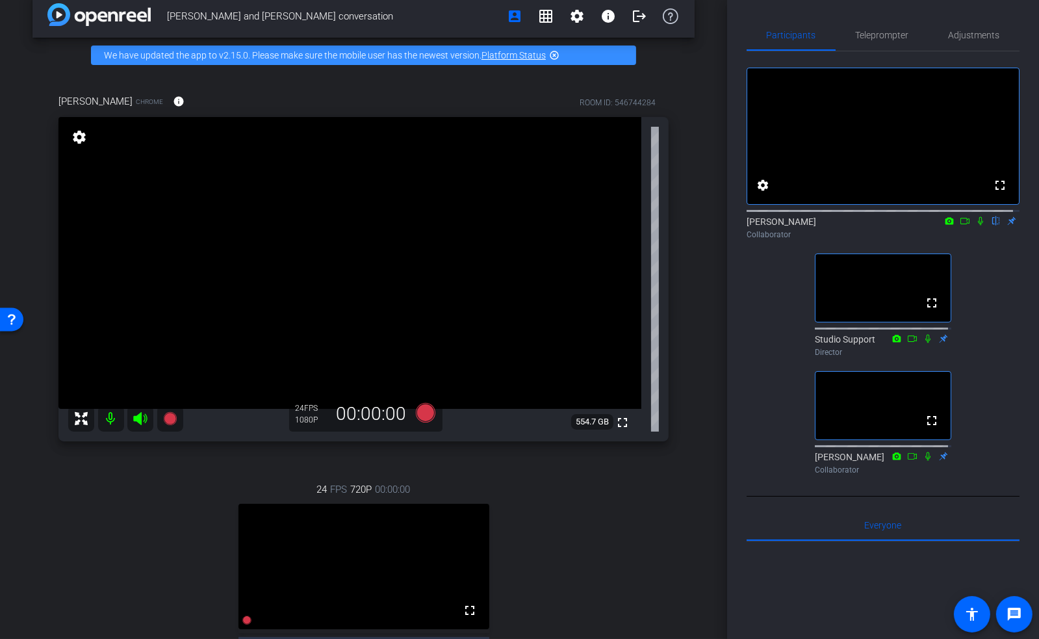
scroll to position [16, 0]
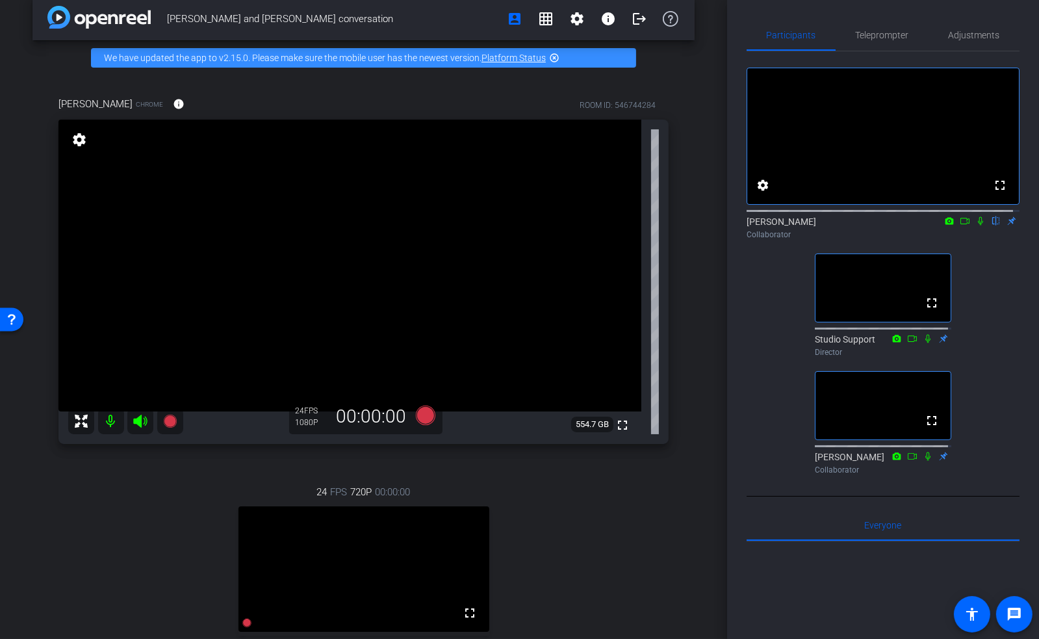
click at [702, 279] on div "Jeff and Karen conversation account_box grid_on settings info logout We have up…" at bounding box center [363, 303] width 727 height 639
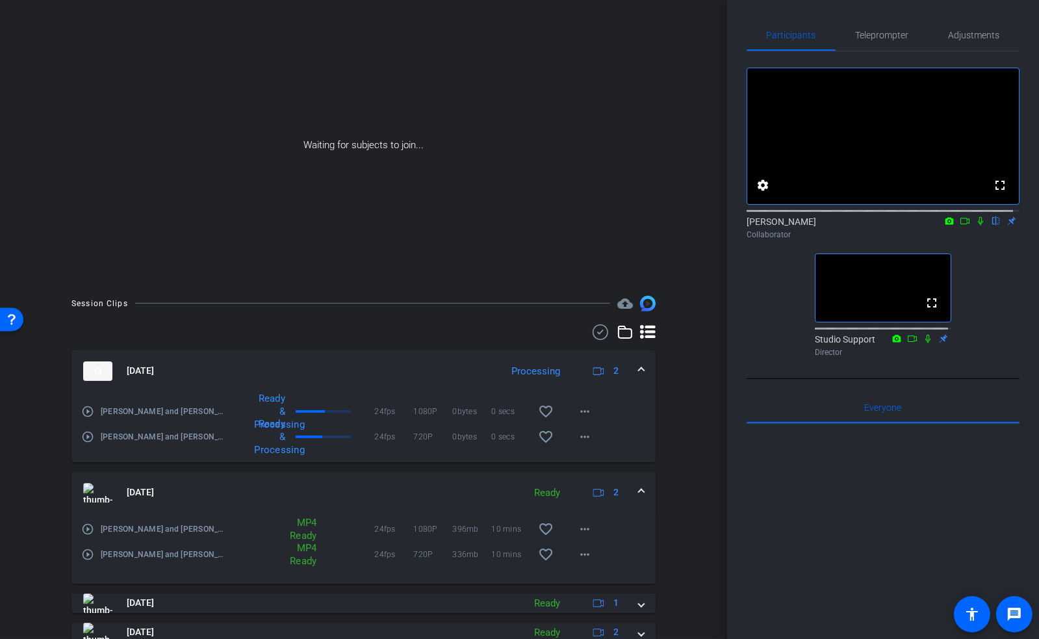
scroll to position [86, 0]
click at [688, 378] on div "Jeff and Karen conversation account_box grid_on settings info logout We have up…" at bounding box center [363, 233] width 727 height 639
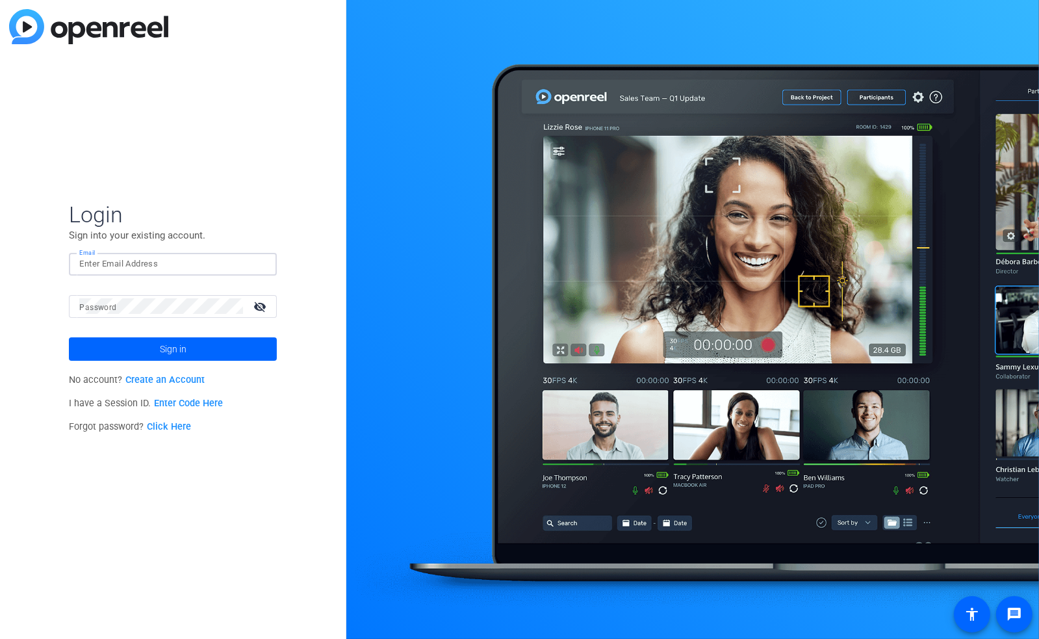
click at [217, 256] on input "Email" at bounding box center [172, 264] width 187 height 16
click at [195, 262] on input "Email" at bounding box center [172, 264] width 187 height 16
click at [192, 267] on input "Email" at bounding box center [172, 264] width 187 height 16
type input "[EMAIL_ADDRESS][DOMAIN_NAME]"
click at [174, 351] on span "Sign in" at bounding box center [173, 349] width 27 height 33
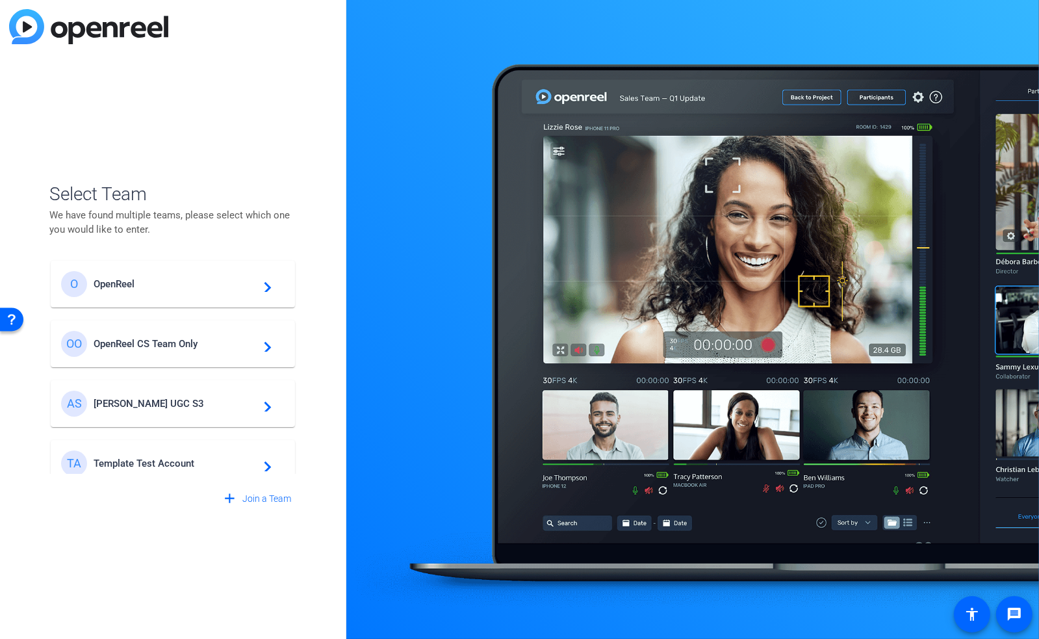
click at [166, 346] on span "OpenReel CS Team Only" at bounding box center [175, 344] width 163 height 12
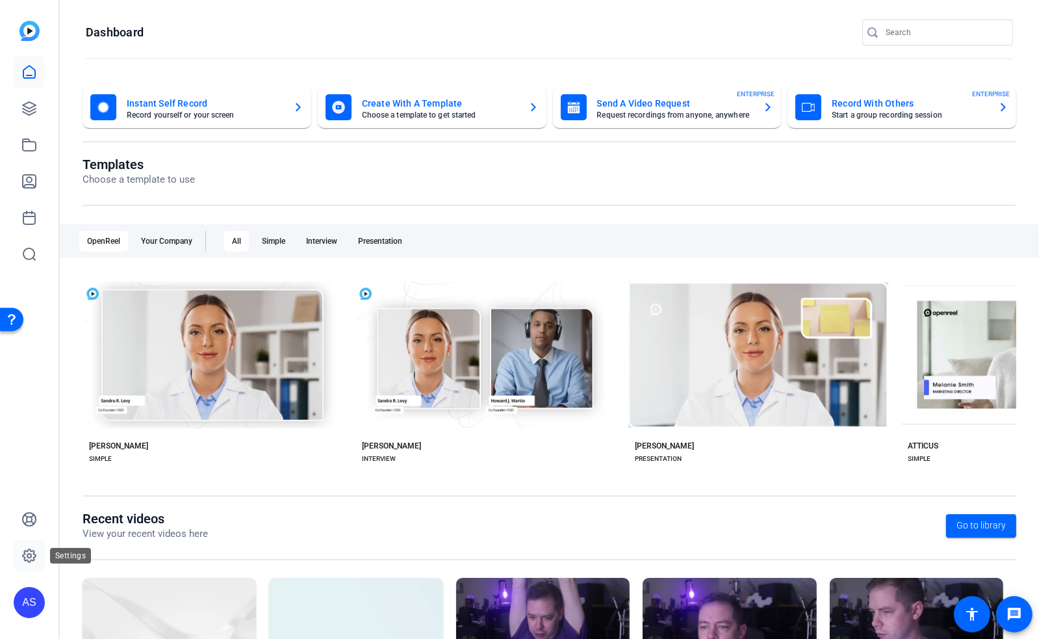
click at [35, 559] on icon at bounding box center [29, 556] width 16 height 16
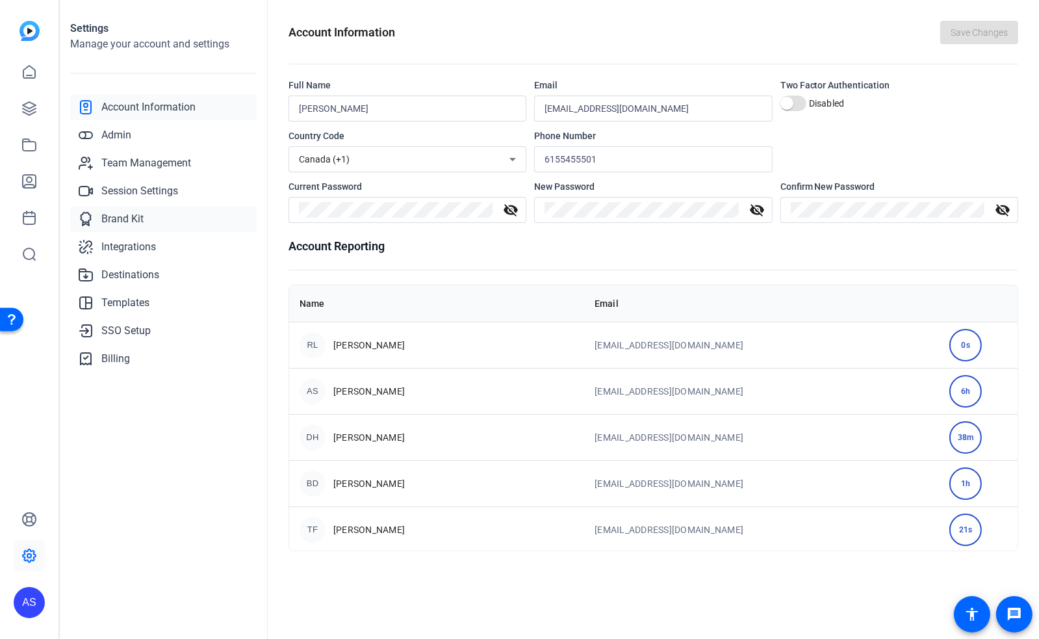
click at [125, 218] on span "Brand Kit" at bounding box center [122, 219] width 42 height 16
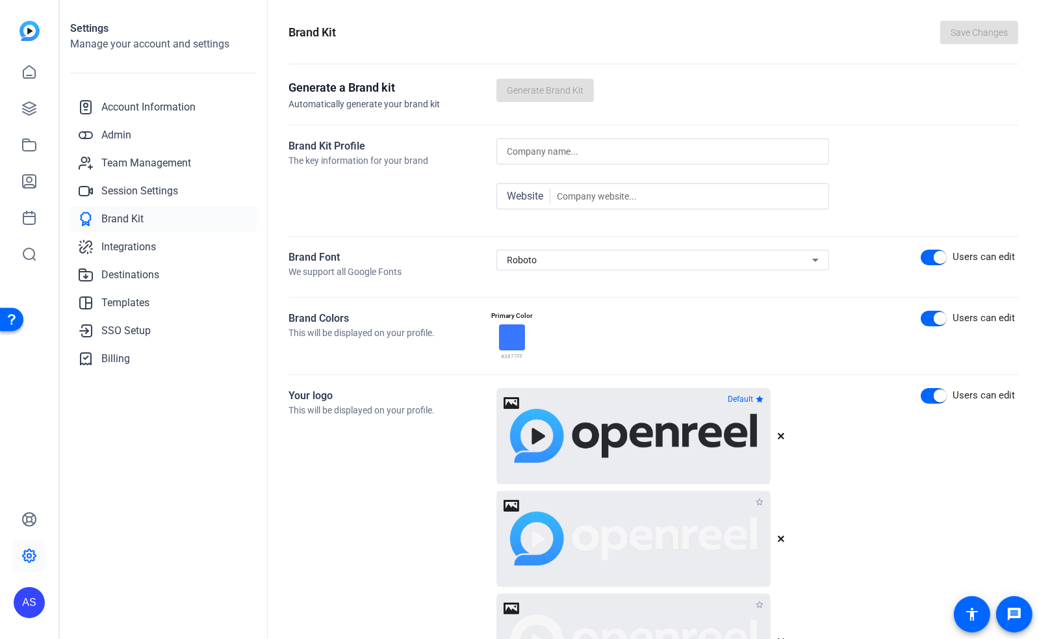
click at [508, 336] on div at bounding box center [512, 337] width 26 height 26
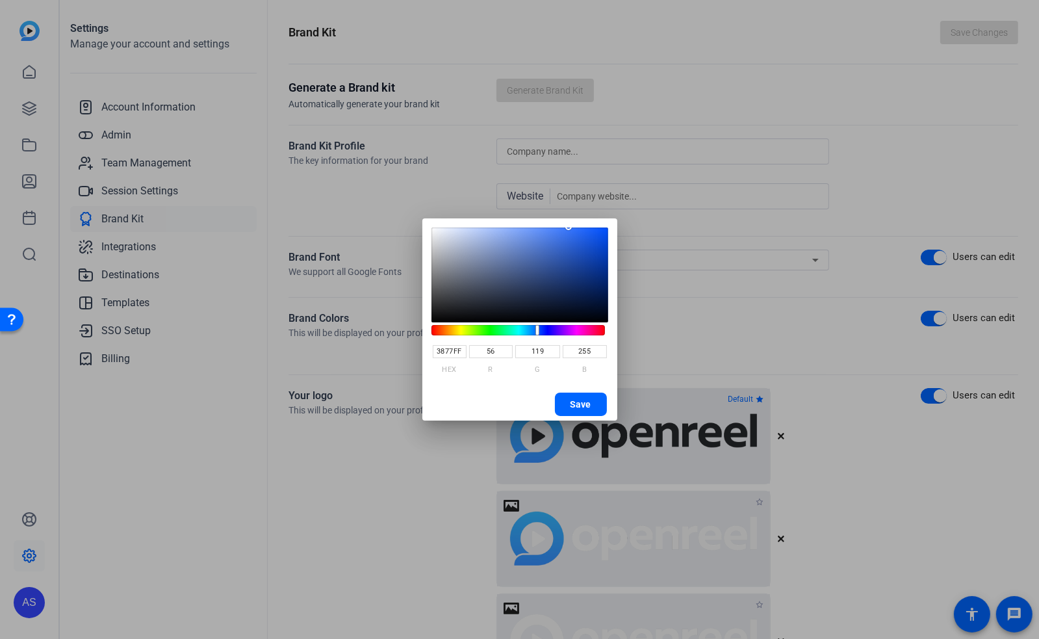
click at [397, 525] on div at bounding box center [519, 319] width 1039 height 639
